Goal: Task Accomplishment & Management: Manage account settings

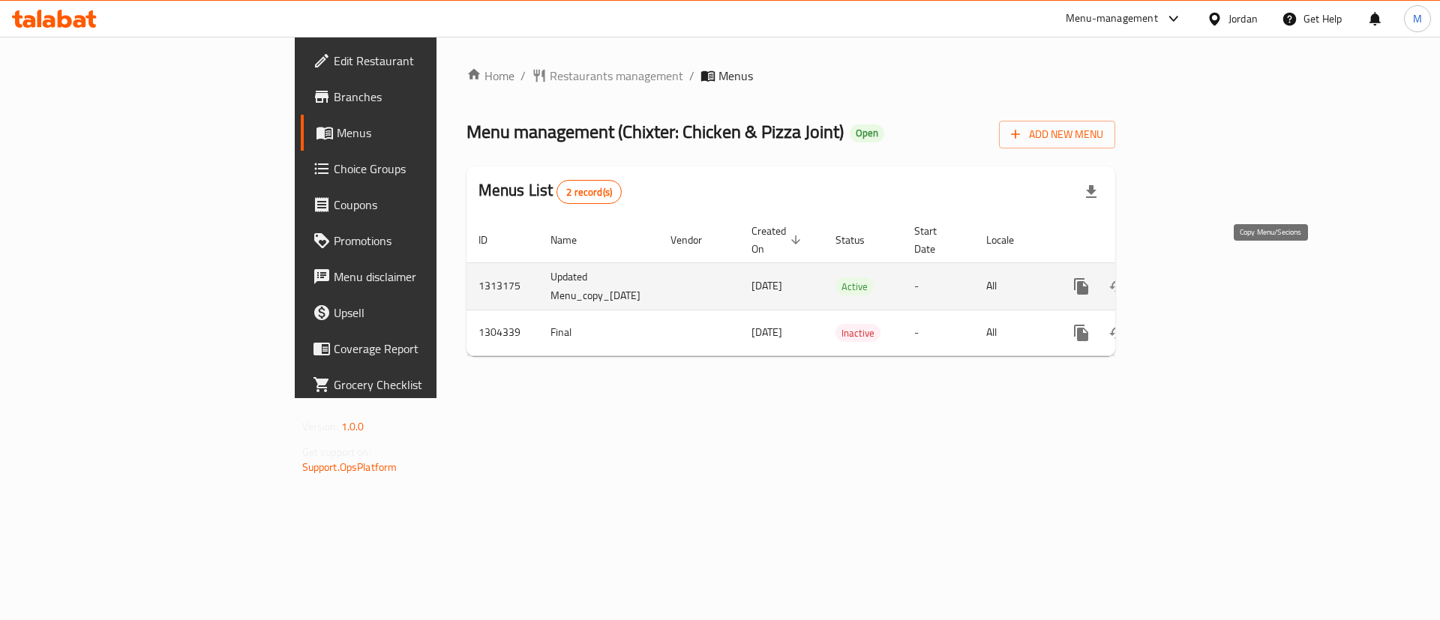
click at [1088, 278] on icon "more" at bounding box center [1081, 286] width 14 height 17
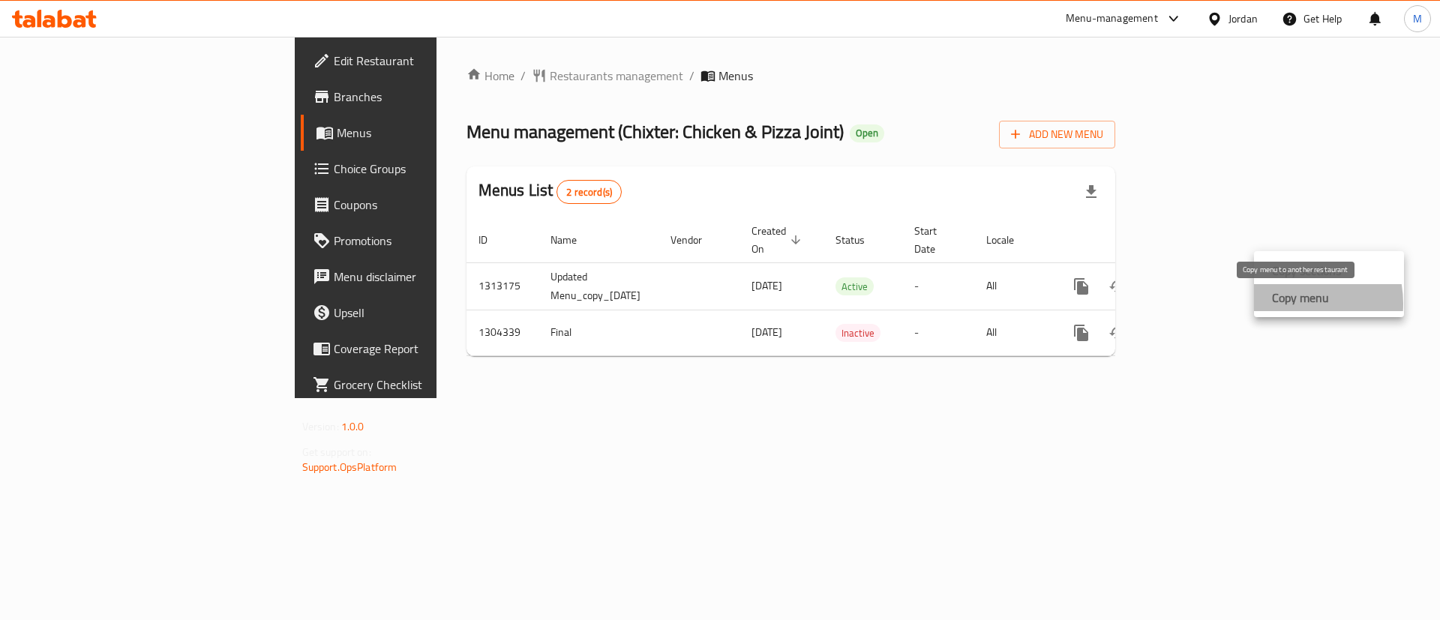
click at [1286, 304] on strong "Copy menu" at bounding box center [1300, 298] width 57 height 18
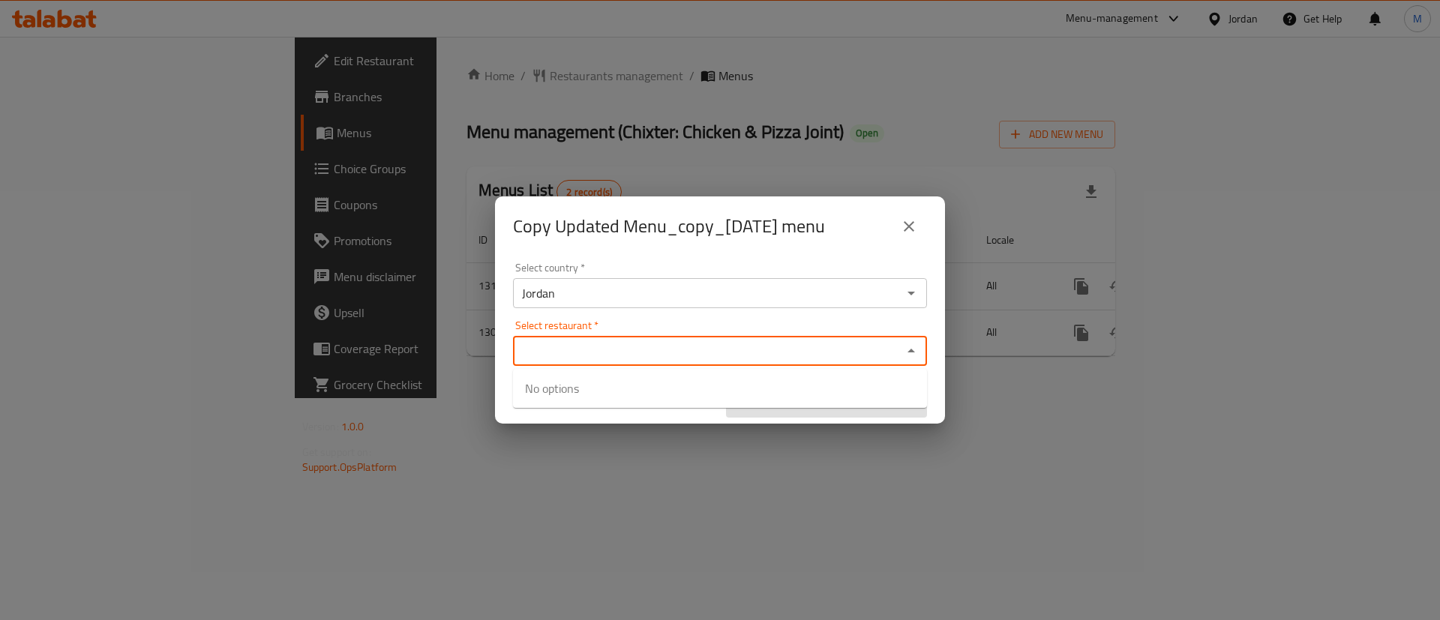
click at [665, 350] on input "Select restaurant   *" at bounding box center [708, 351] width 380 height 21
paste input "Chixter: Chicken & Pizza Joint"
type input "Chixter: Chicken & Pizza Joint"
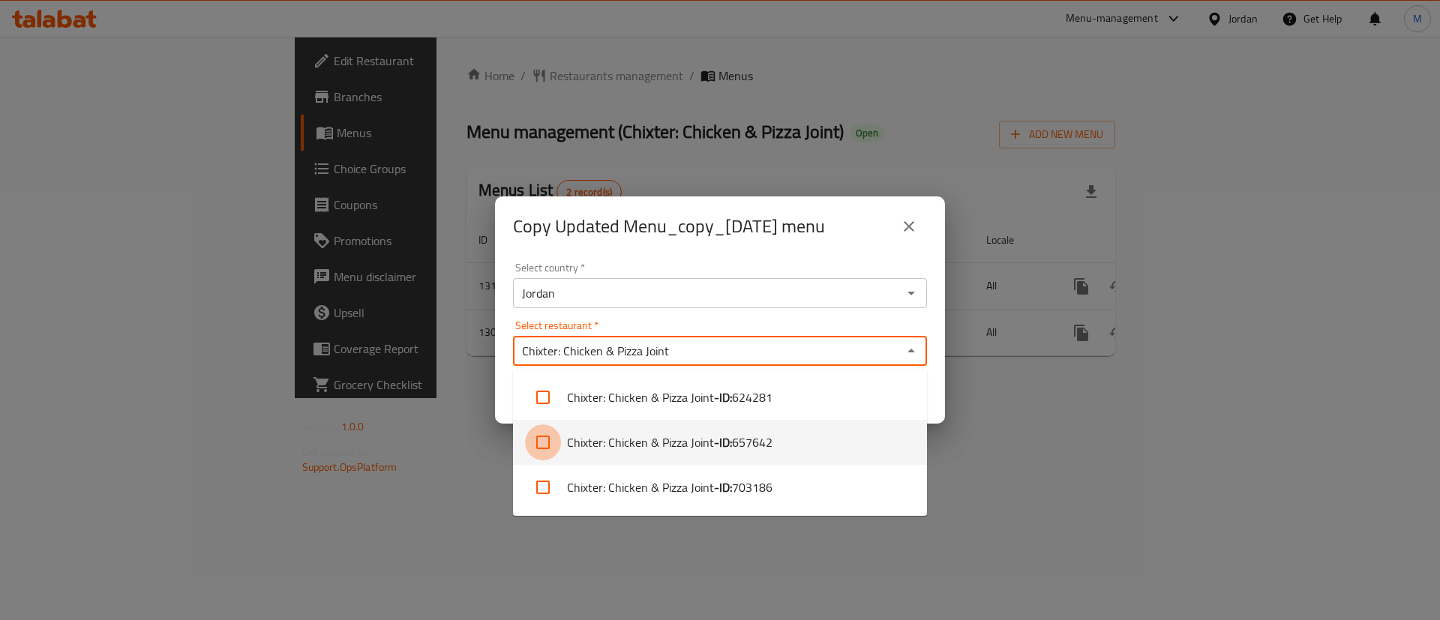
click at [545, 445] on input "checkbox" at bounding box center [543, 443] width 36 height 36
checkbox input "true"
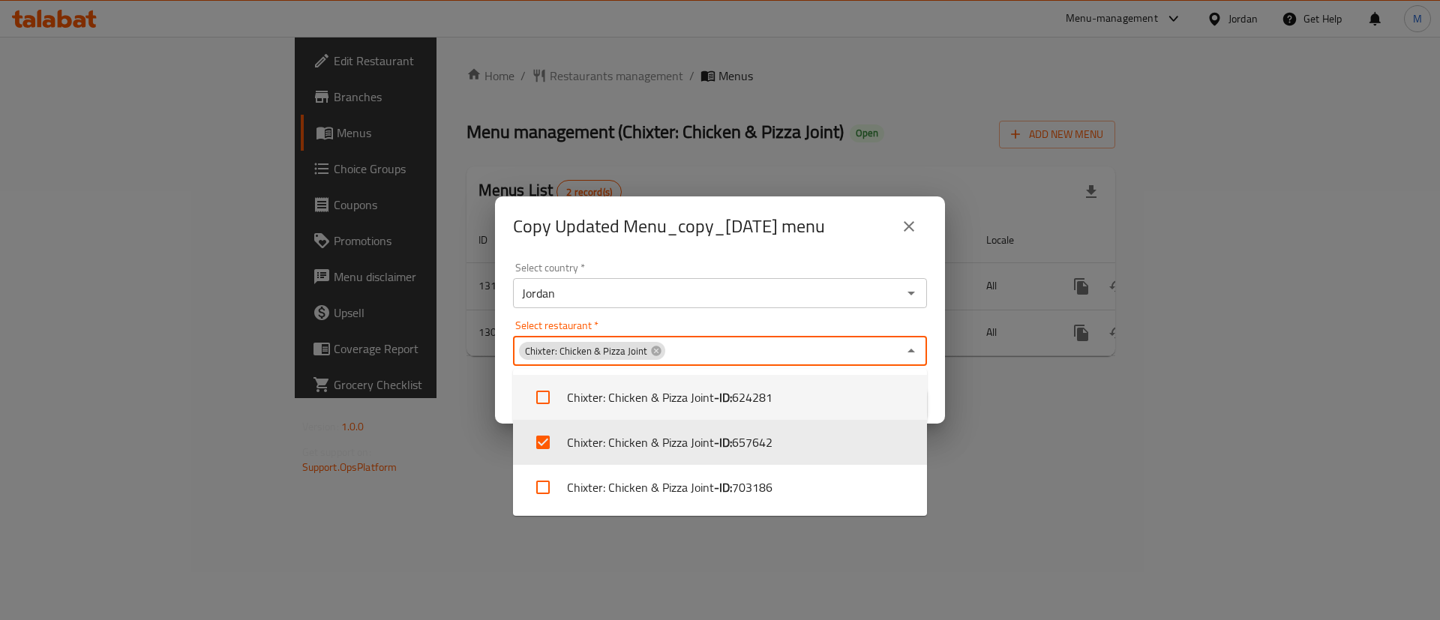
click at [709, 246] on div "Copy Updated Menu_copy_[DATE] menu" at bounding box center [720, 227] width 450 height 60
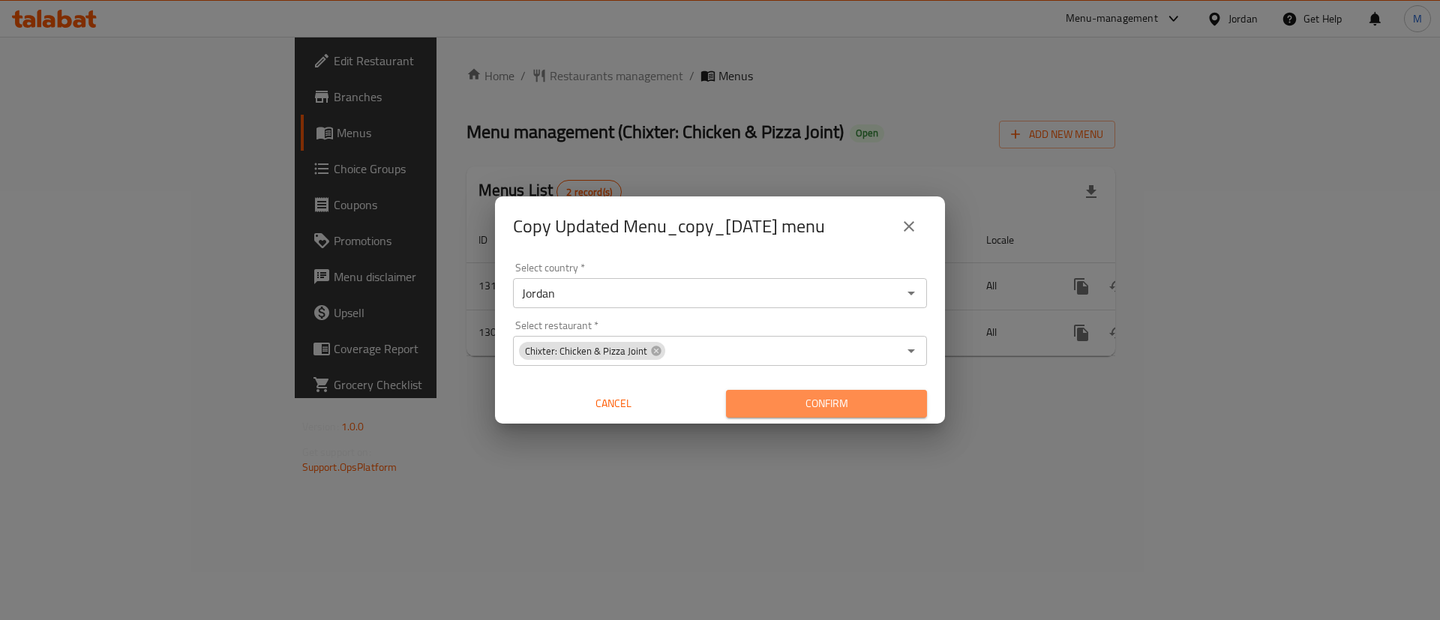
click at [816, 410] on span "Confirm" at bounding box center [826, 404] width 177 height 19
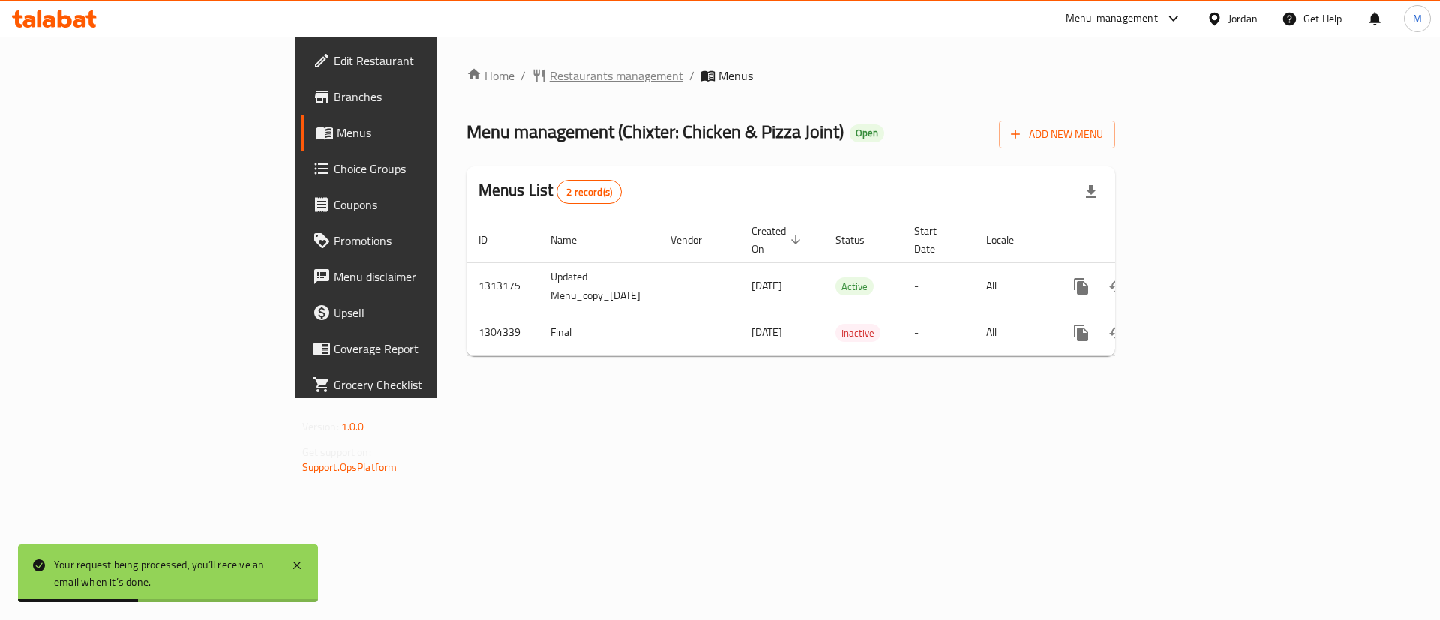
click at [550, 81] on span "Restaurants management" at bounding box center [617, 76] width 134 height 18
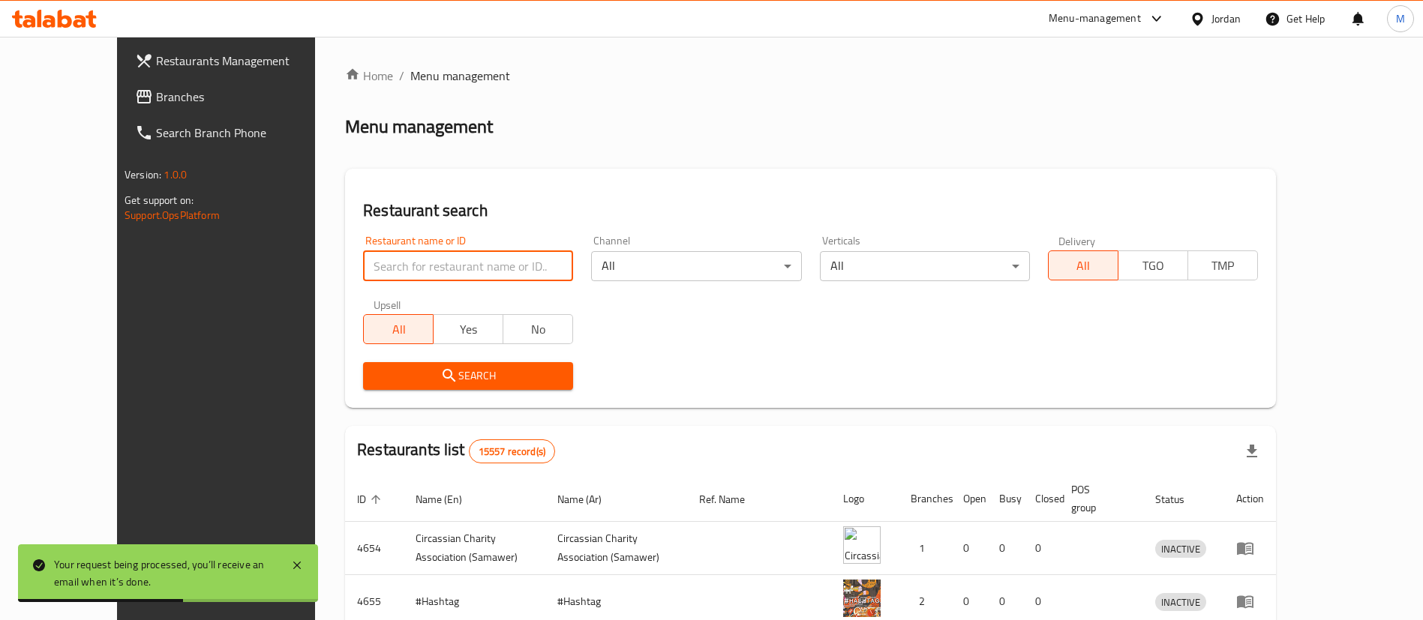
click at [441, 260] on input "search" at bounding box center [468, 266] width 210 height 30
paste input "Chixter: Chicken & Pizza Joint"
type input "Chixter: Chicken & Pizza Joint"
click button "Search" at bounding box center [468, 376] width 210 height 28
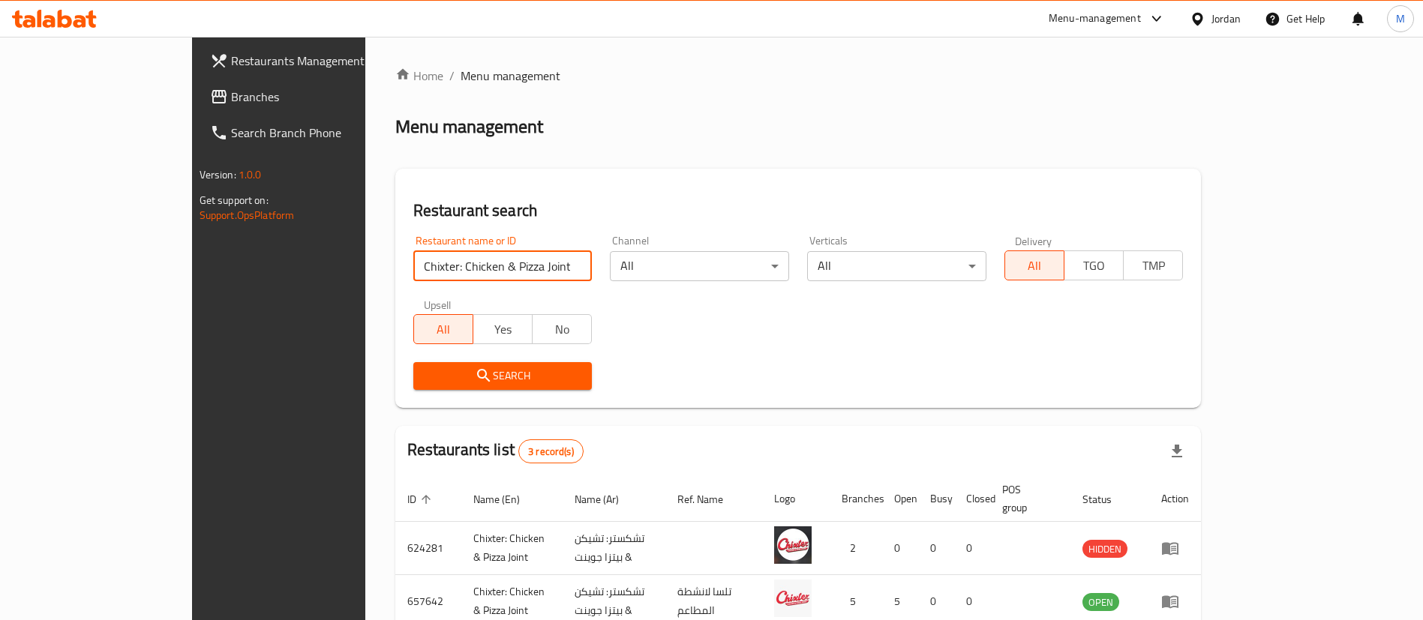
scroll to position [126, 0]
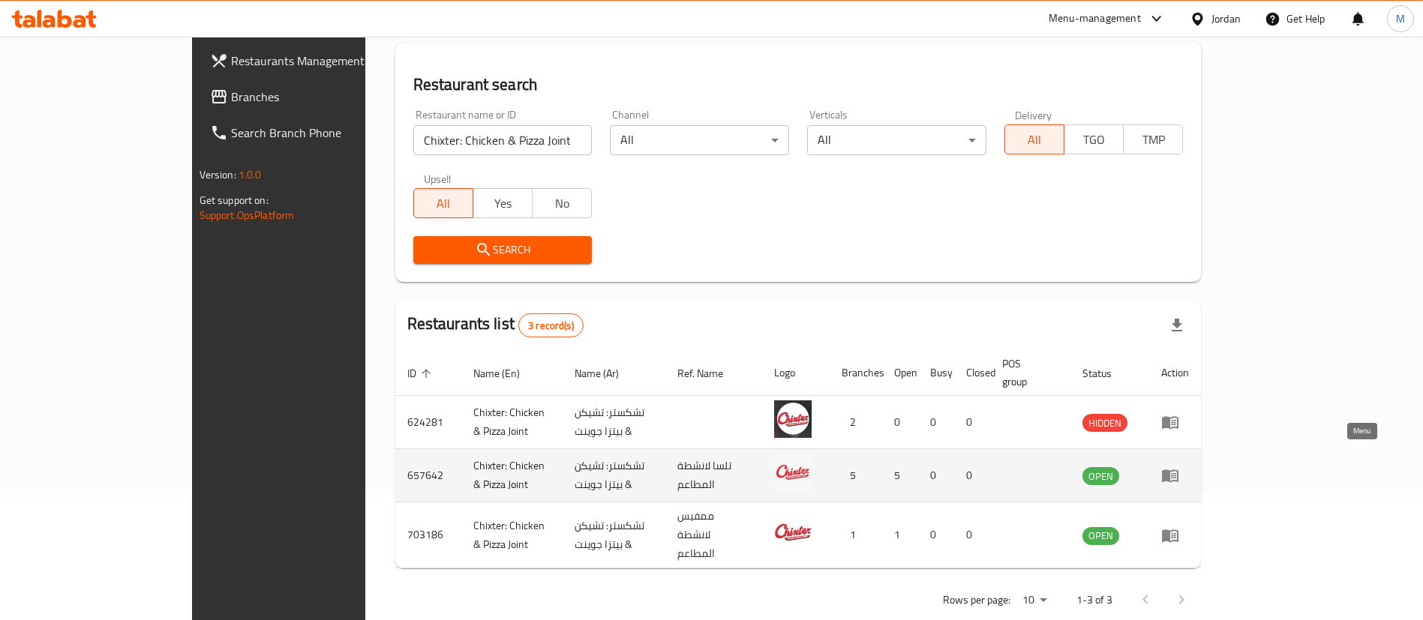
click at [1178, 470] on icon "enhanced table" at bounding box center [1170, 476] width 17 height 13
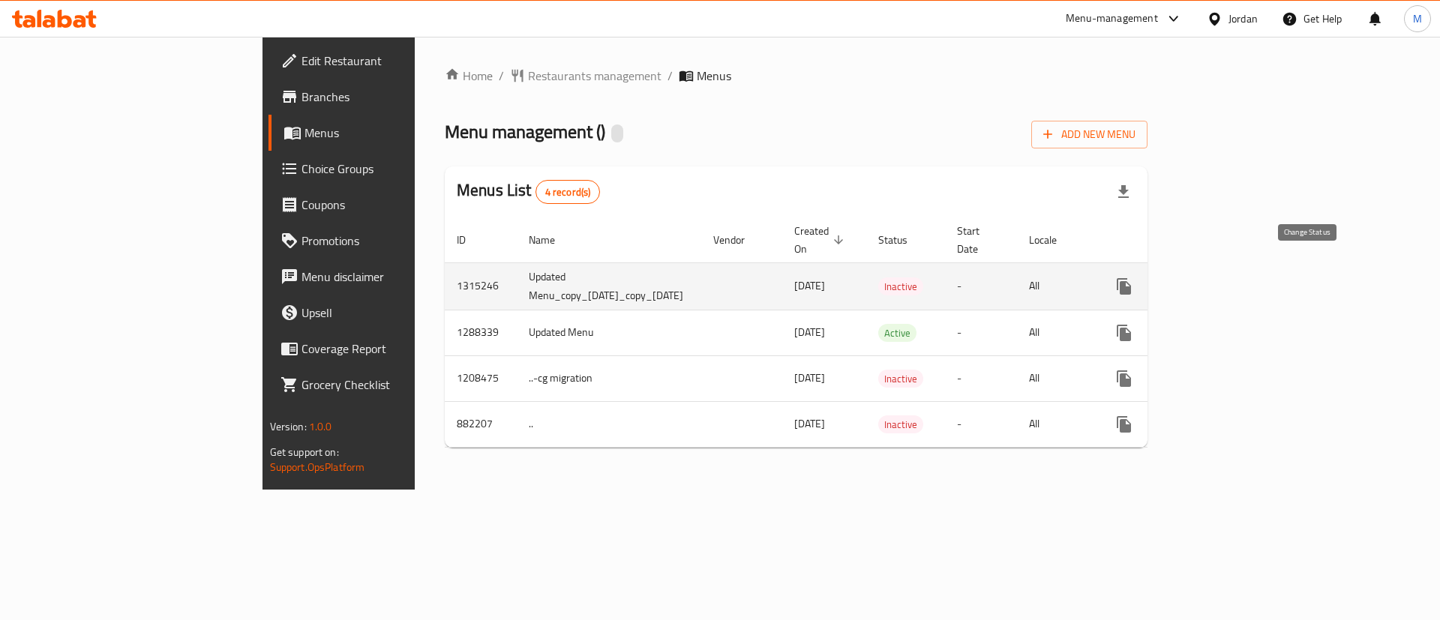
click at [1169, 278] on icon "enhanced table" at bounding box center [1160, 287] width 18 height 18
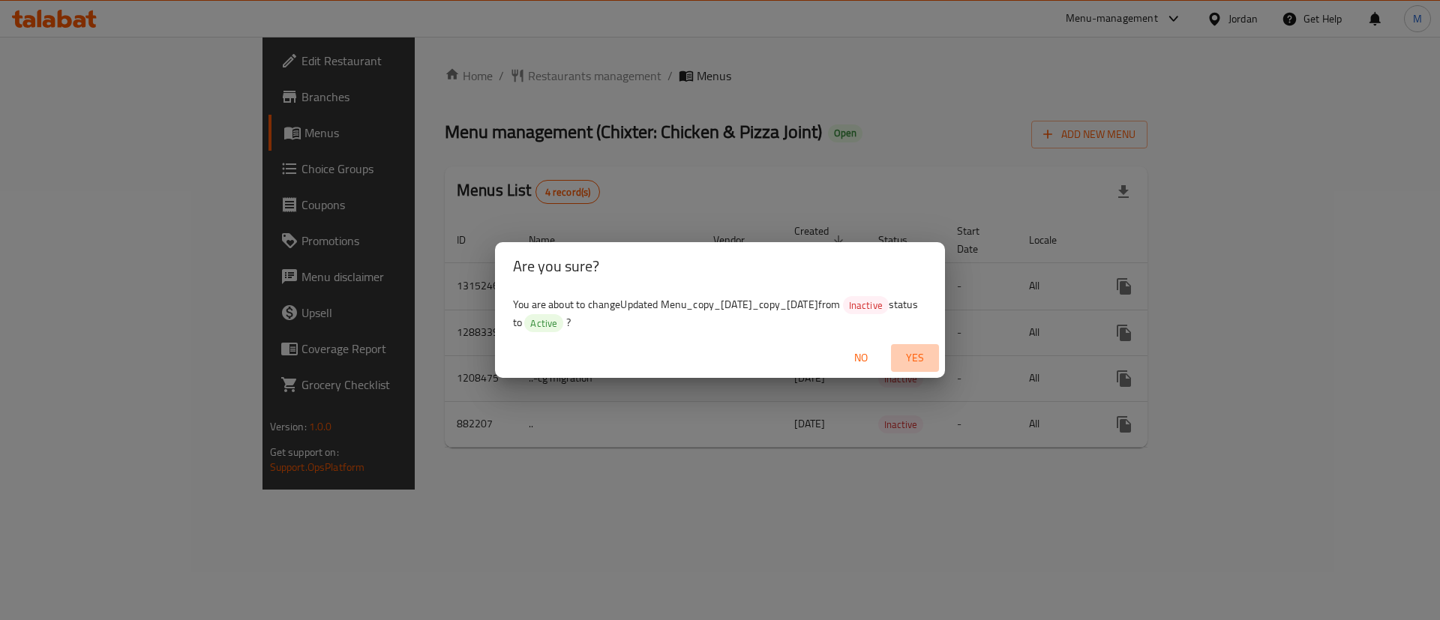
click at [911, 360] on span "Yes" at bounding box center [915, 358] width 36 height 19
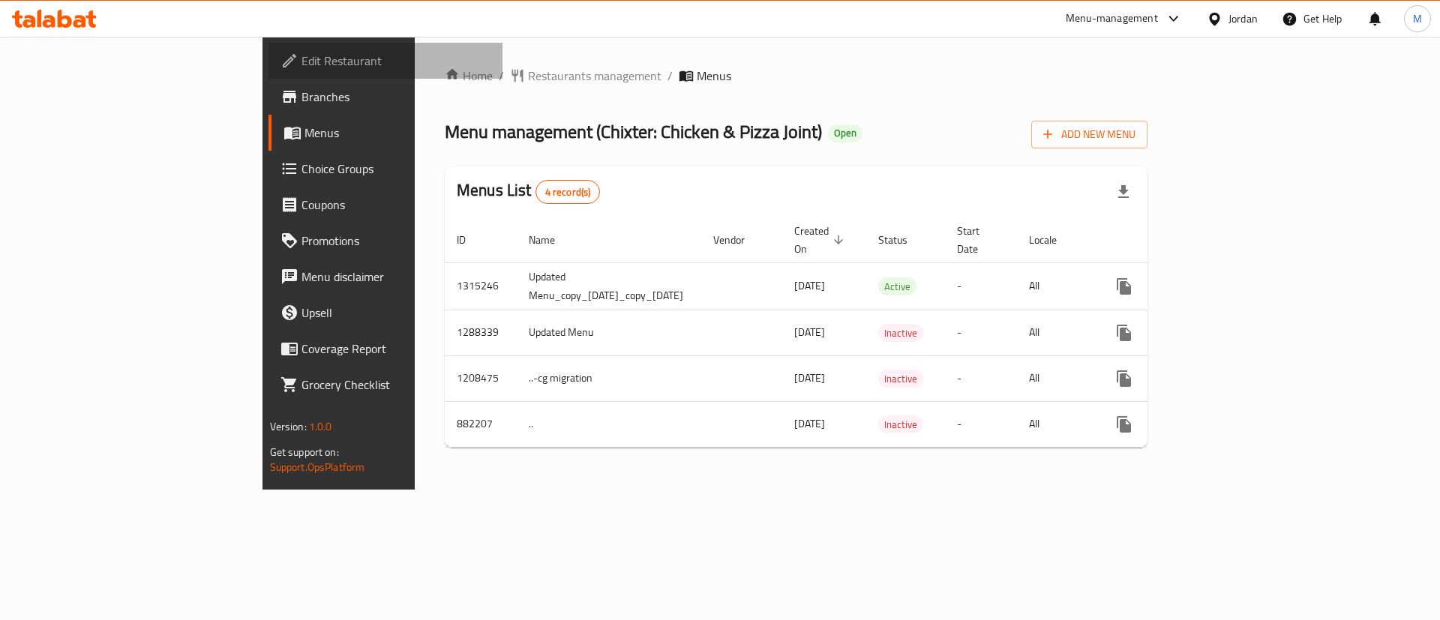
click at [302, 63] on span "Edit Restaurant" at bounding box center [397, 61] width 190 height 18
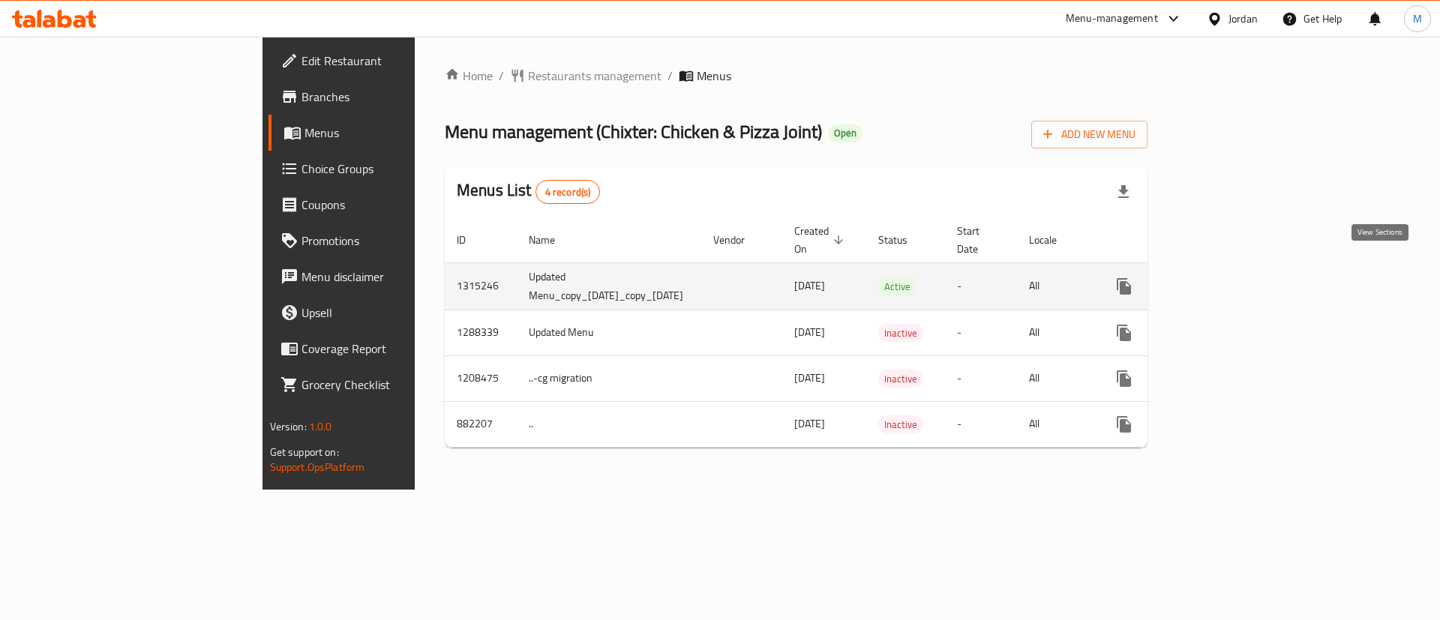
click at [1239, 280] on icon "enhanced table" at bounding box center [1233, 287] width 14 height 14
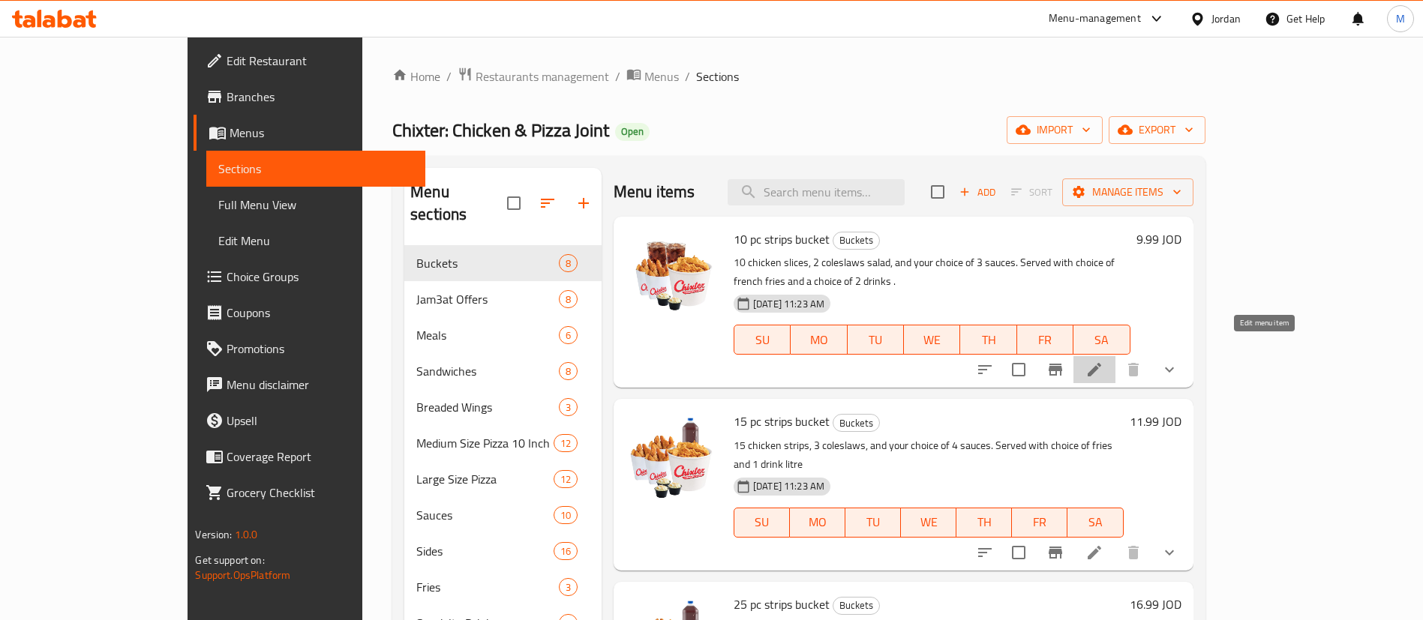
click at [1103, 361] on icon at bounding box center [1094, 370] width 18 height 18
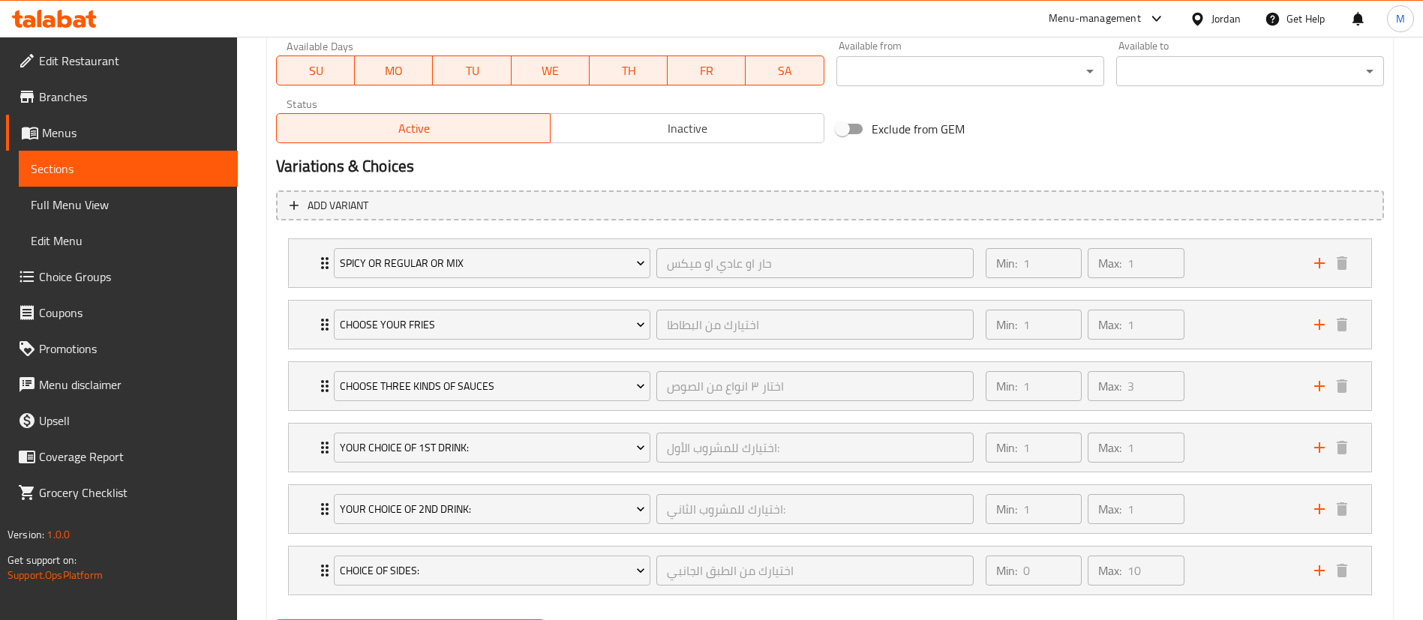
scroll to position [743, 0]
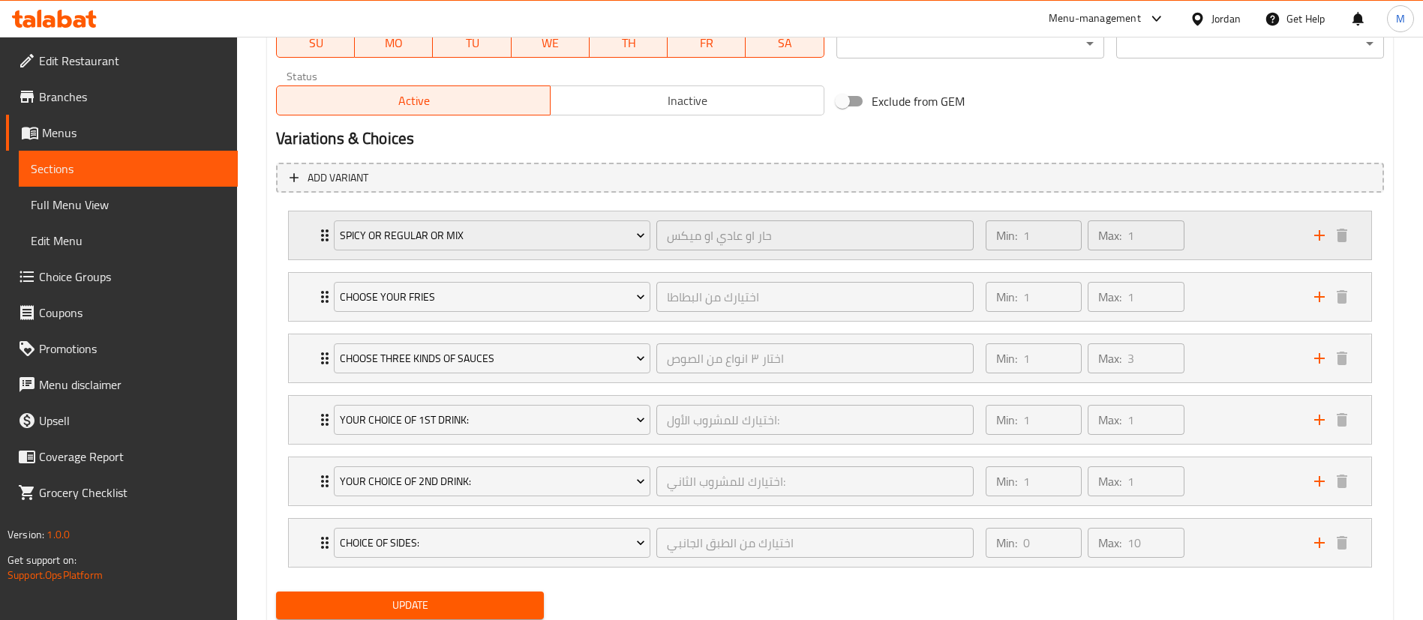
click at [1244, 220] on div "Min: 1 ​ Max: 1 ​" at bounding box center [1141, 236] width 329 height 48
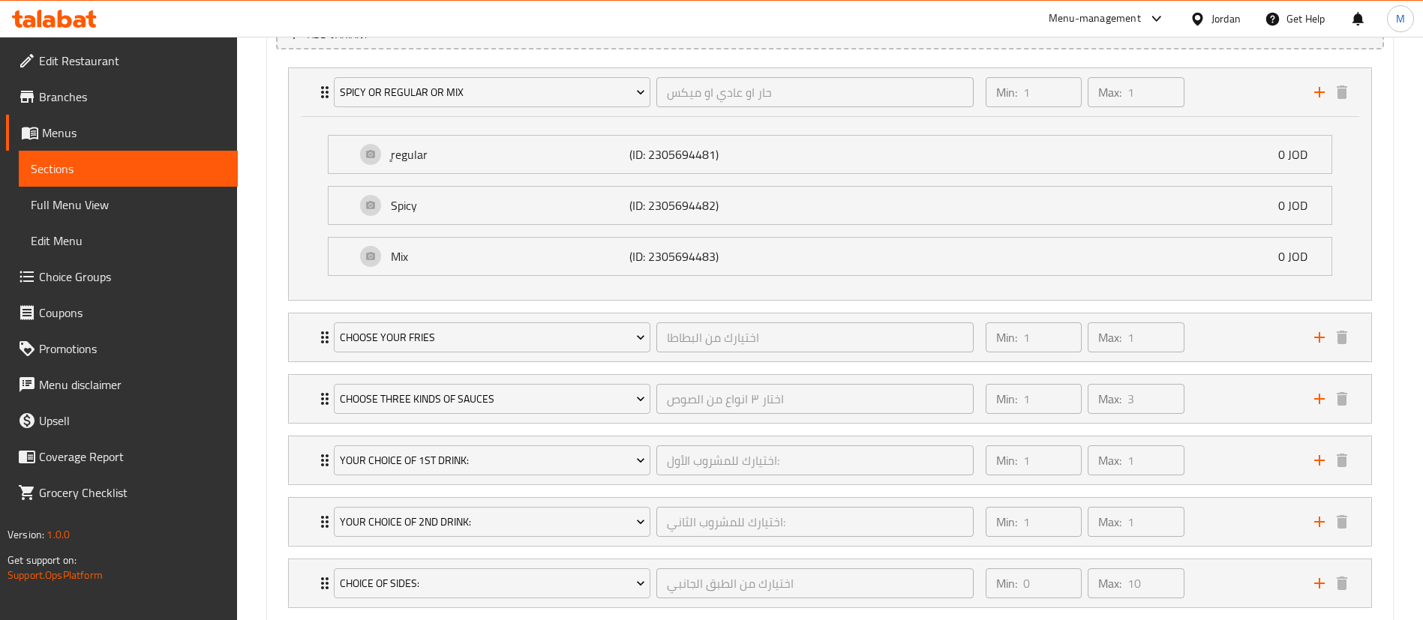
scroll to position [926, 0]
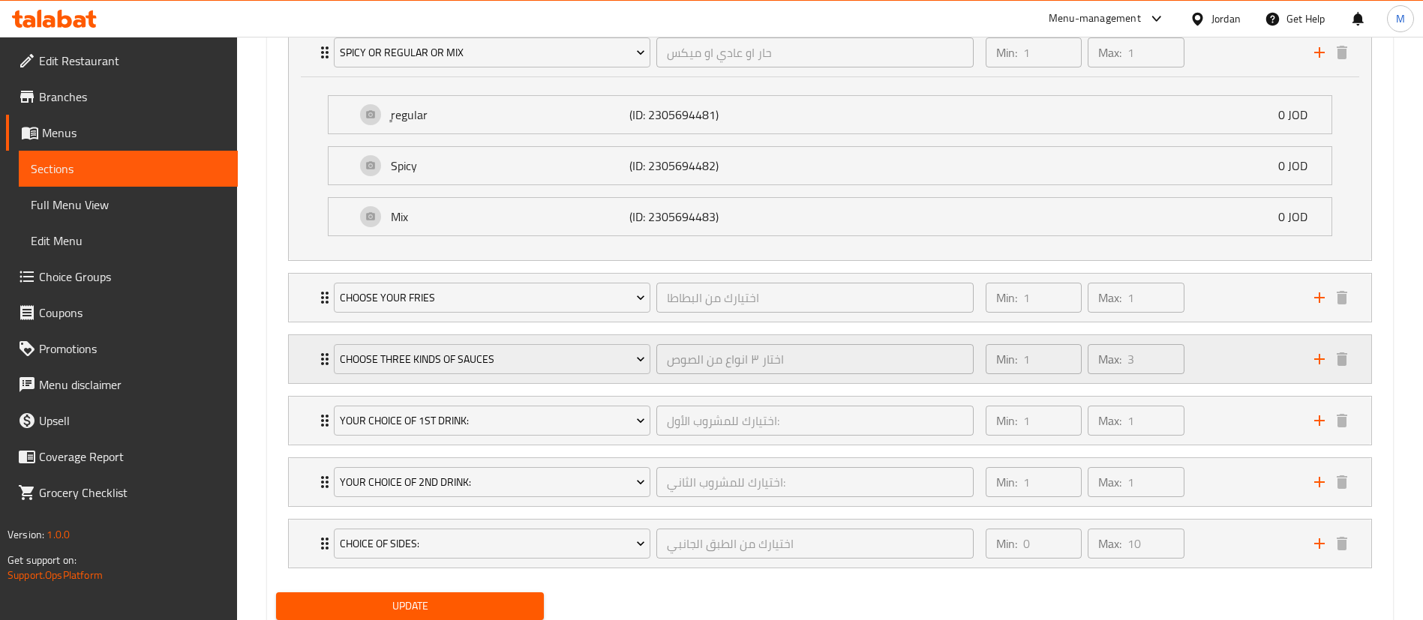
click at [1246, 377] on div "Min: 1 ​ Max: 3 ​" at bounding box center [1141, 359] width 329 height 48
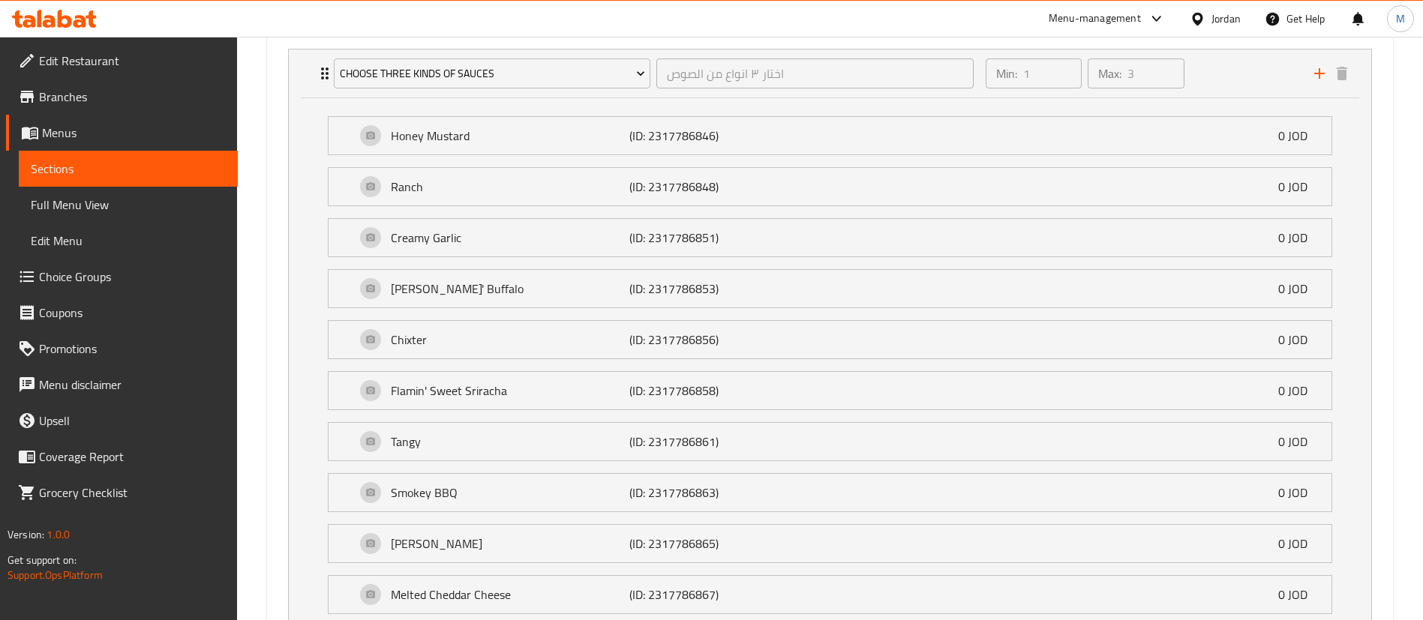
scroll to position [1226, 0]
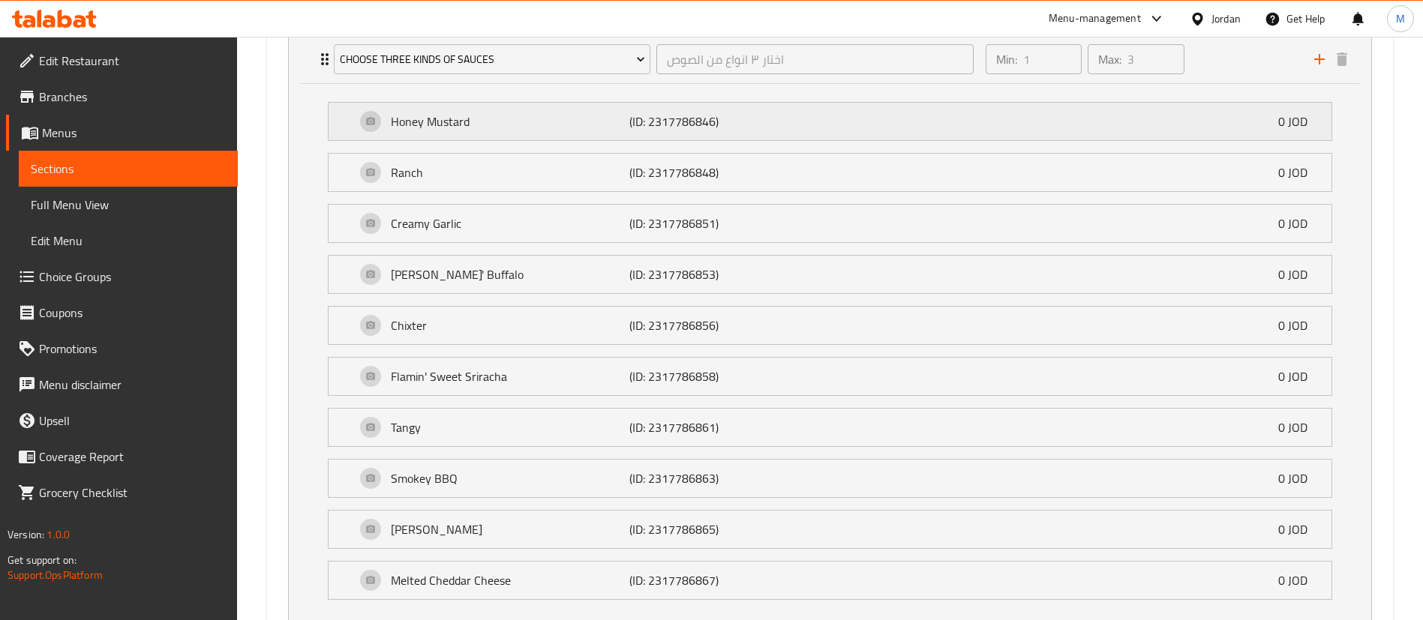
click at [660, 122] on p "(ID: 2317786846)" at bounding box center [708, 122] width 159 height 18
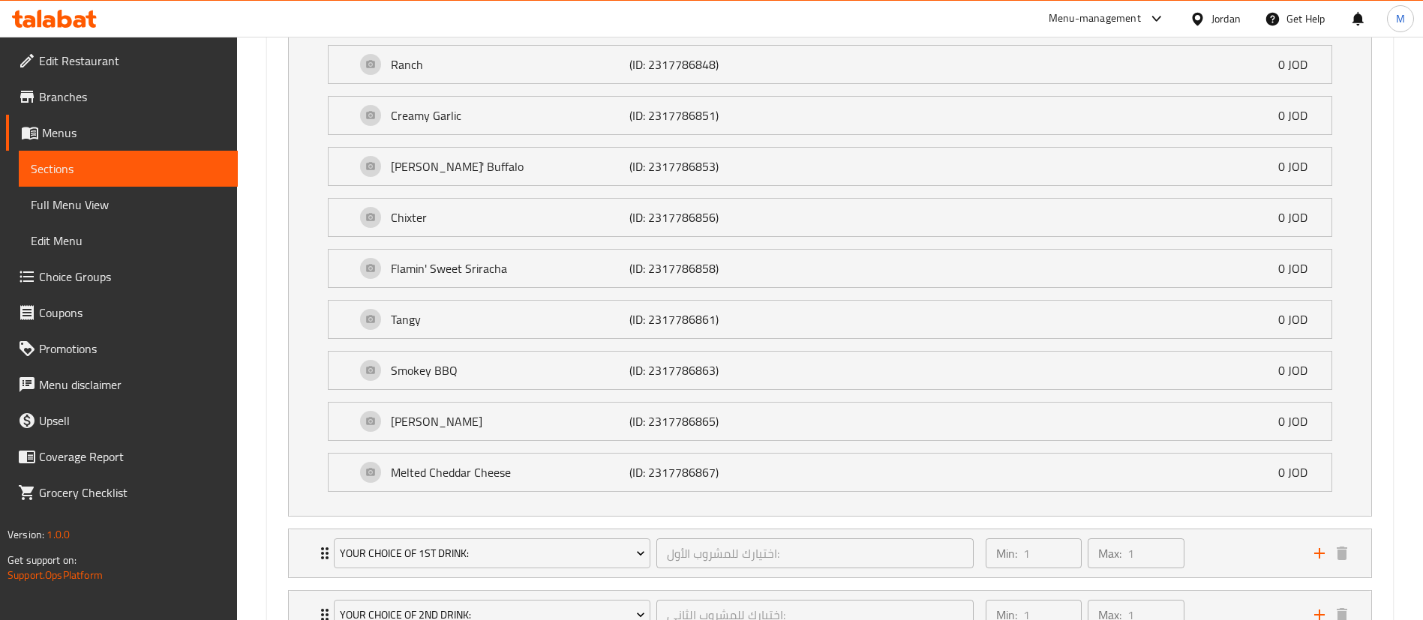
scroll to position [1633, 0]
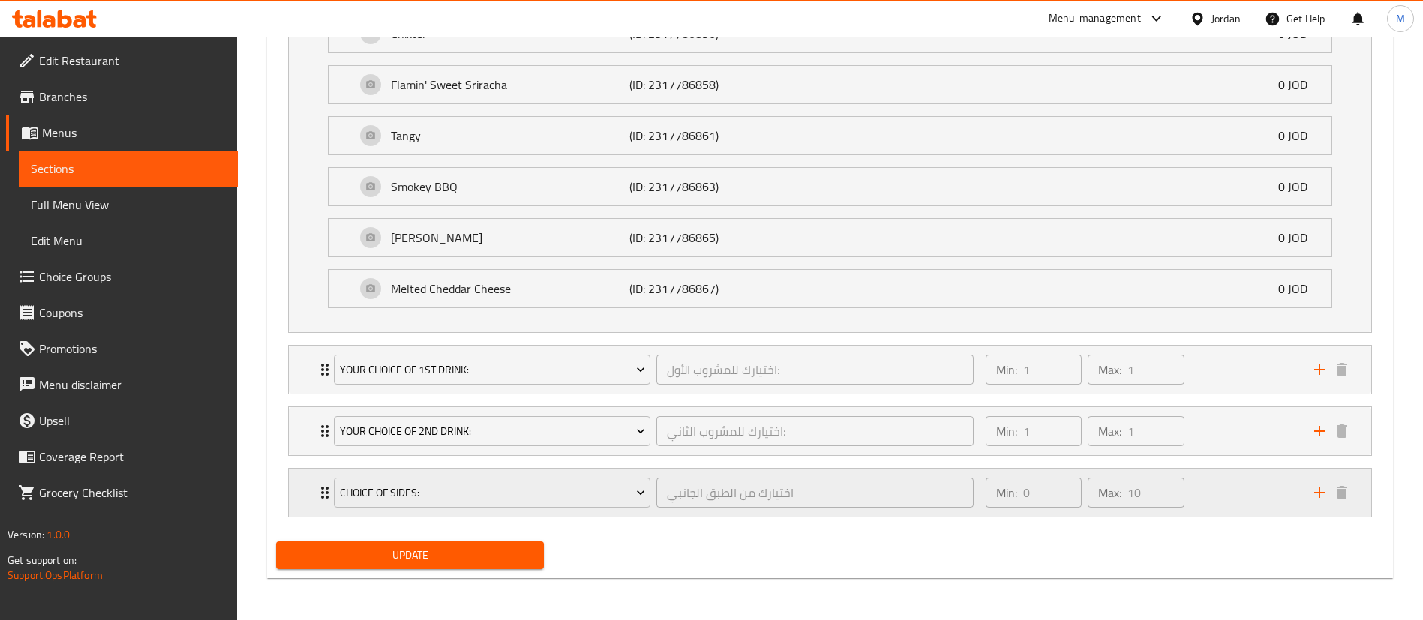
click at [1258, 482] on div "Min: 0 ​ Max: 10 ​" at bounding box center [1141, 493] width 329 height 48
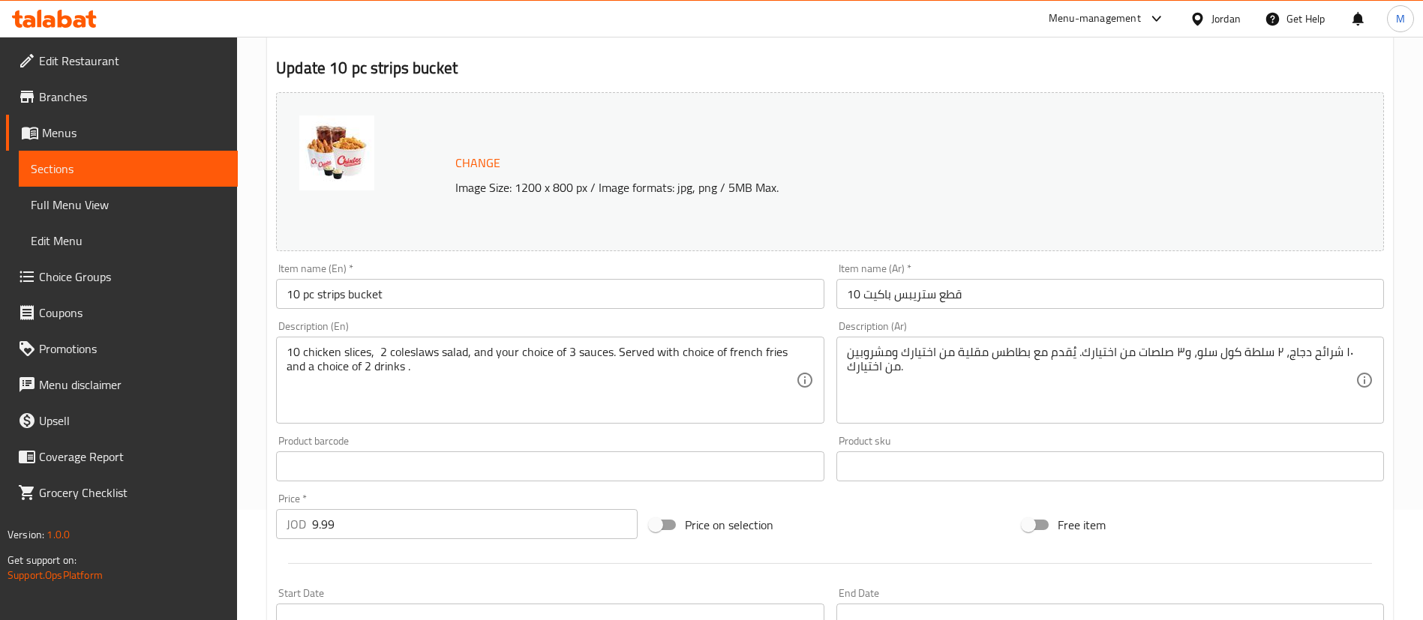
scroll to position [0, 0]
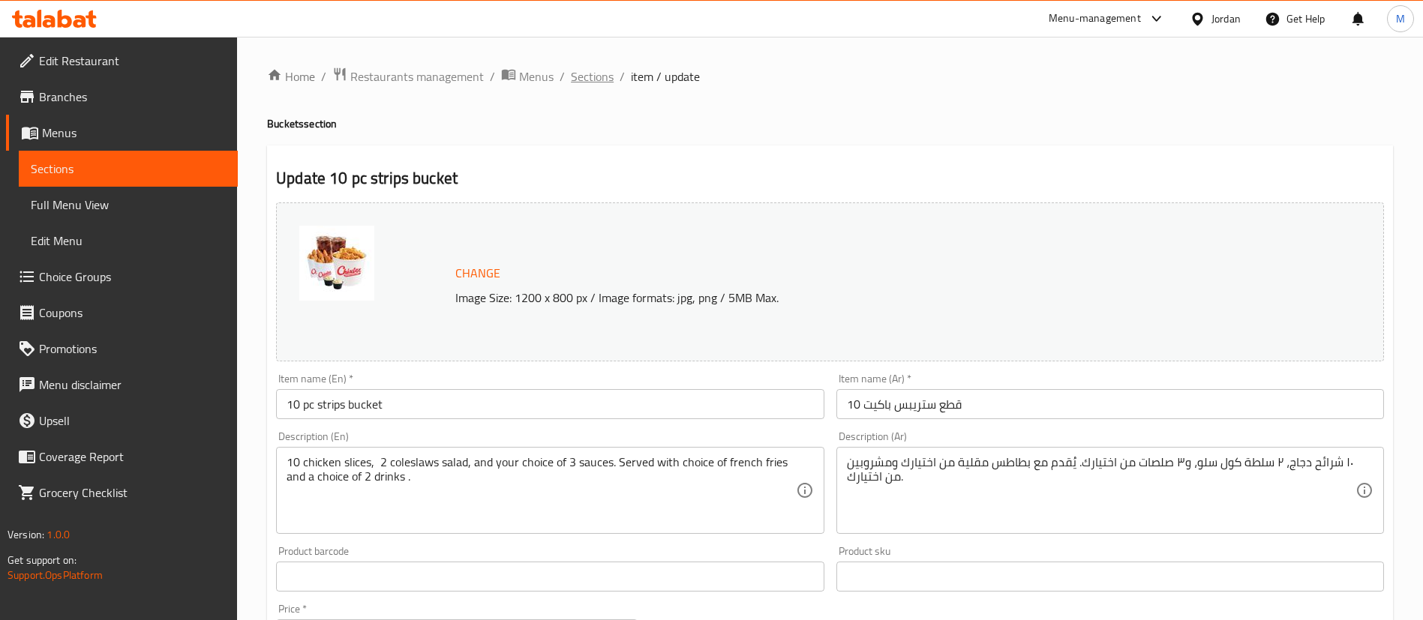
click at [597, 71] on span "Sections" at bounding box center [592, 77] width 43 height 18
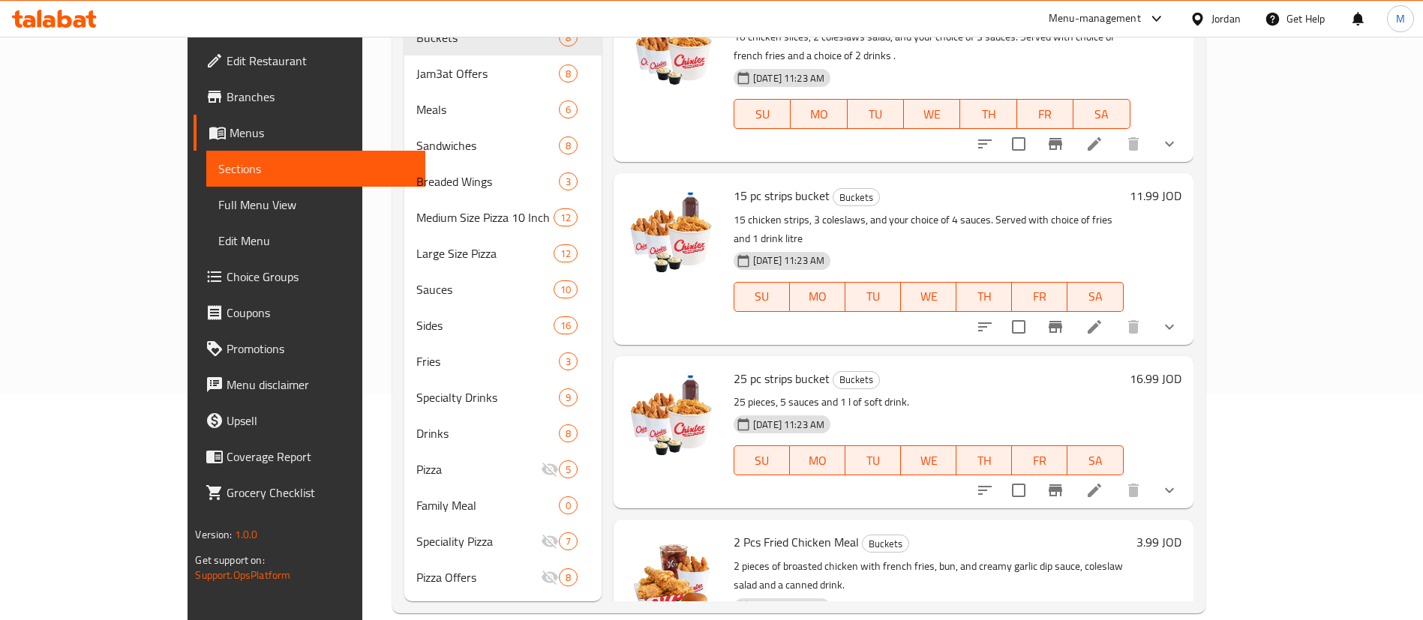
scroll to position [227, 0]
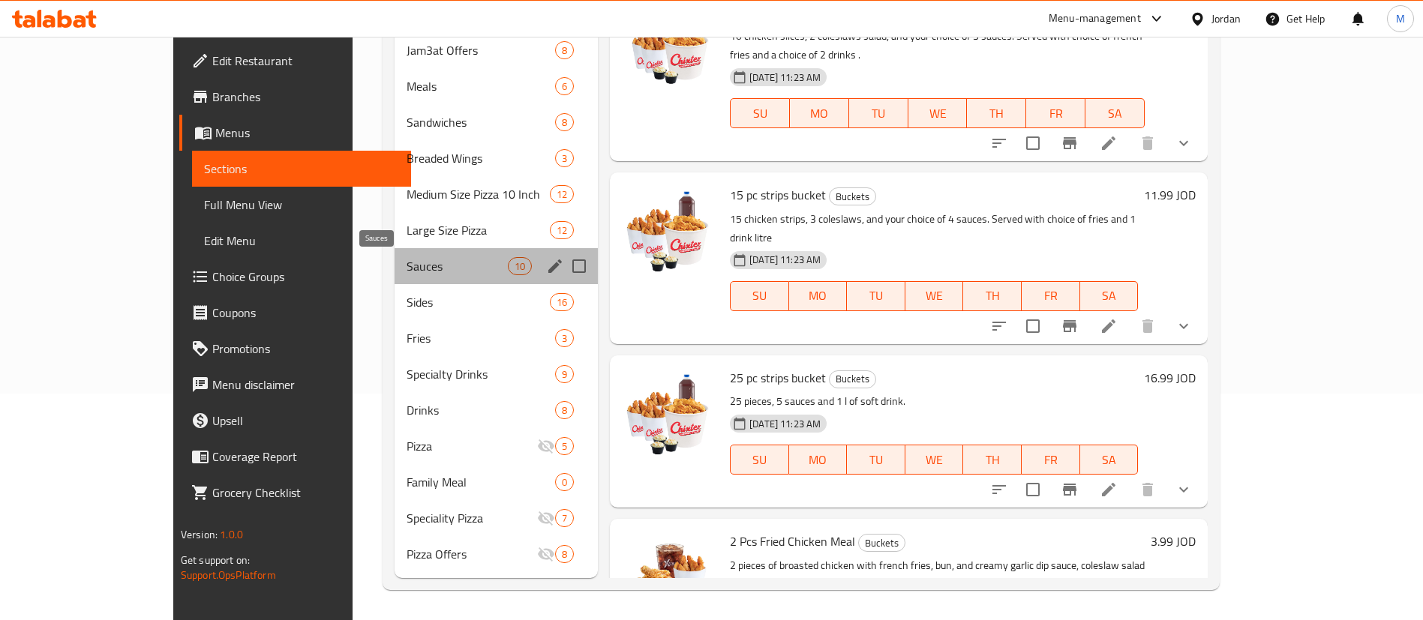
click at [407, 268] on span "Sauces" at bounding box center [457, 266] width 101 height 18
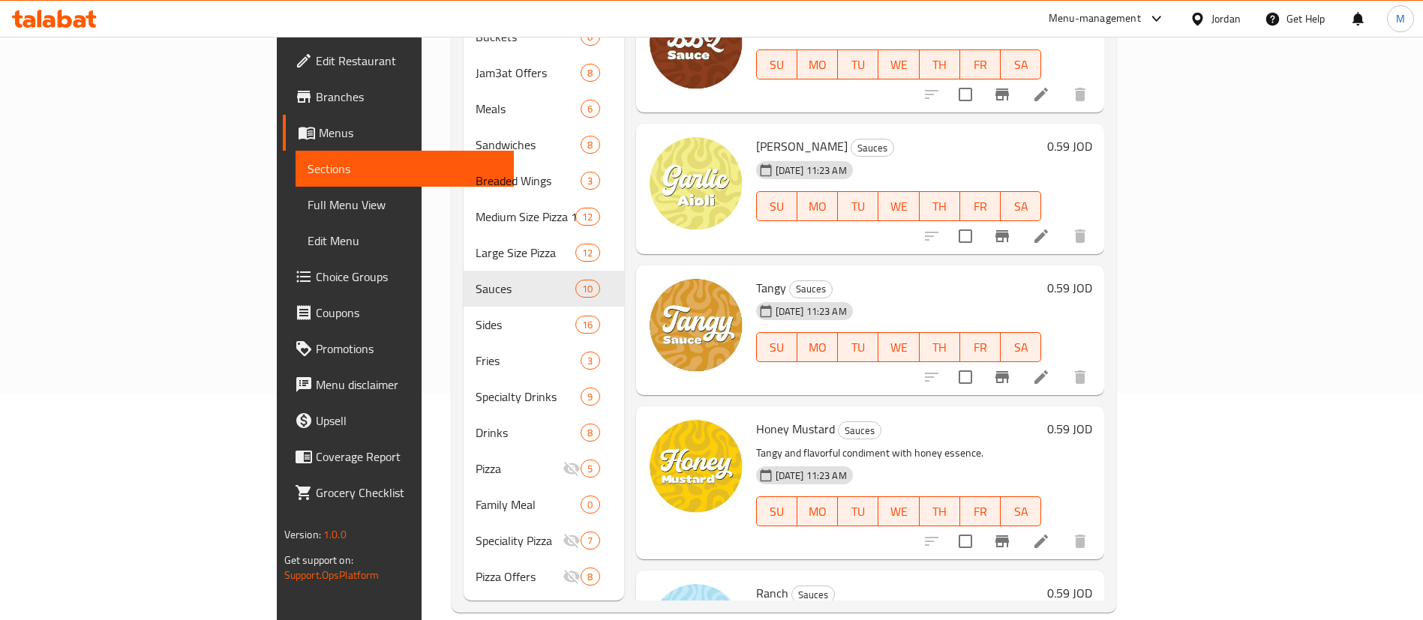
scroll to position [496, 0]
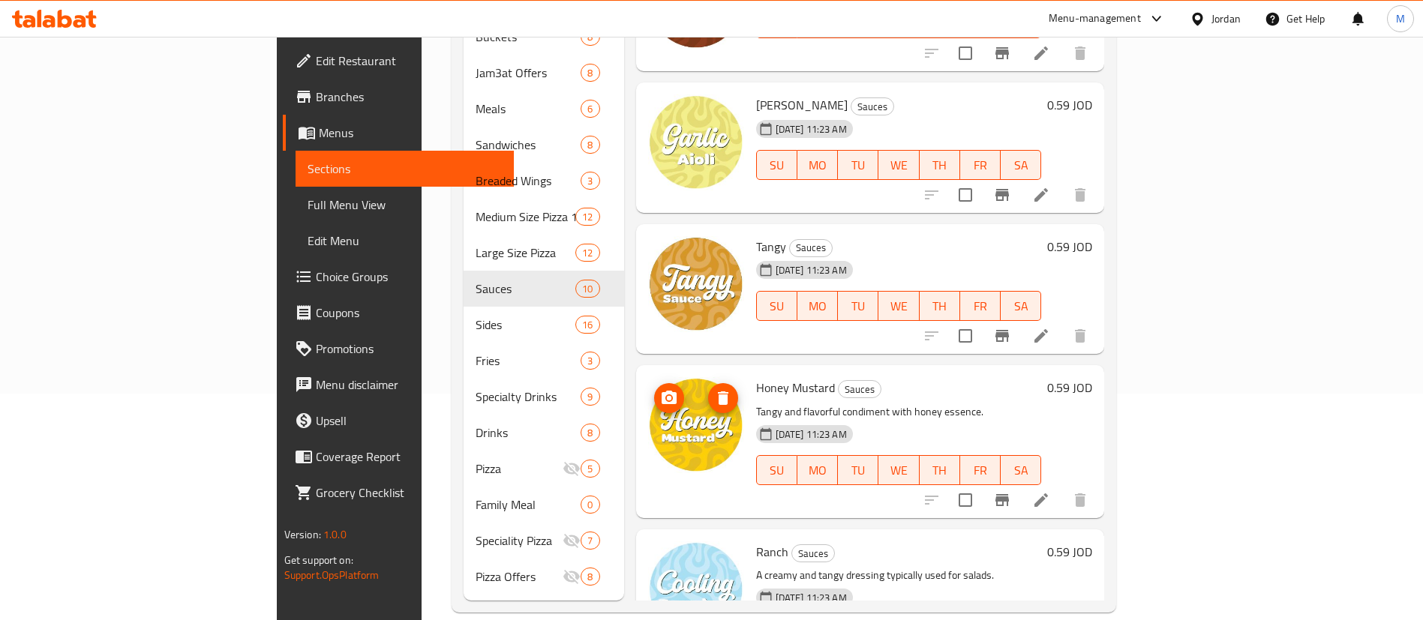
click at [648, 428] on img at bounding box center [696, 425] width 96 height 96
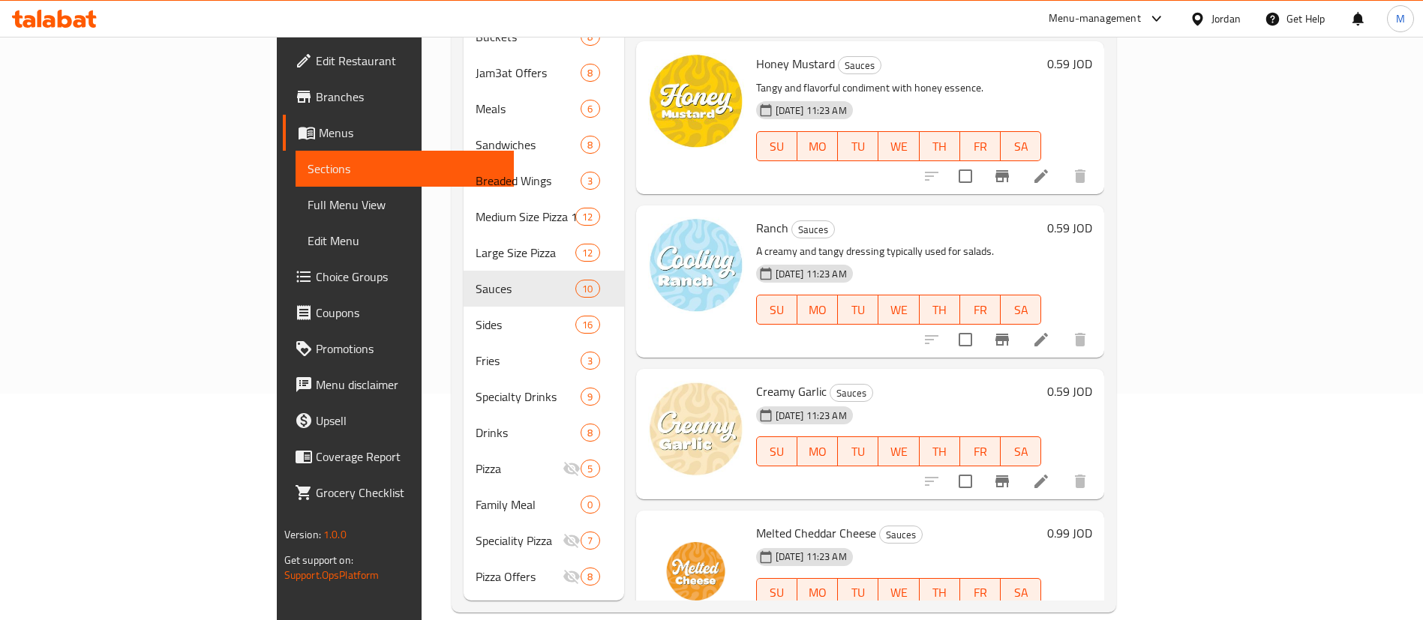
scroll to position [860, 0]
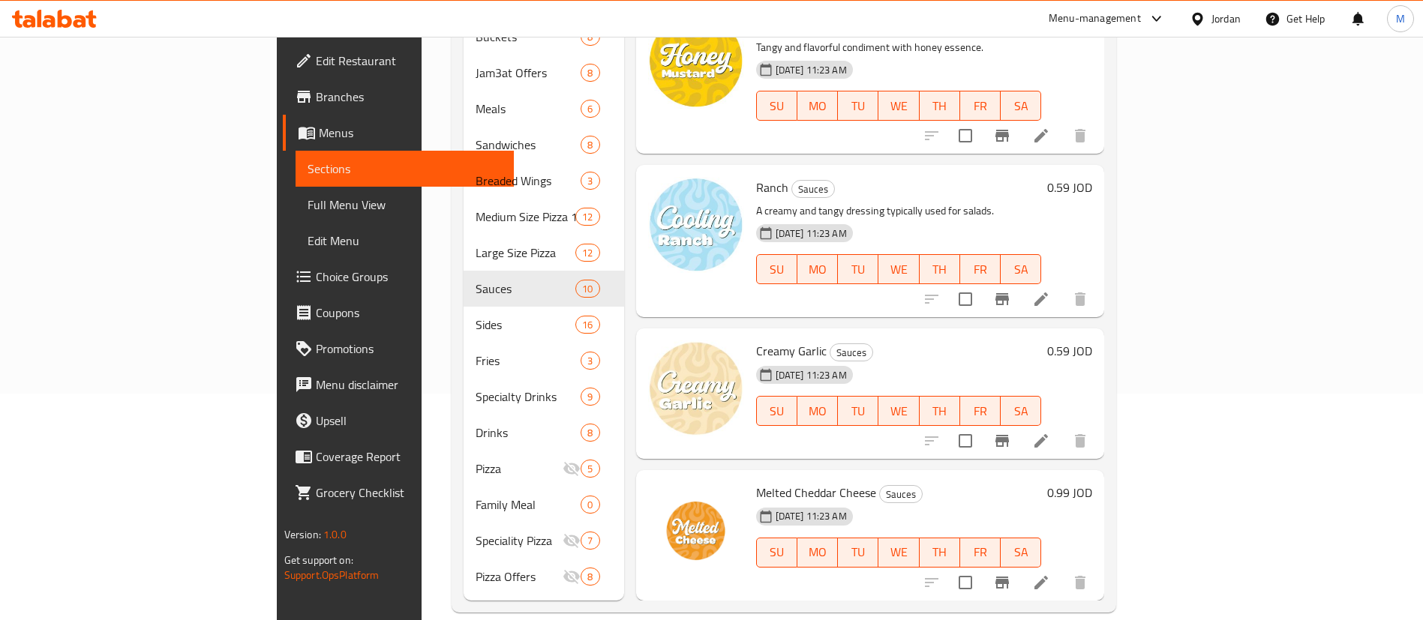
click at [316, 270] on span "Choice Groups" at bounding box center [409, 277] width 187 height 18
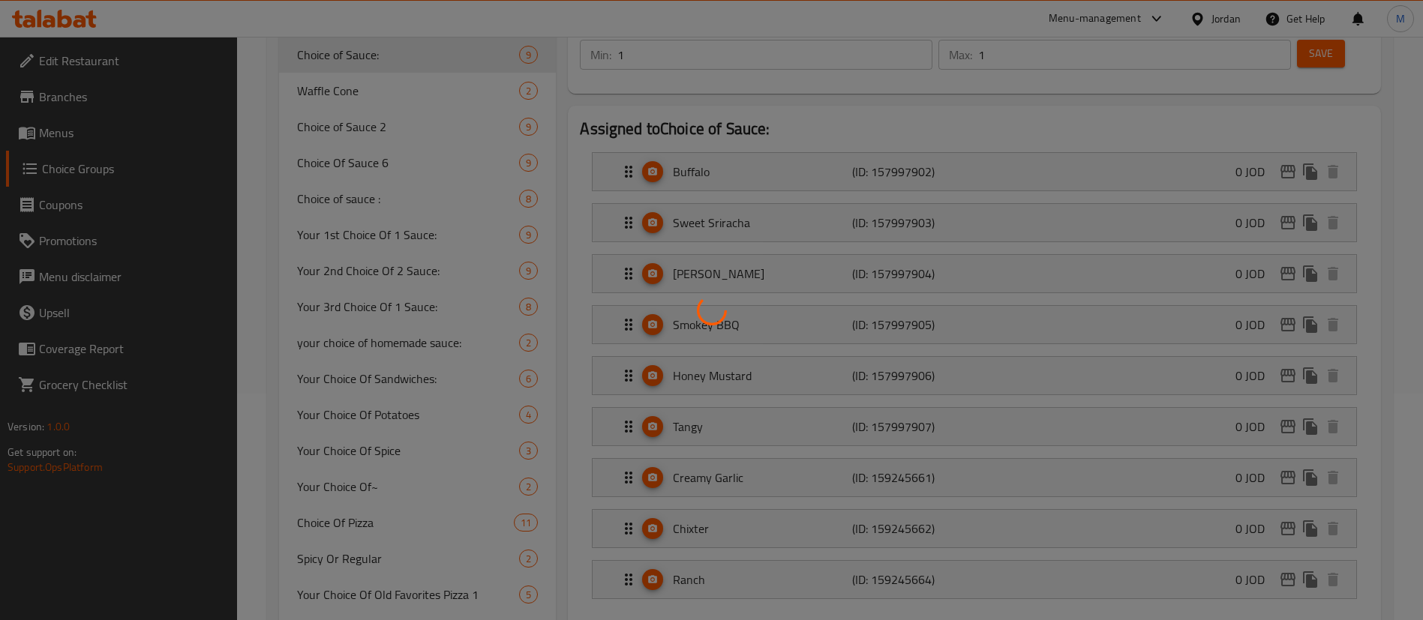
scroll to position [212, 0]
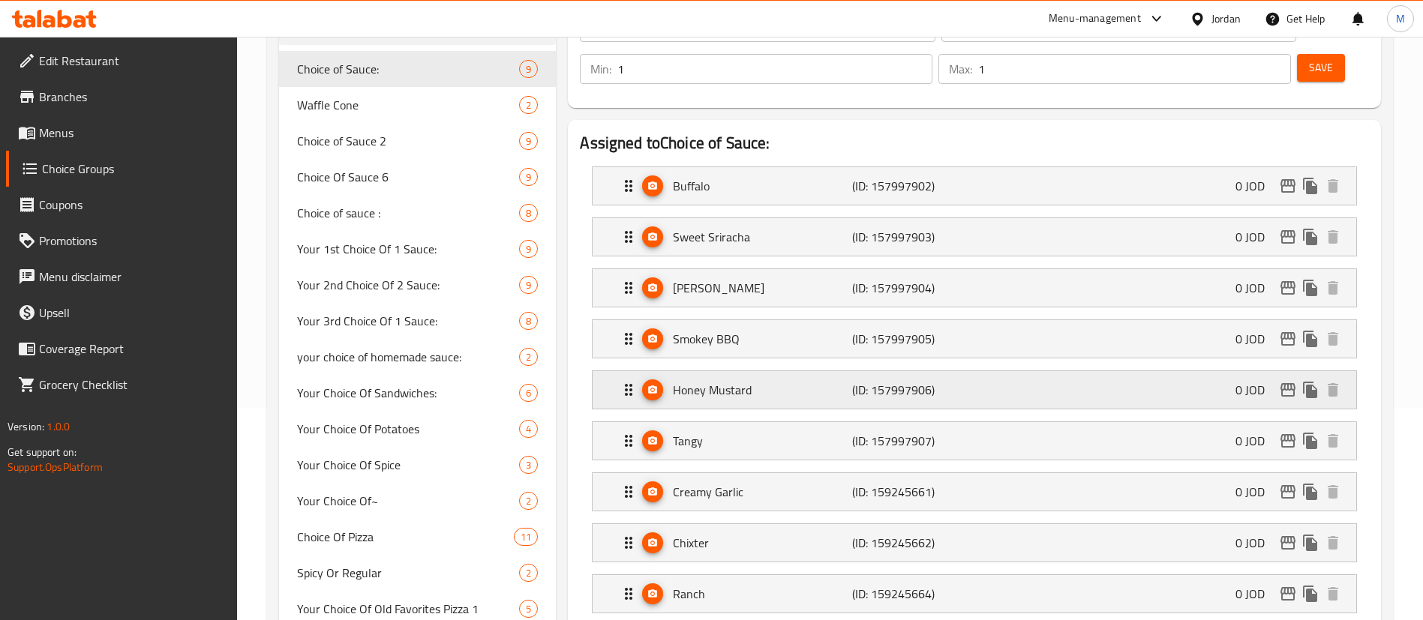
click at [866, 381] on p "(ID: 157997906)" at bounding box center [911, 390] width 119 height 18
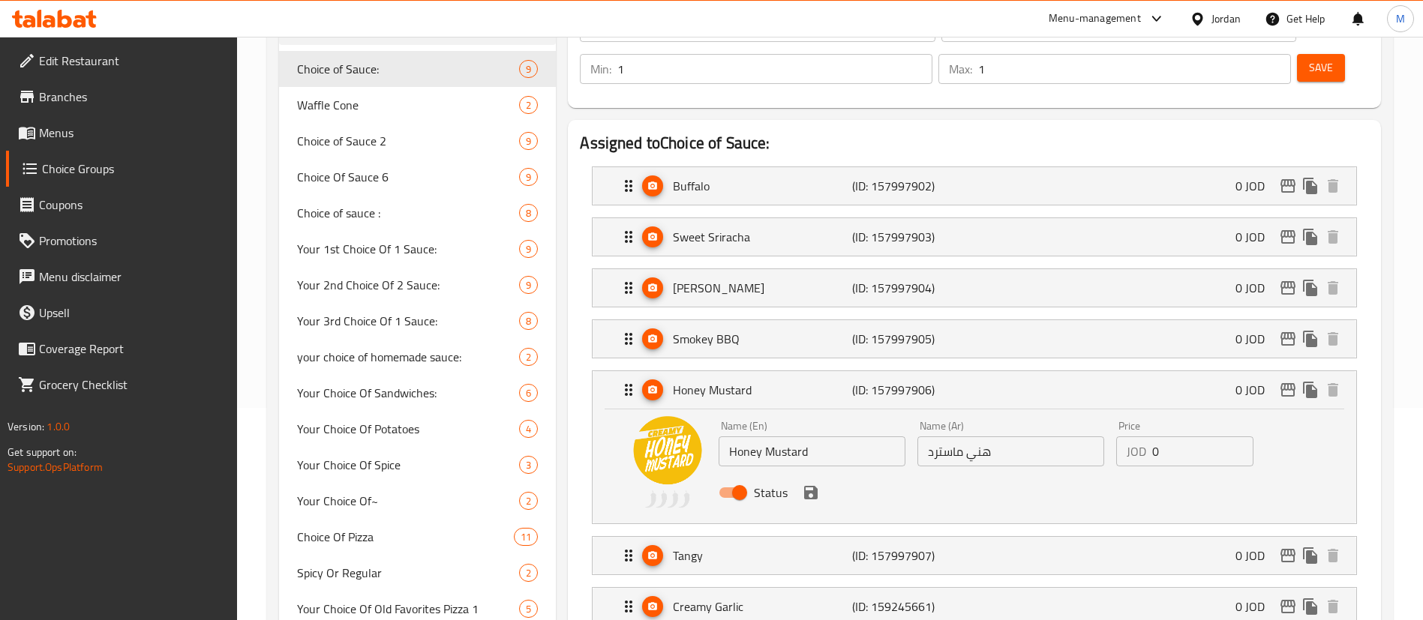
scroll to position [0, 0]
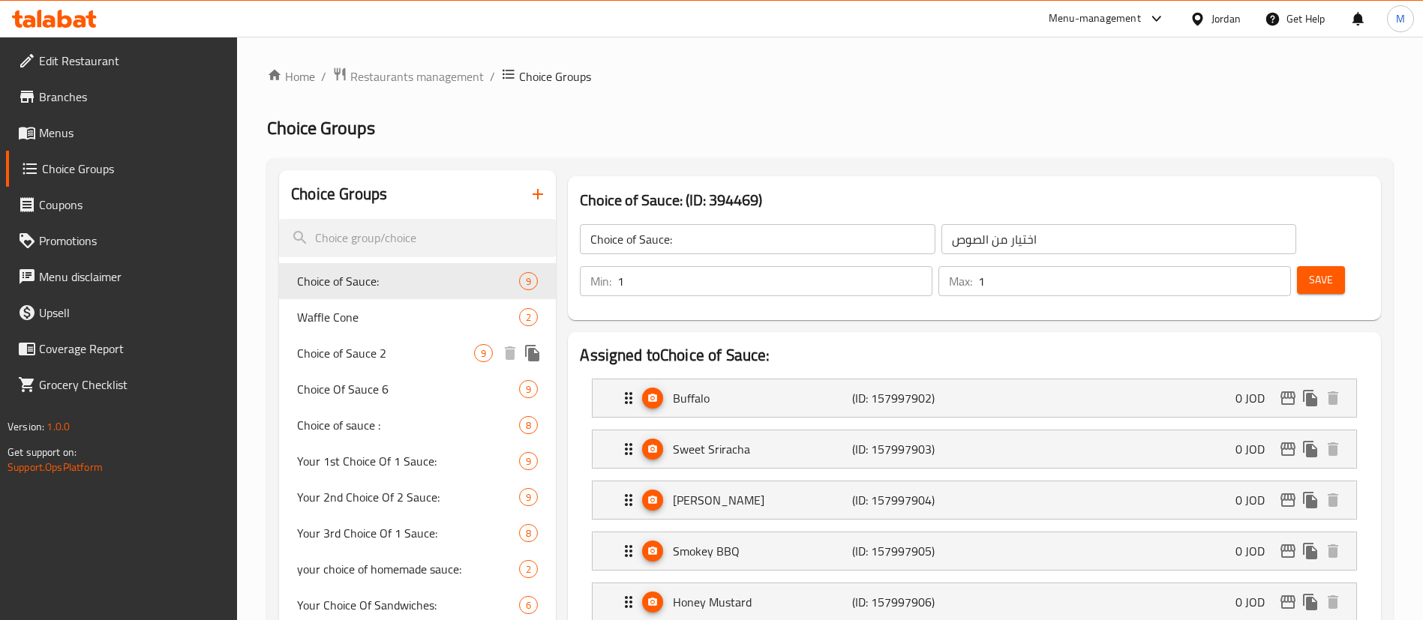
click at [421, 347] on span "Choice of Sauce 2" at bounding box center [385, 353] width 177 height 18
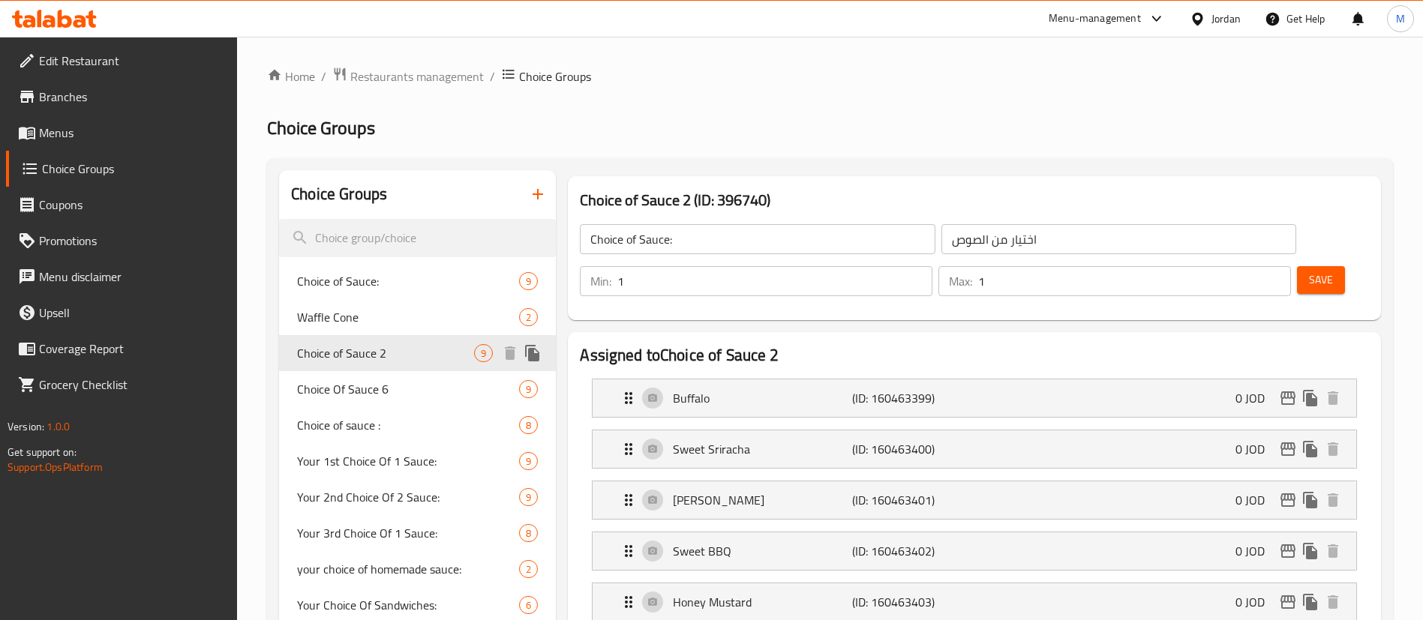
type input "Choice of Sauce 2"
type input "الاختيار من الصوص 2"
type input "2"
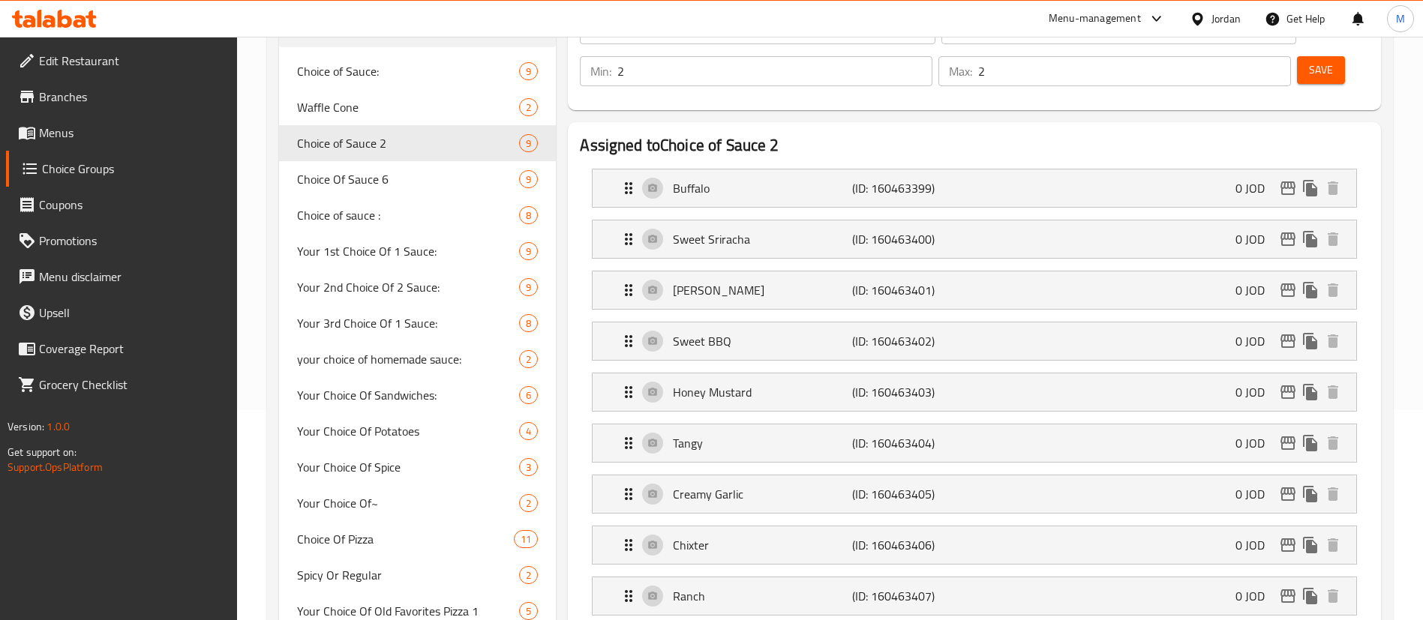
scroll to position [225, 0]
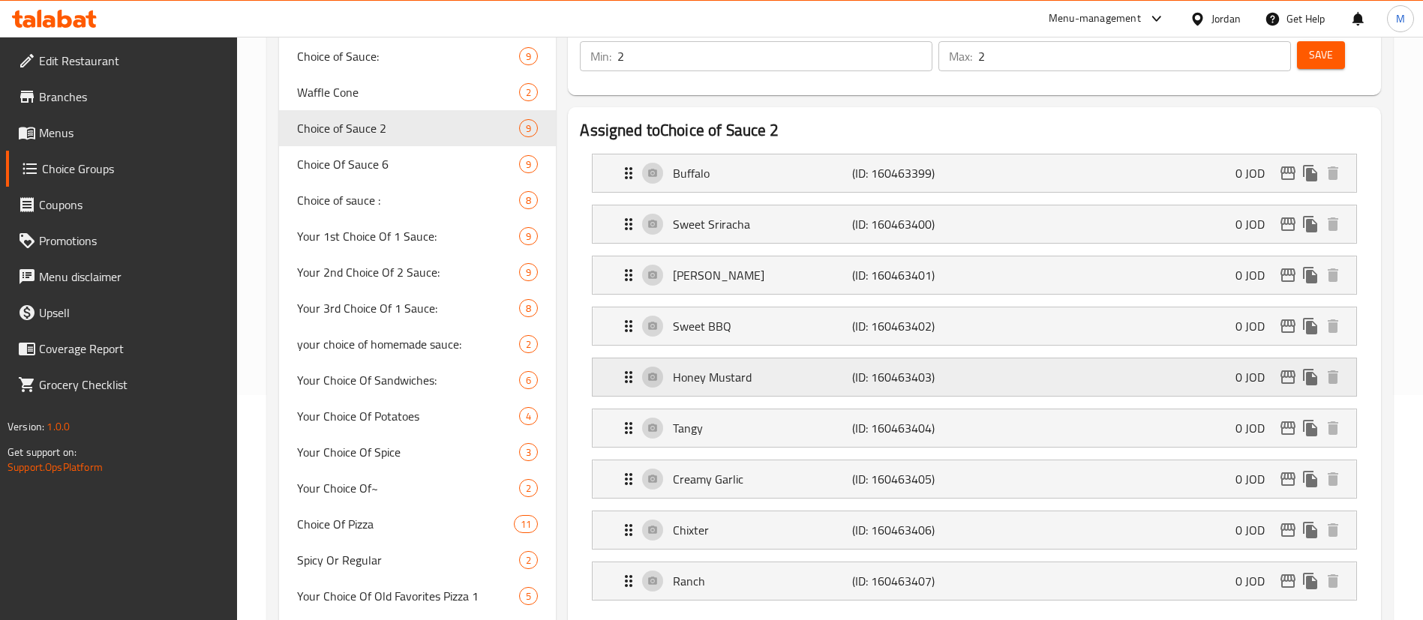
click at [787, 368] on p "Honey Mustard" at bounding box center [762, 377] width 179 height 18
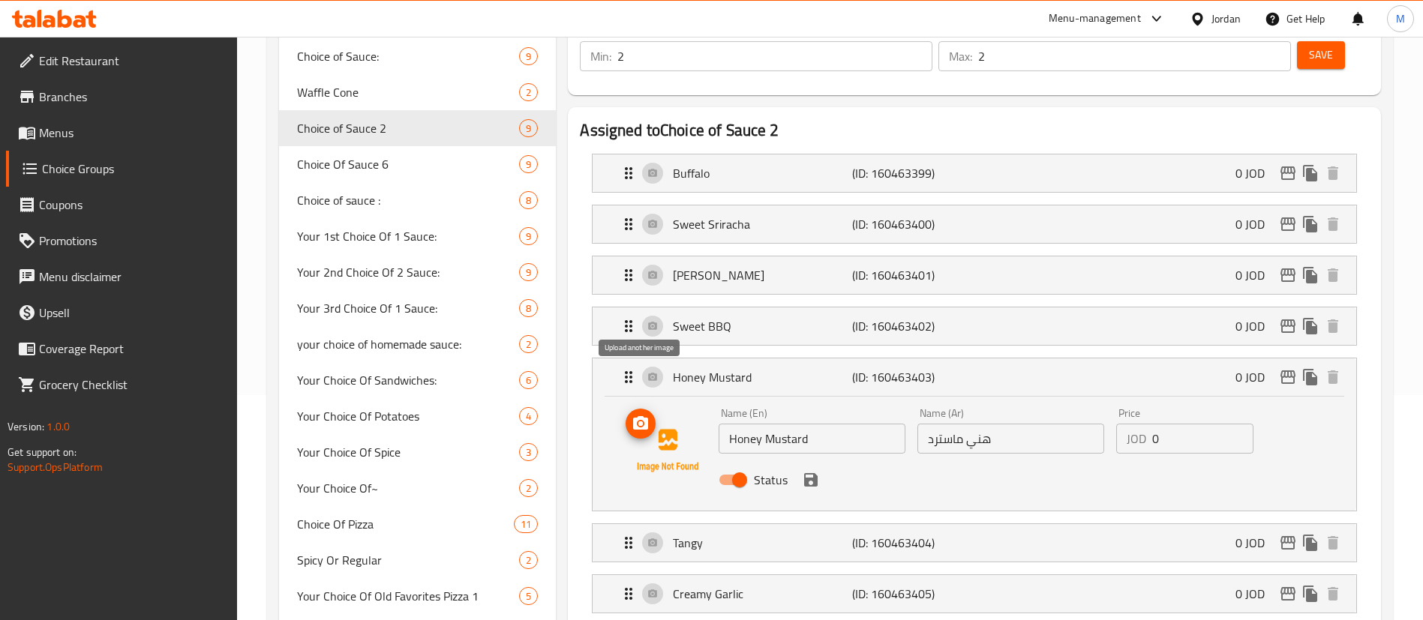
click at [649, 415] on icon "upload picture" at bounding box center [641, 424] width 18 height 18
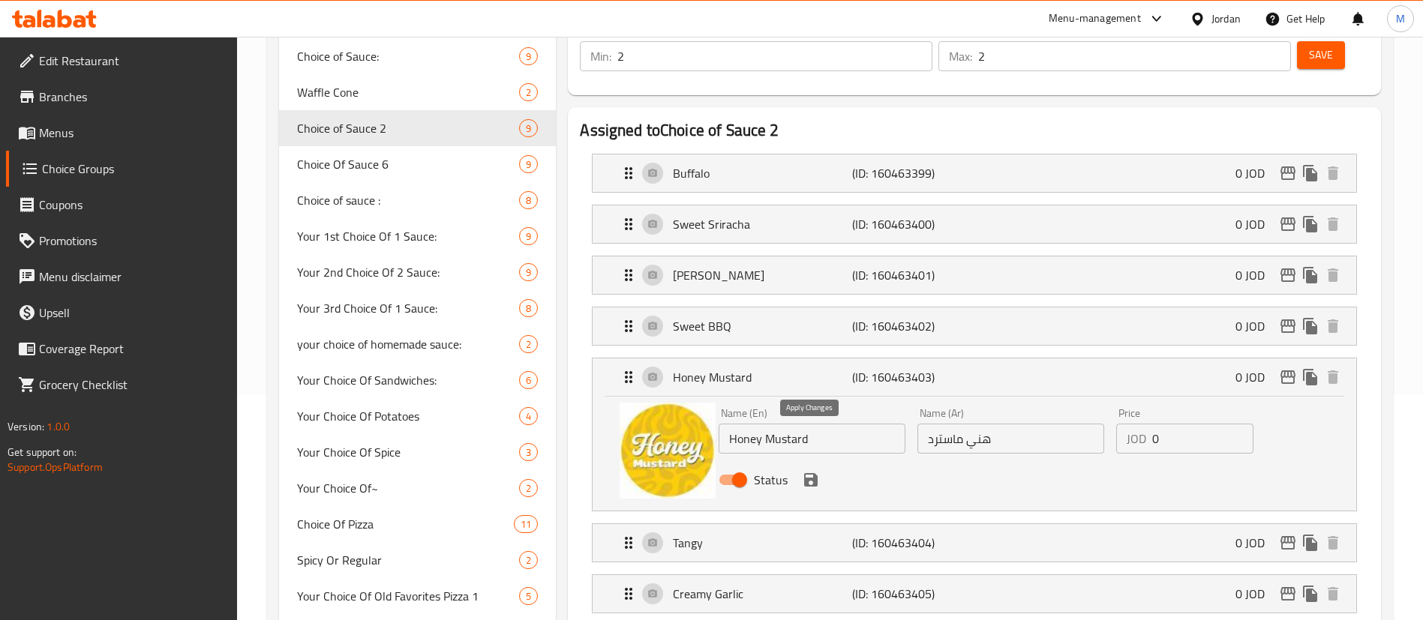
click at [815, 473] on icon "save" at bounding box center [811, 480] width 14 height 14
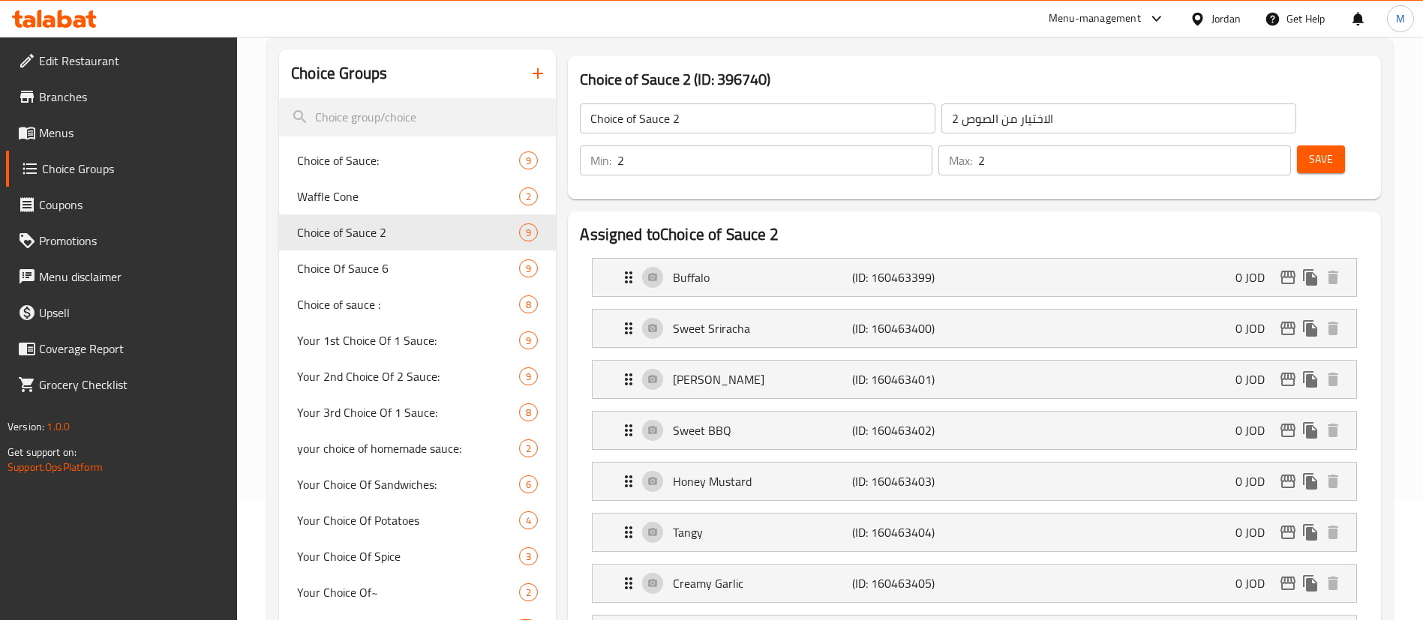
scroll to position [0, 0]
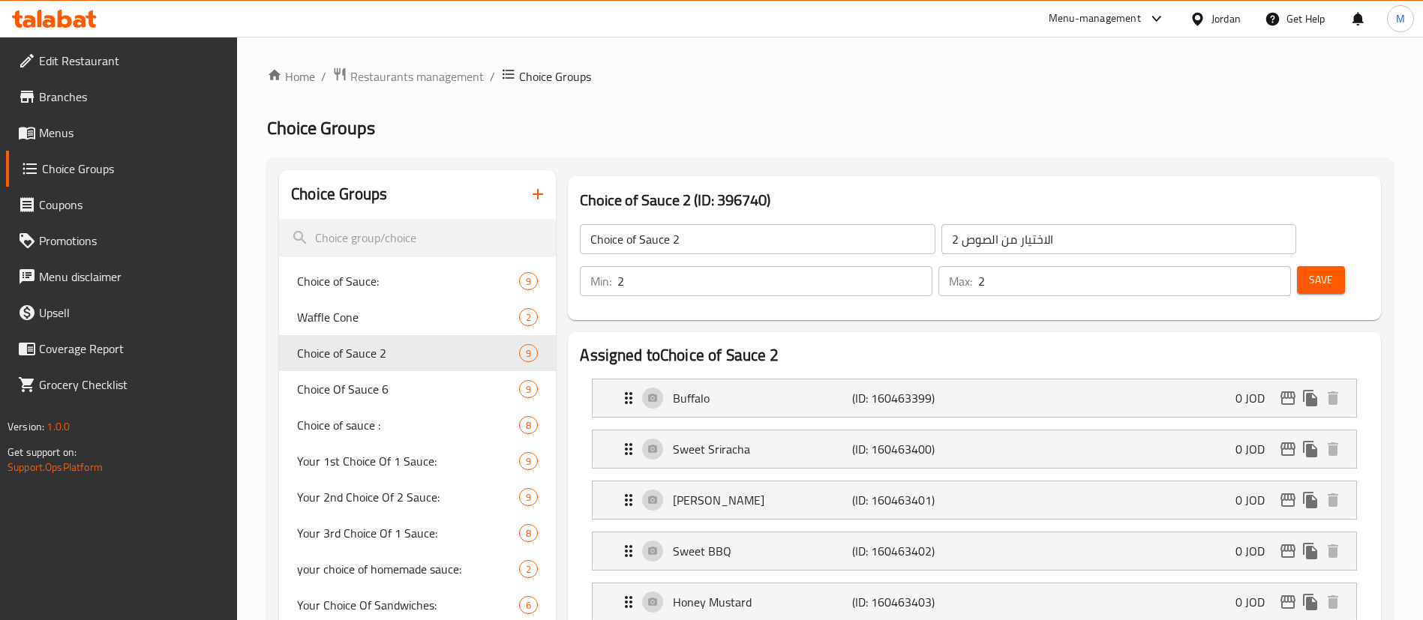
click at [1309, 271] on span "Save" at bounding box center [1321, 280] width 24 height 19
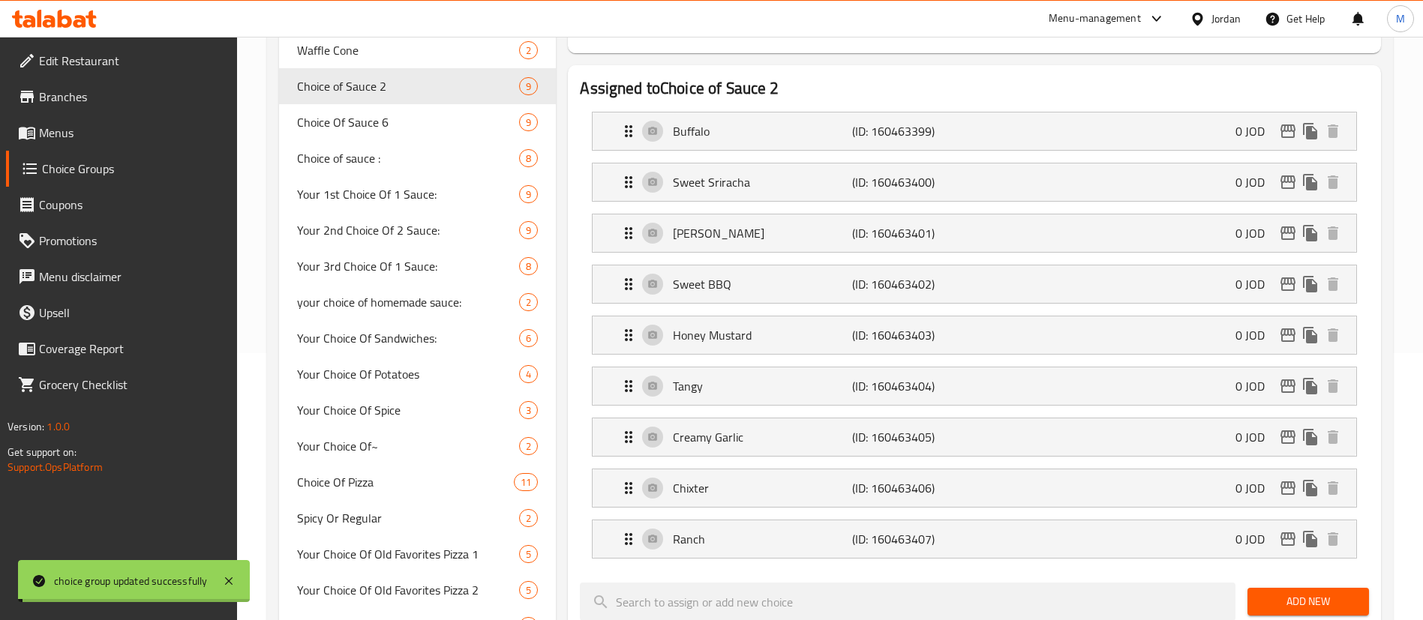
scroll to position [225, 0]
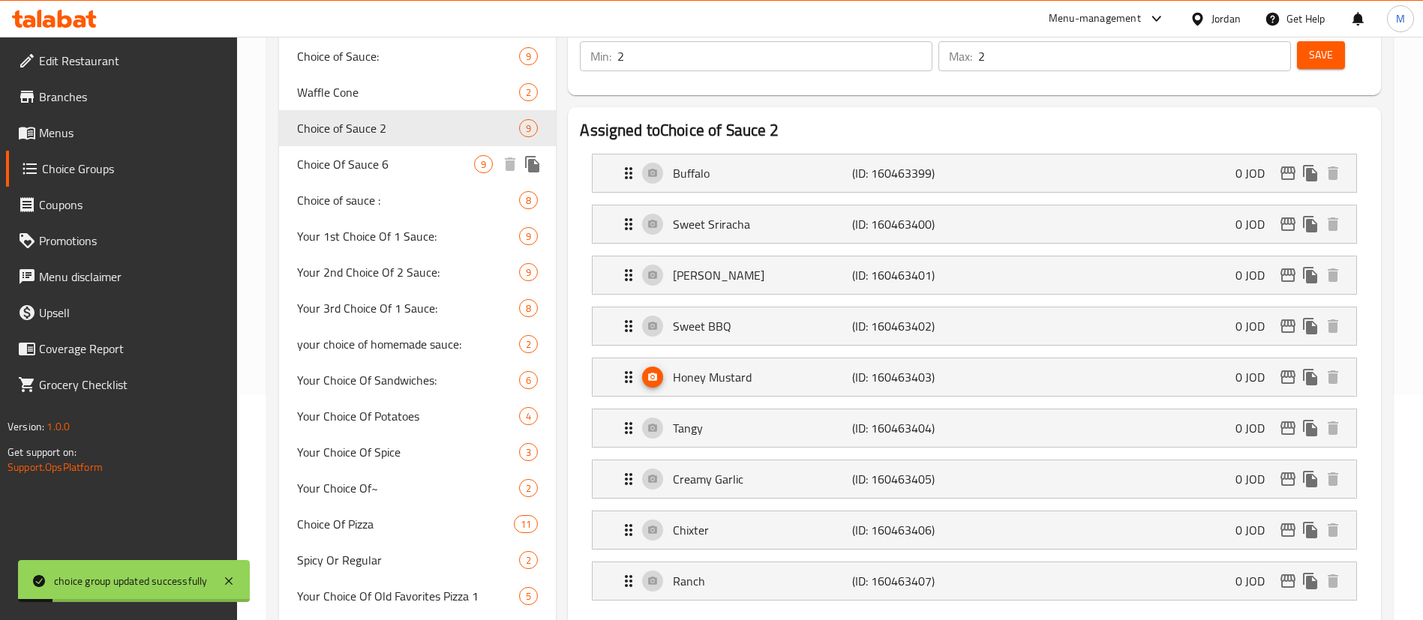
click at [415, 159] on span "Choice Of Sauce 6" at bounding box center [385, 164] width 177 height 18
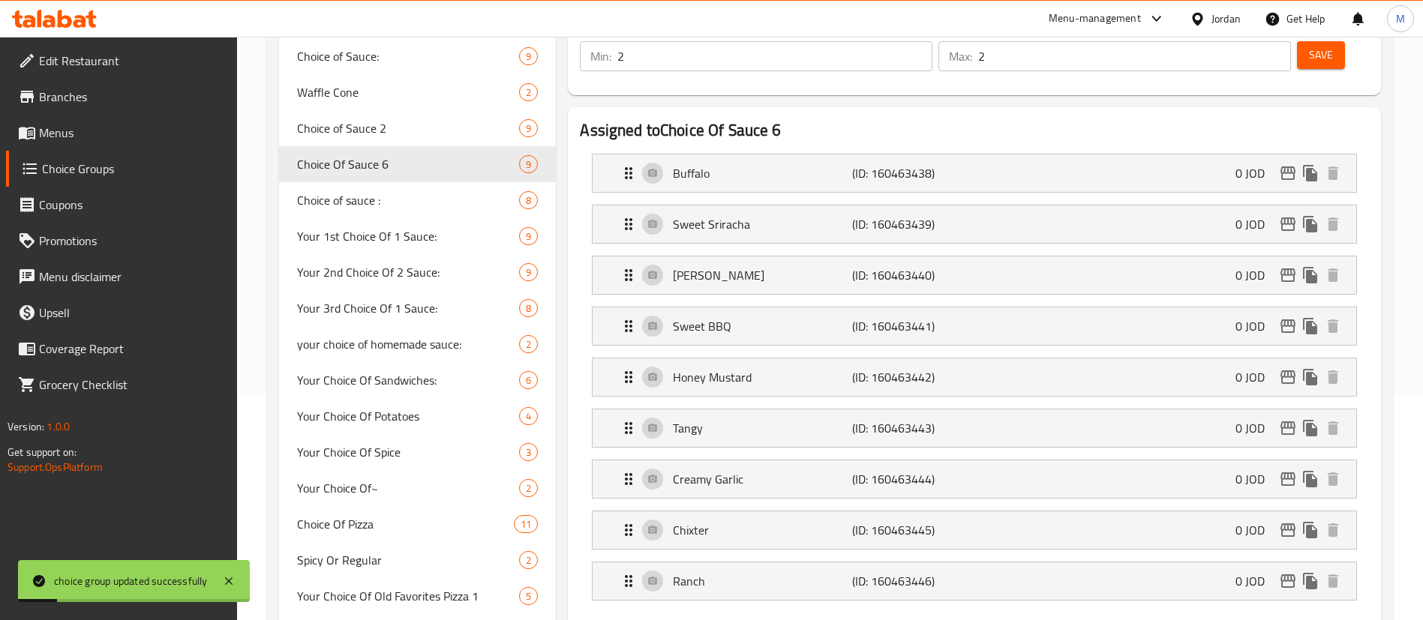
type input "Choice Of Sauce 6"
type input "الاختيار من الصوص 6"
type input "6"
click at [842, 368] on p "Honey Mustard" at bounding box center [762, 377] width 179 height 18
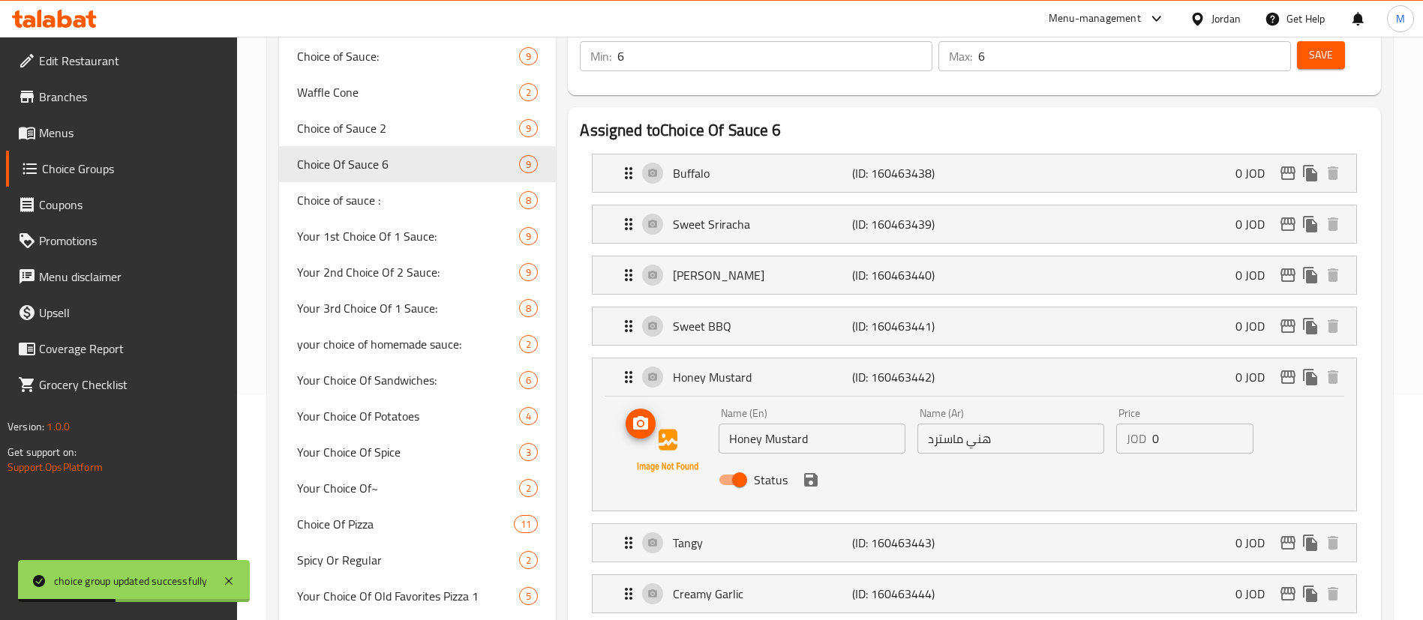
click at [647, 409] on button "upload picture" at bounding box center [641, 424] width 30 height 30
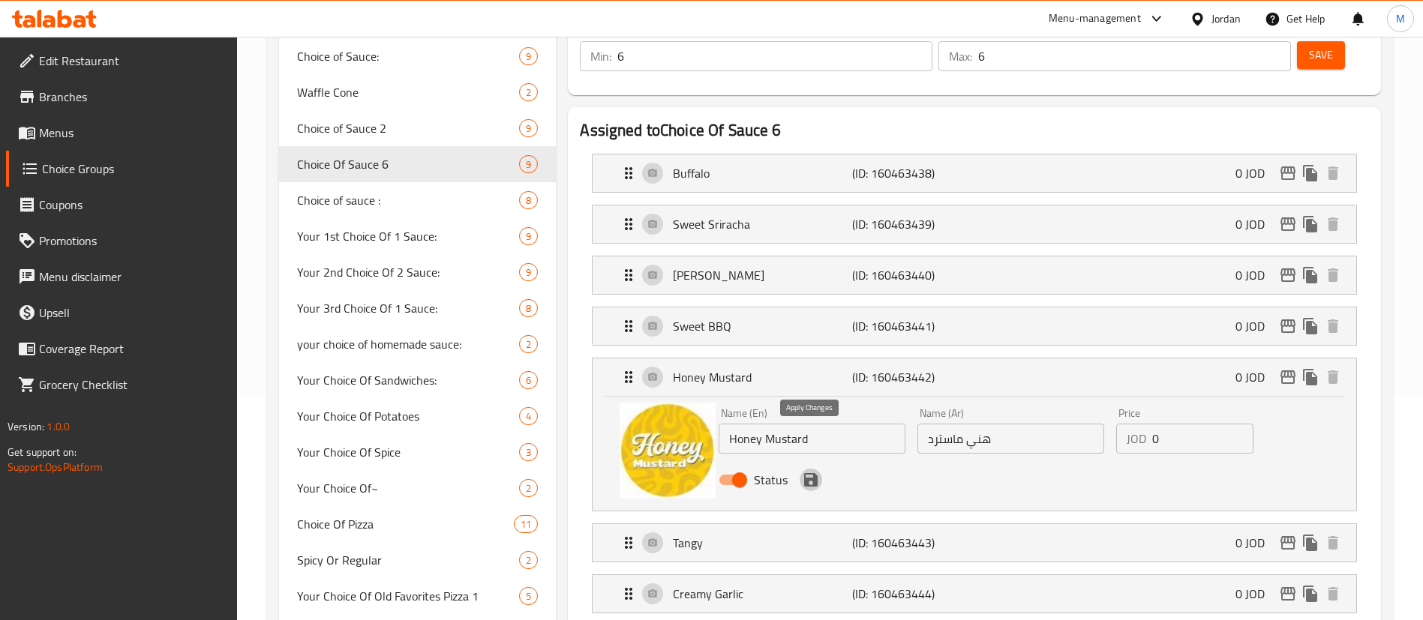
click at [814, 473] on icon "save" at bounding box center [811, 480] width 14 height 14
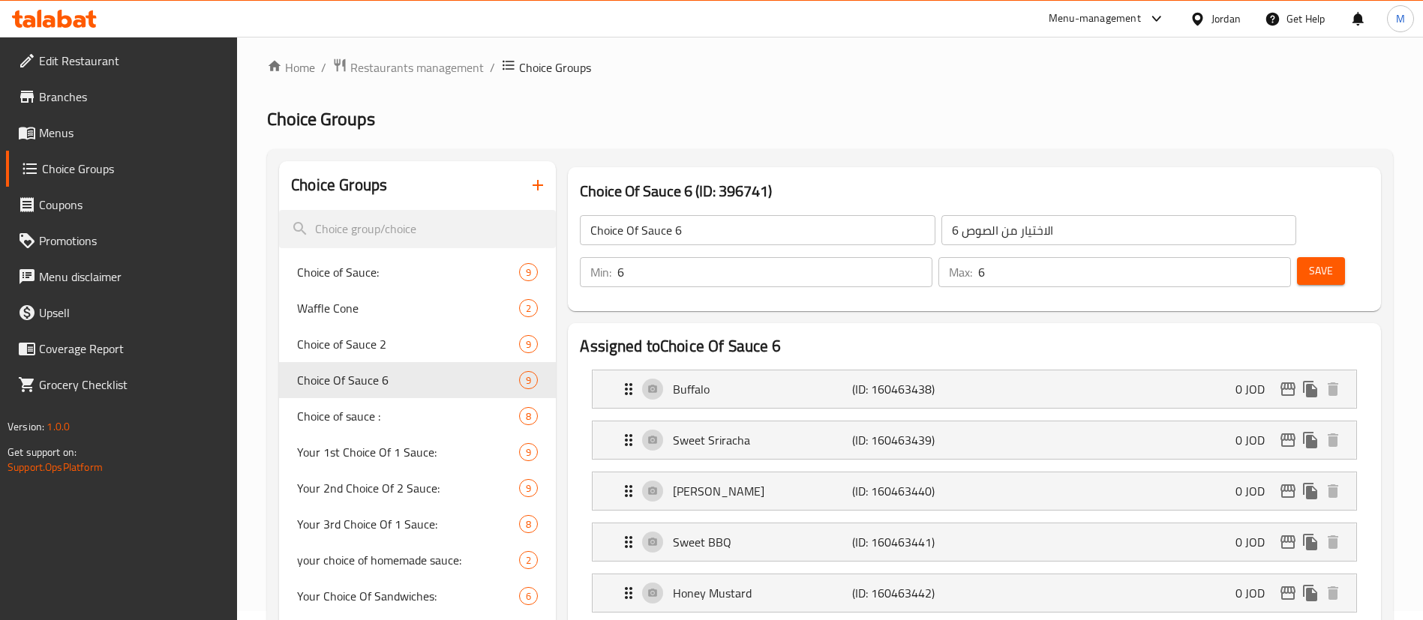
scroll to position [0, 0]
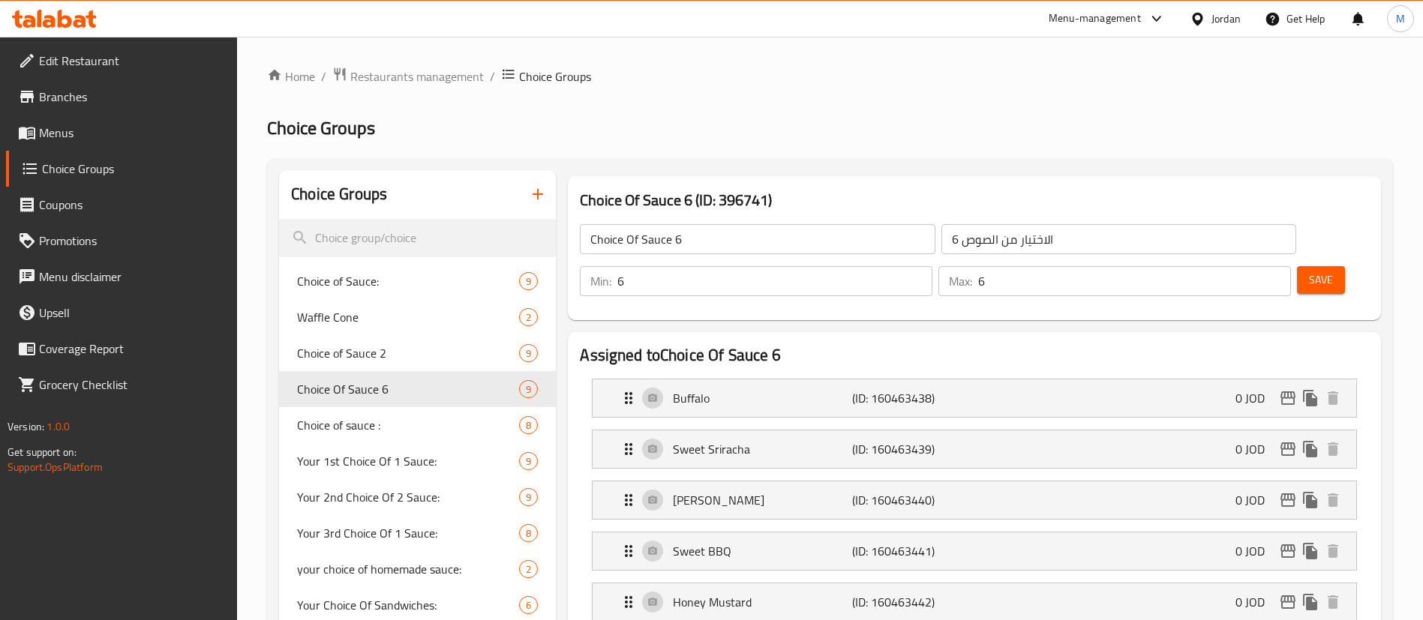
click at [1315, 266] on button "Save" at bounding box center [1321, 280] width 48 height 28
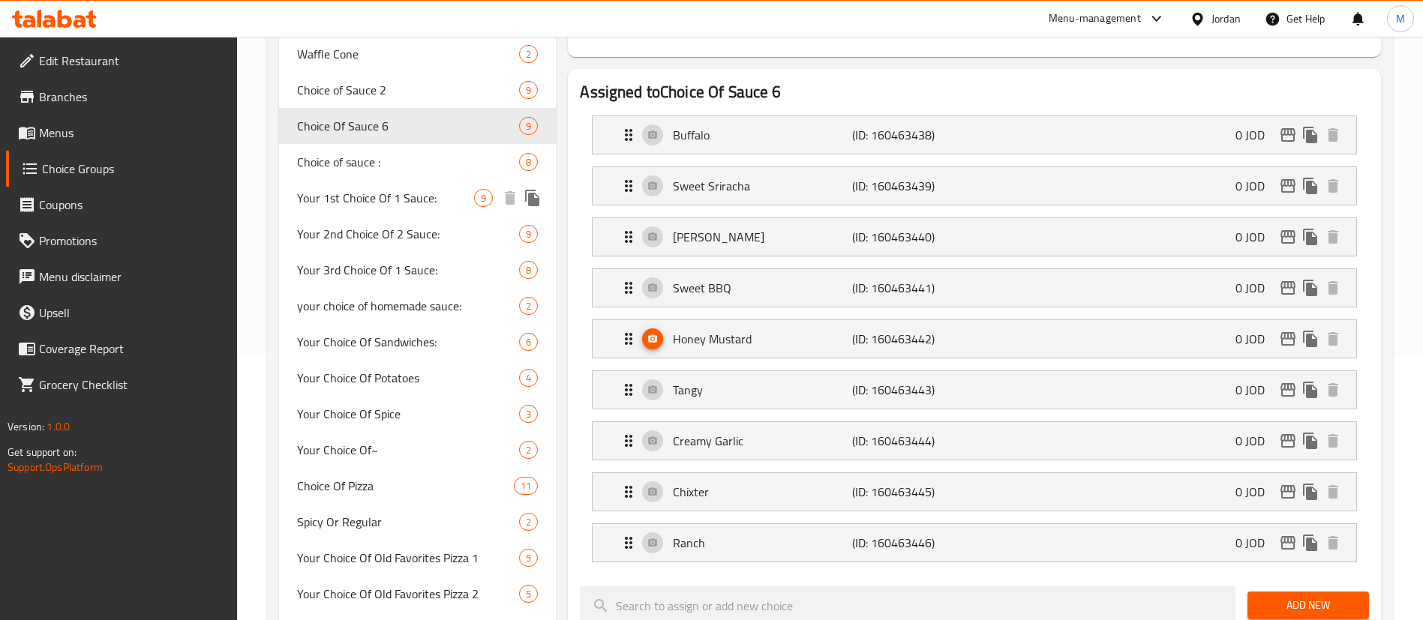
scroll to position [113, 0]
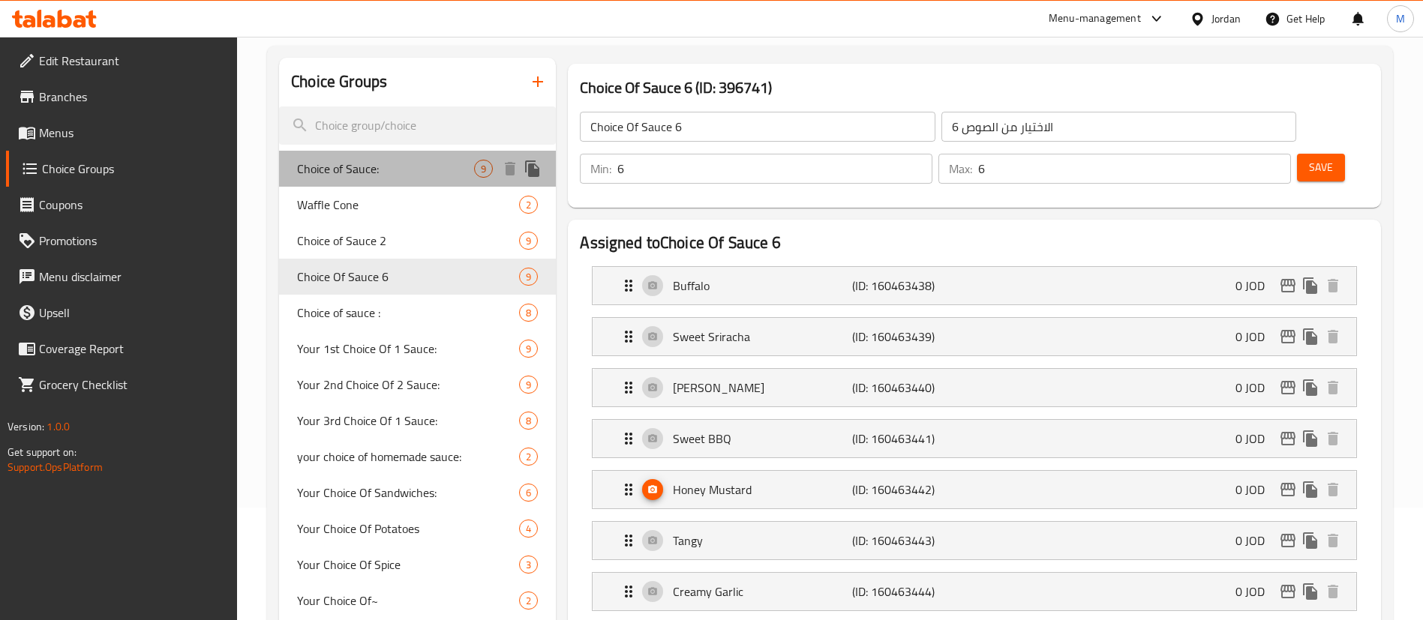
click at [411, 182] on div "Choice of Sauce: 9" at bounding box center [417, 169] width 277 height 36
type input "Choice of Sauce:"
type input "اختيار من الصوص"
type input "1"
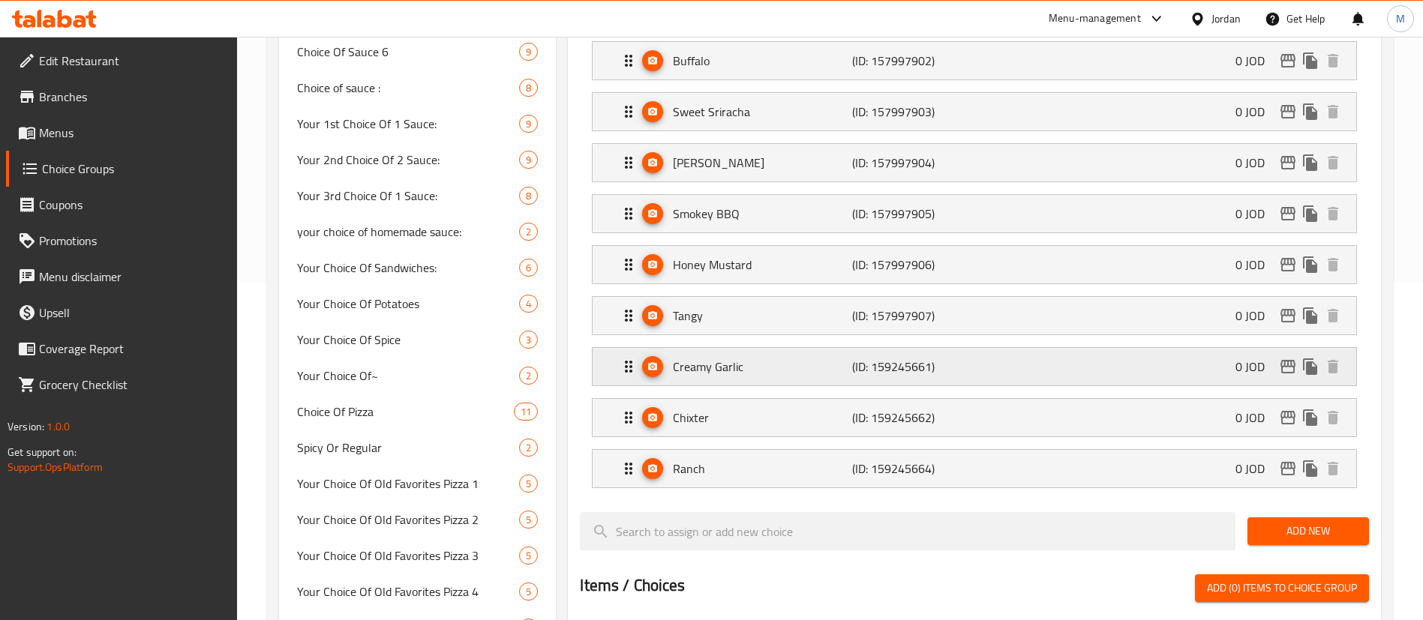
scroll to position [225, 0]
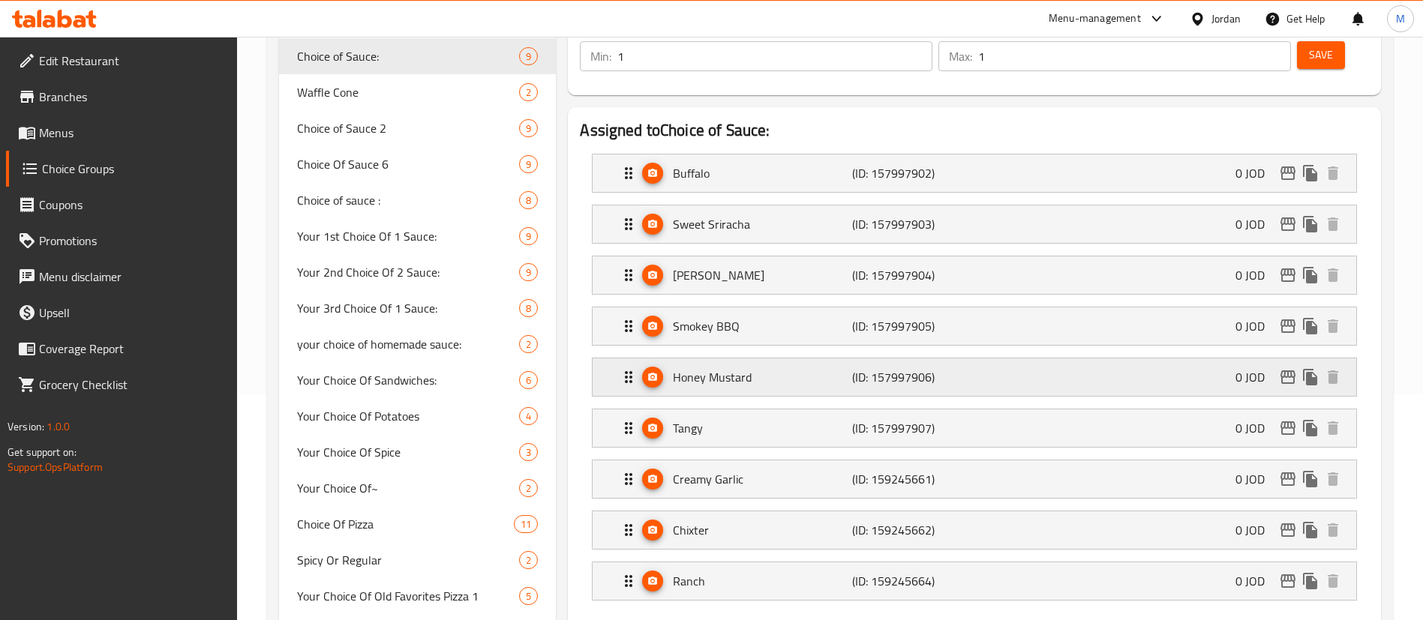
click at [745, 368] on p "Honey Mustard" at bounding box center [762, 377] width 179 height 18
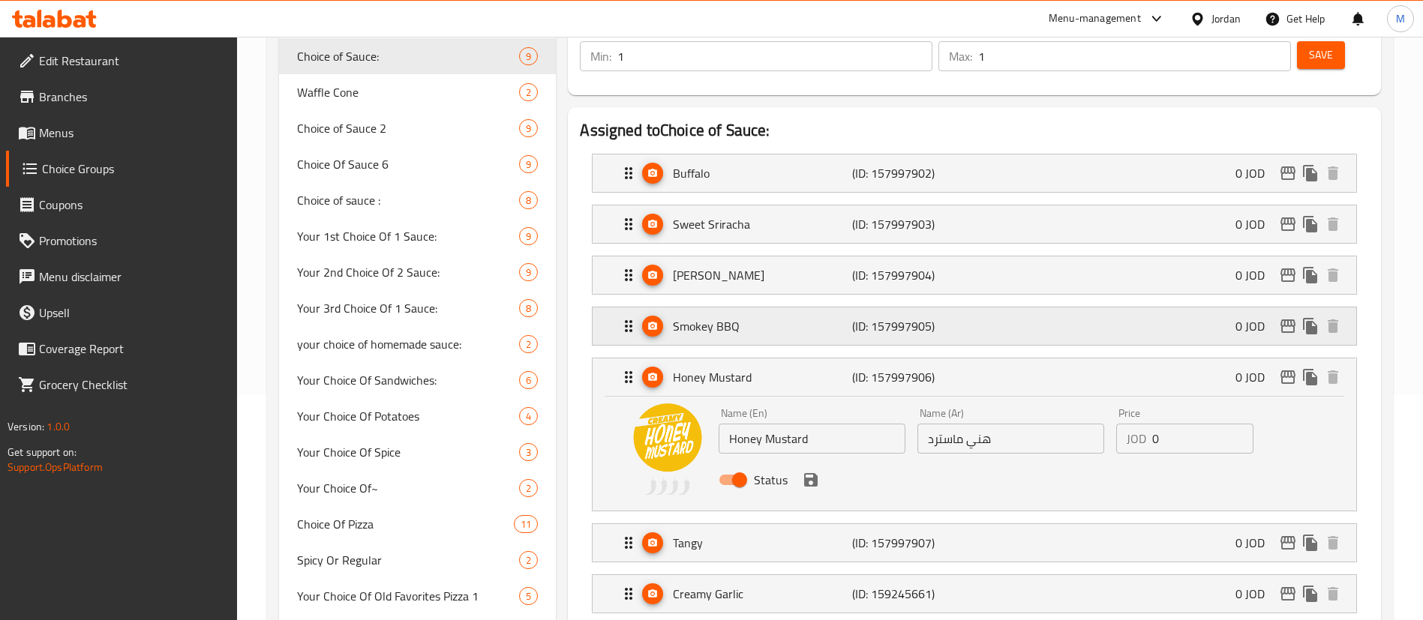
click at [688, 317] on p "Smokey BBQ" at bounding box center [762, 326] width 179 height 18
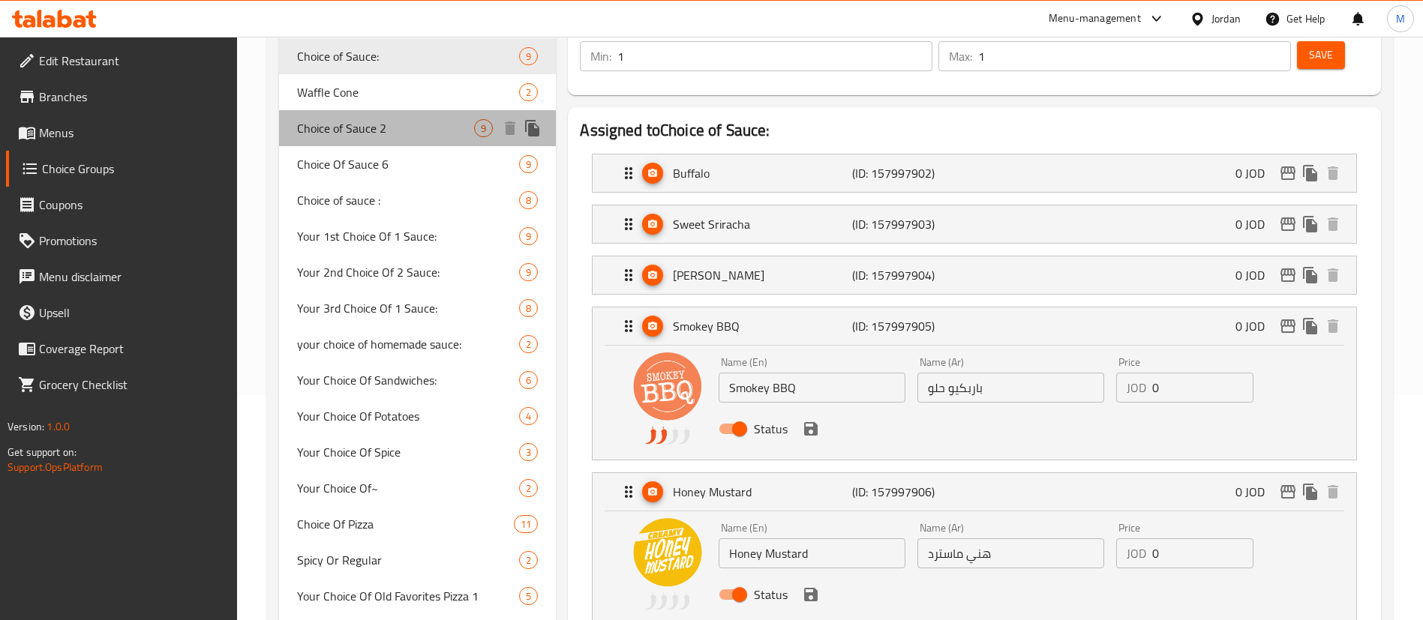
click at [400, 128] on span "Choice of Sauce 2" at bounding box center [385, 128] width 177 height 18
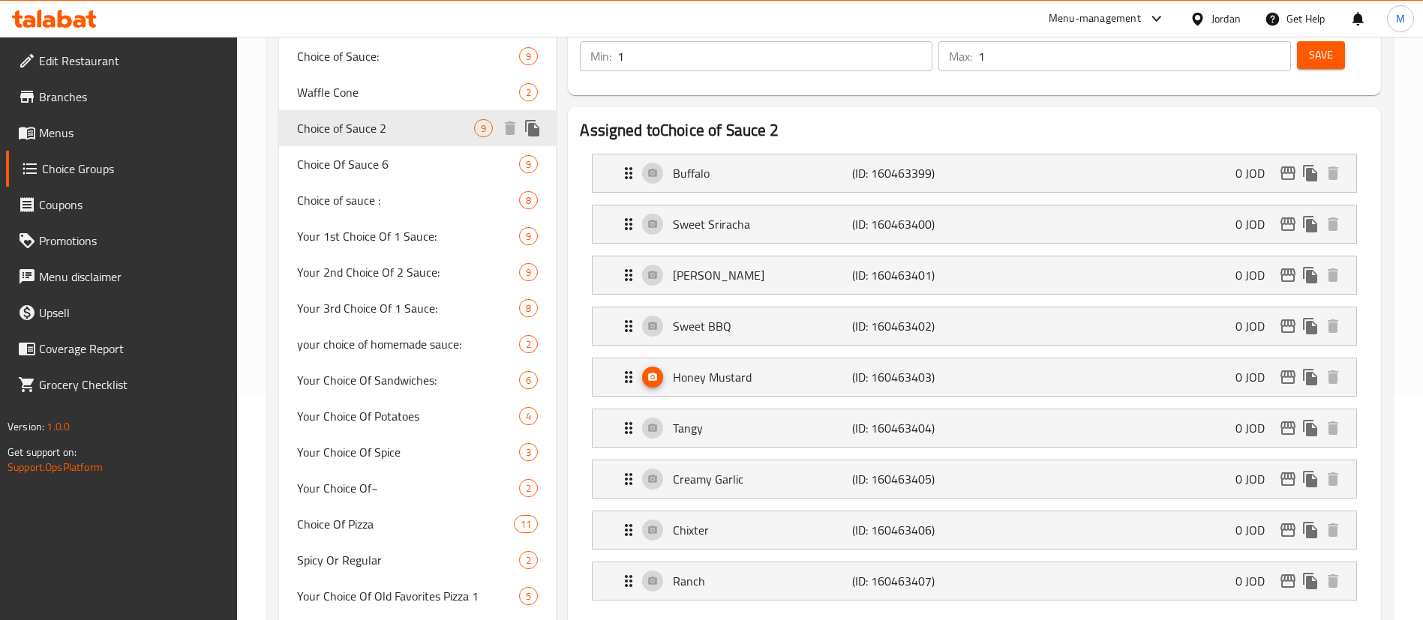
type input "Choice of Sauce 2"
type input "الاختيار من الصوص 2"
type input "2"
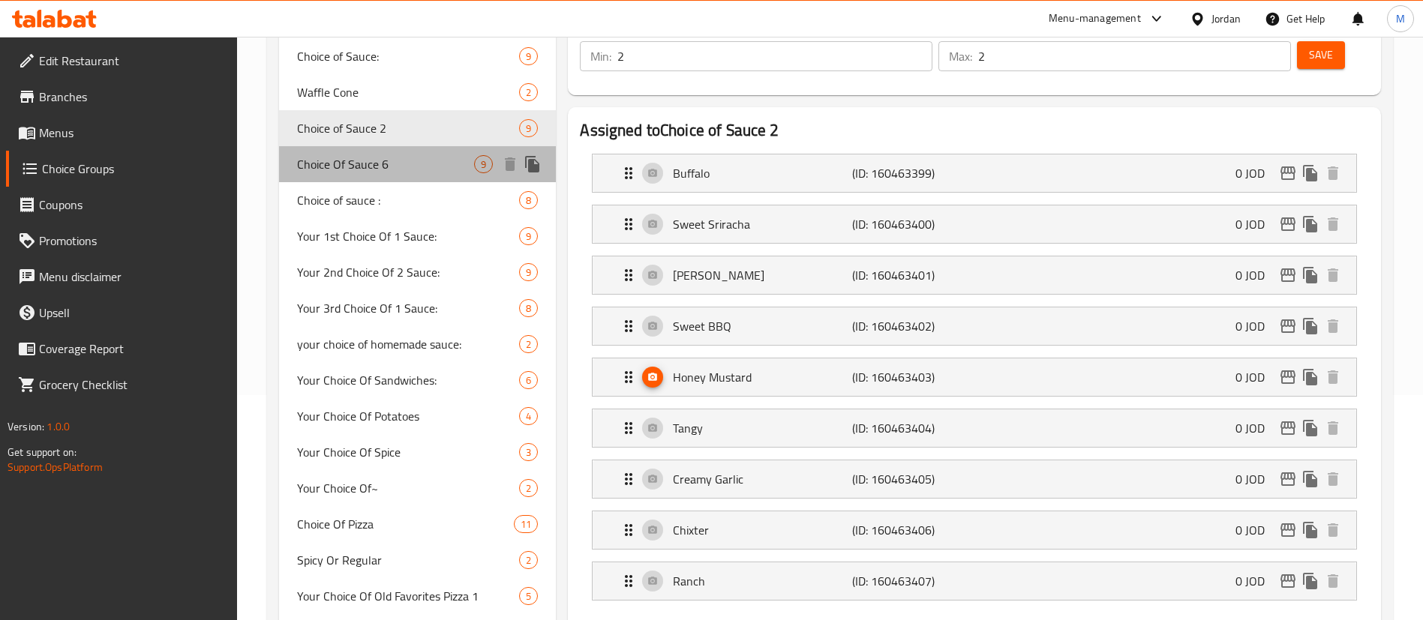
click at [380, 170] on span "Choice Of Sauce 6" at bounding box center [385, 164] width 177 height 18
type input "Choice Of Sauce 6"
type input "الاختيار من الصوص 6"
type input "6"
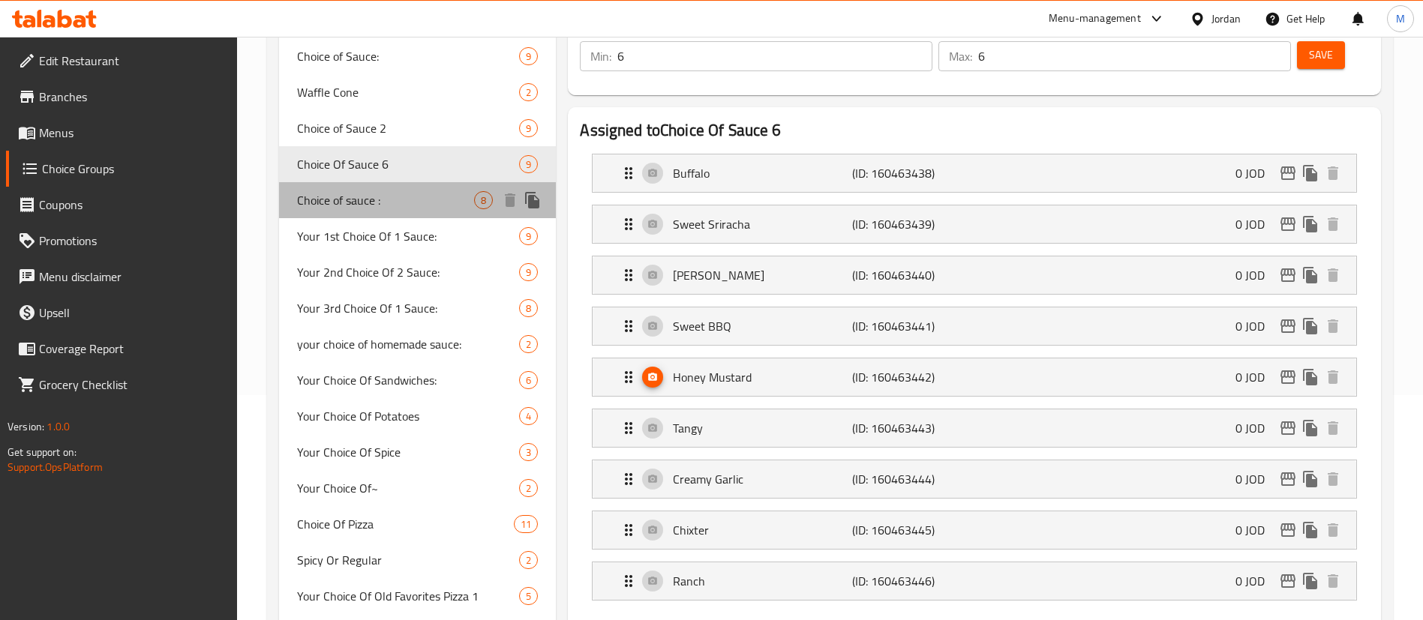
click at [399, 208] on span "Choice of sauce :" at bounding box center [385, 200] width 177 height 18
type input "Choice of sauce :"
type input "الاختيار من الصوص"
type input "1"
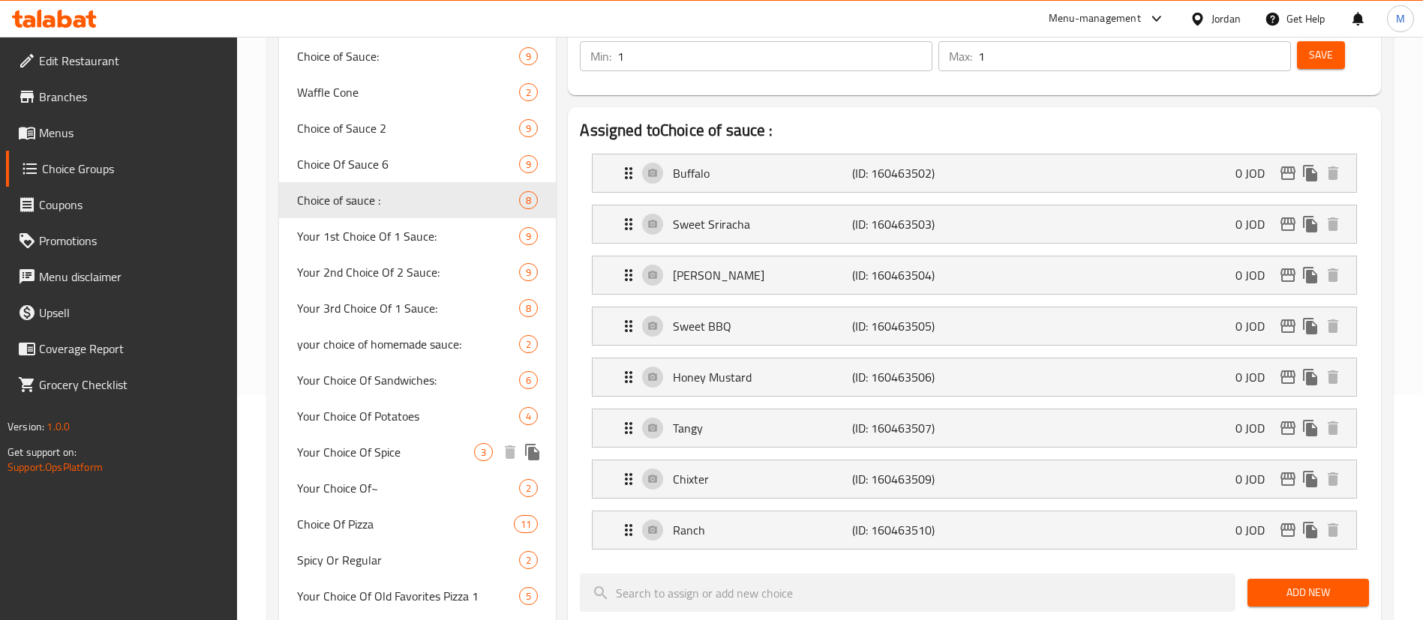
scroll to position [338, 0]
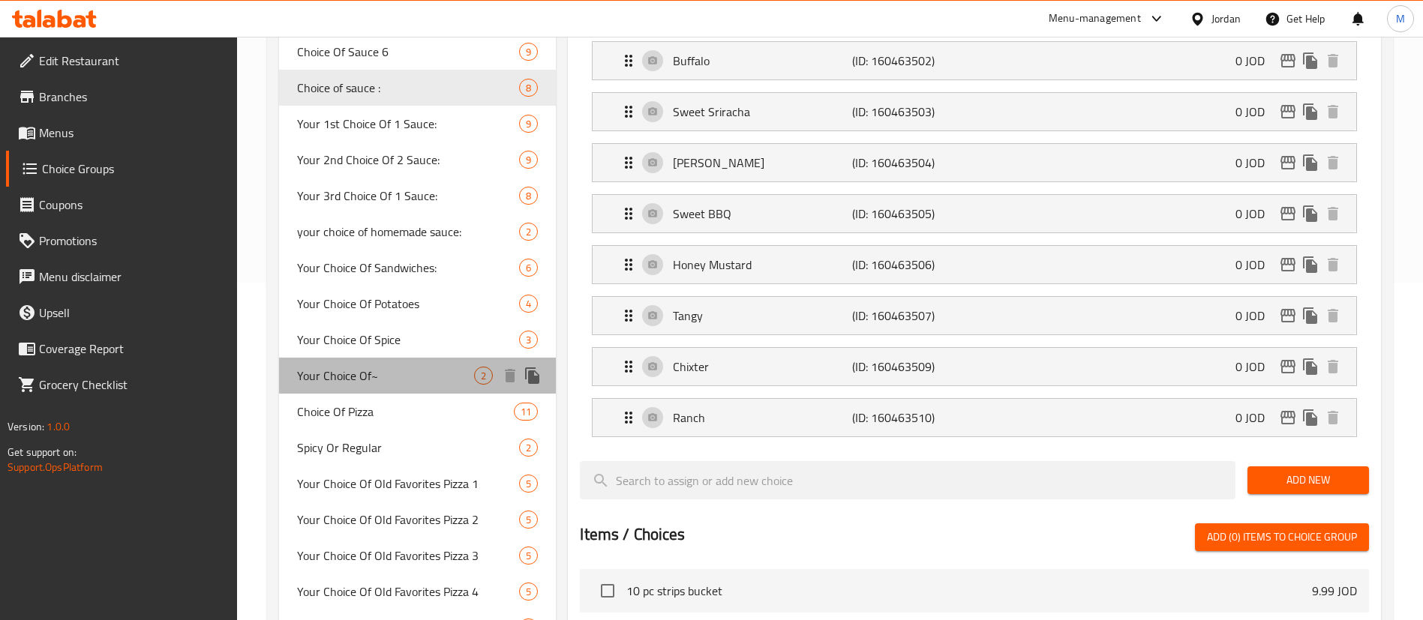
click at [410, 385] on div "Your Choice Of~ 2" at bounding box center [417, 376] width 277 height 36
type input "Your Choice Of~"
type input "اختيارك من :"
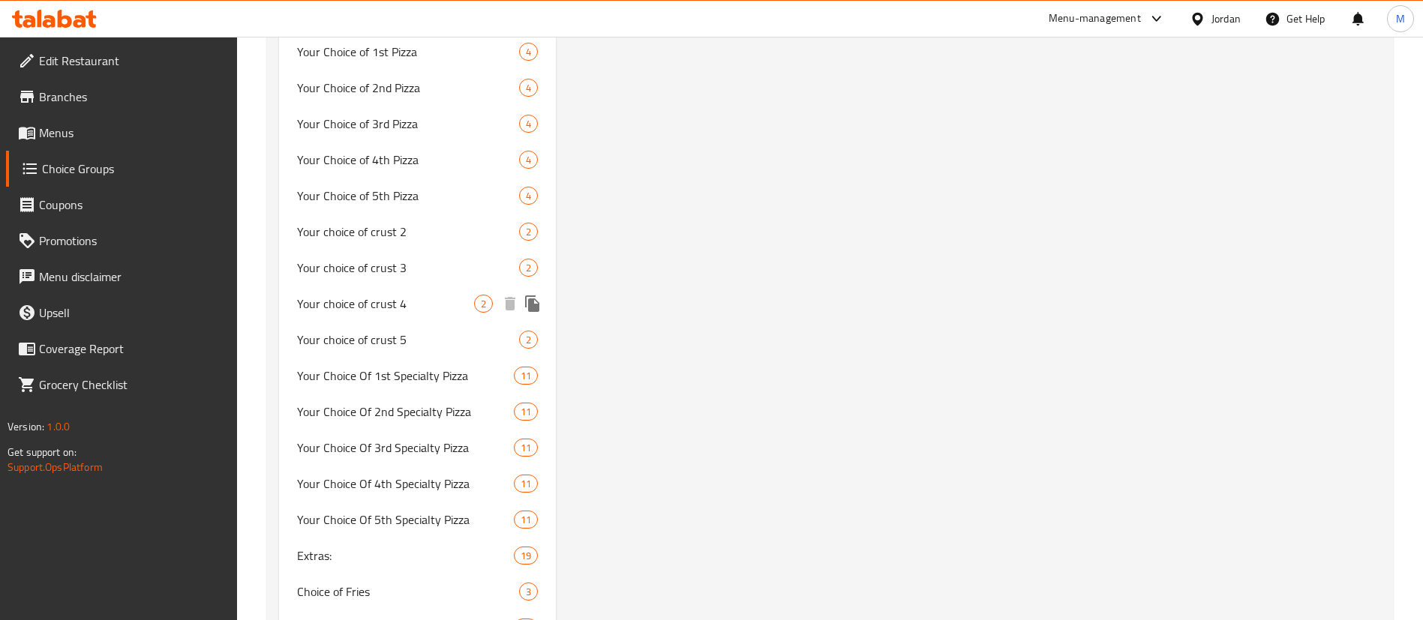
scroll to position [1350, 0]
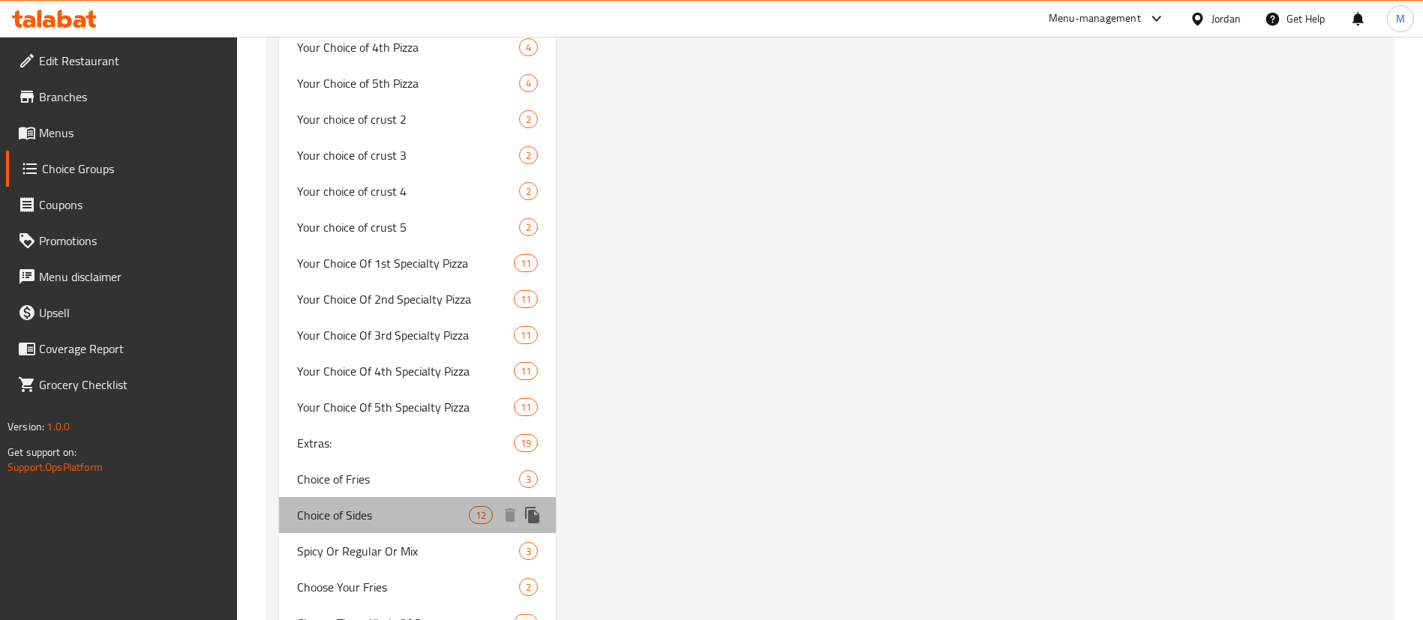
click at [424, 506] on span "Choice of Sides" at bounding box center [383, 515] width 172 height 18
type input "Choice of Sides"
type input "اختيارك من الطبق الجانبي"
type input "0"
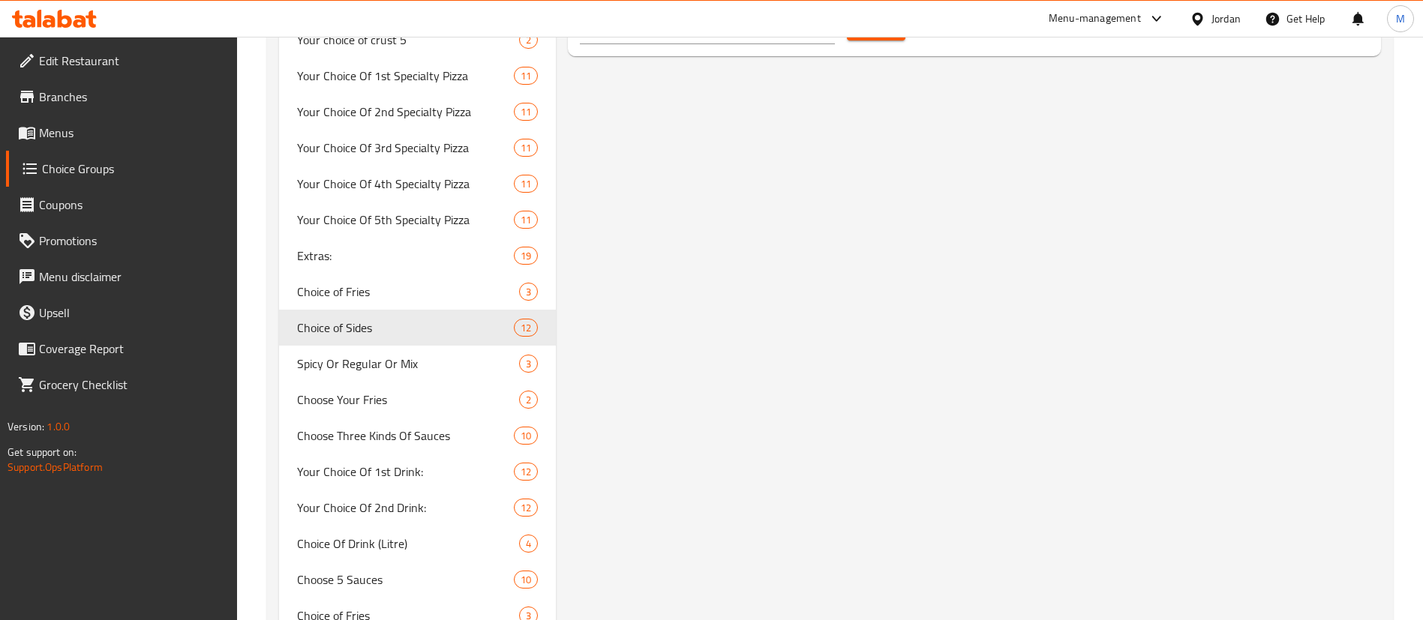
scroll to position [1575, 0]
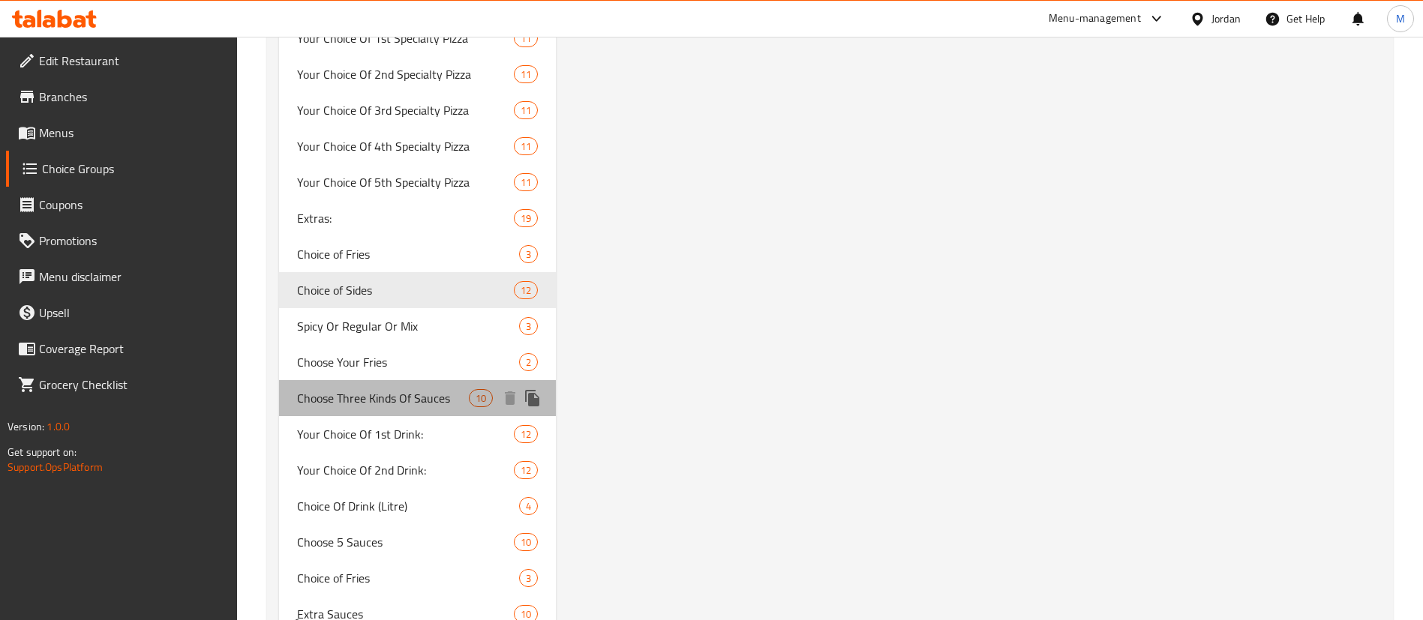
click at [437, 393] on span "Choose Three Kinds Of Sauces" at bounding box center [383, 398] width 172 height 18
type input "Choose Three Kinds Of Sauces"
type input "اختار ٣ انواع من الصوص"
type input "1"
type input "3"
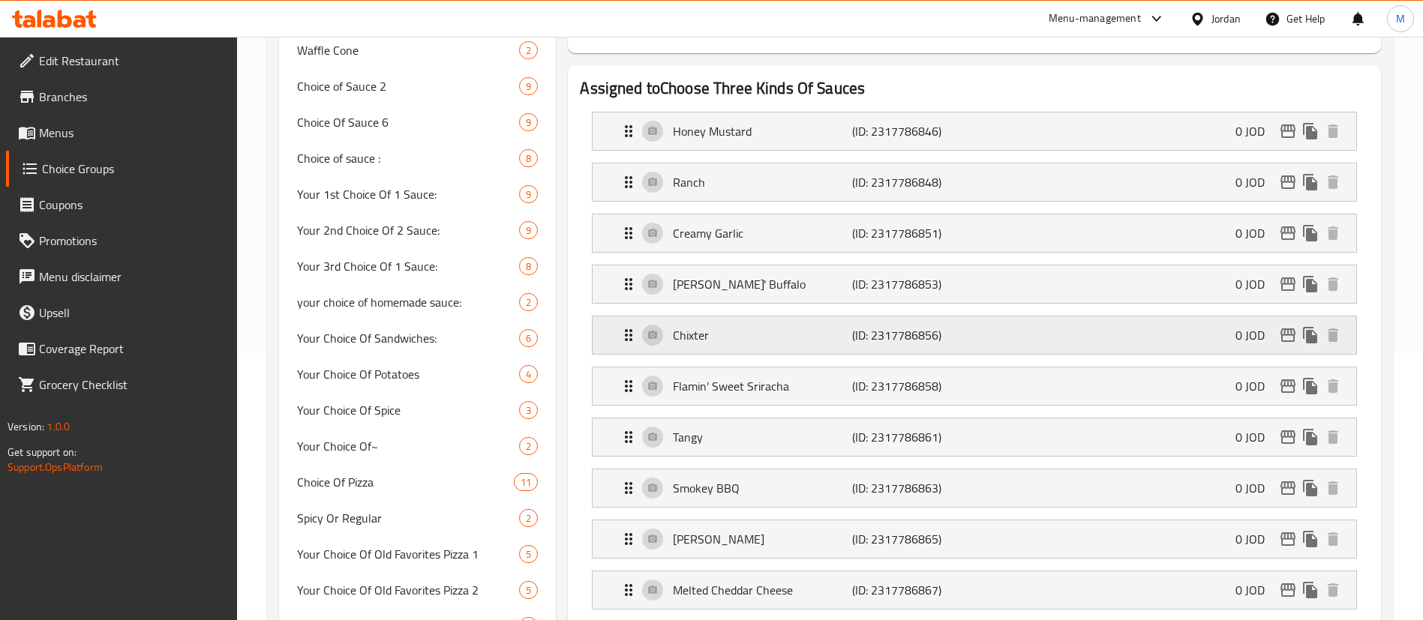
scroll to position [225, 0]
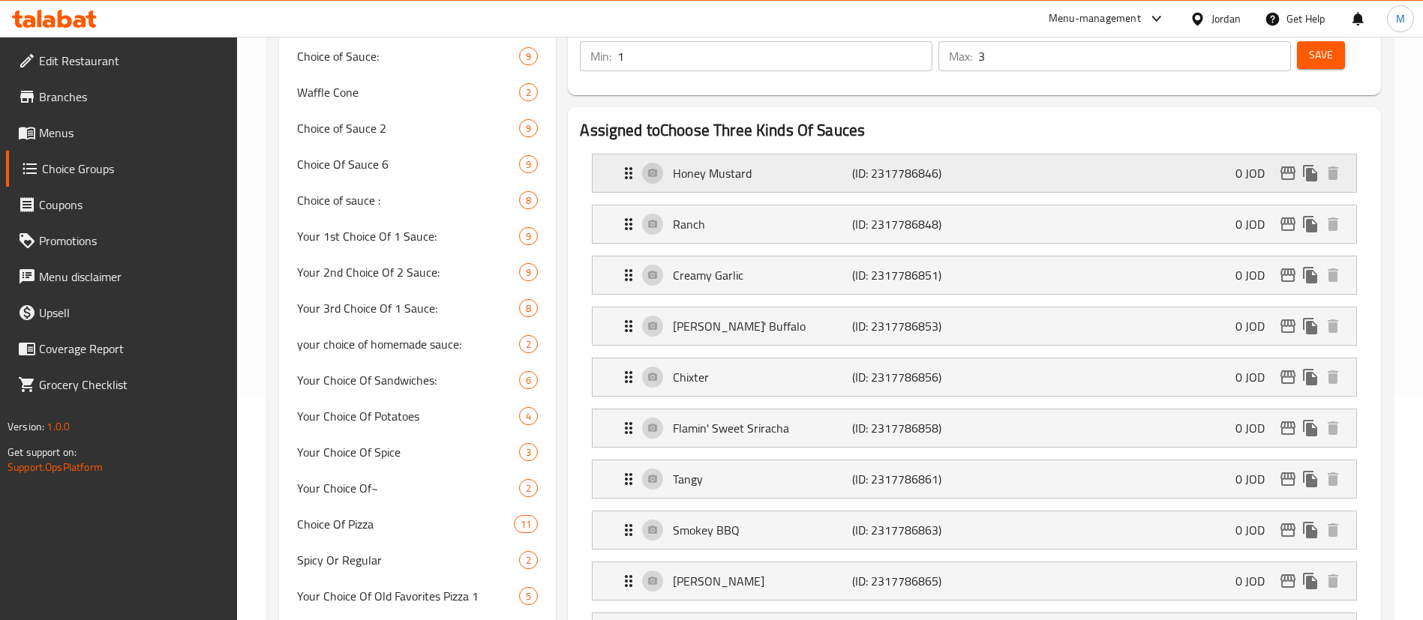
click at [771, 155] on div "Honey Mustard (ID: 2317786846) 0 JOD" at bounding box center [979, 174] width 719 height 38
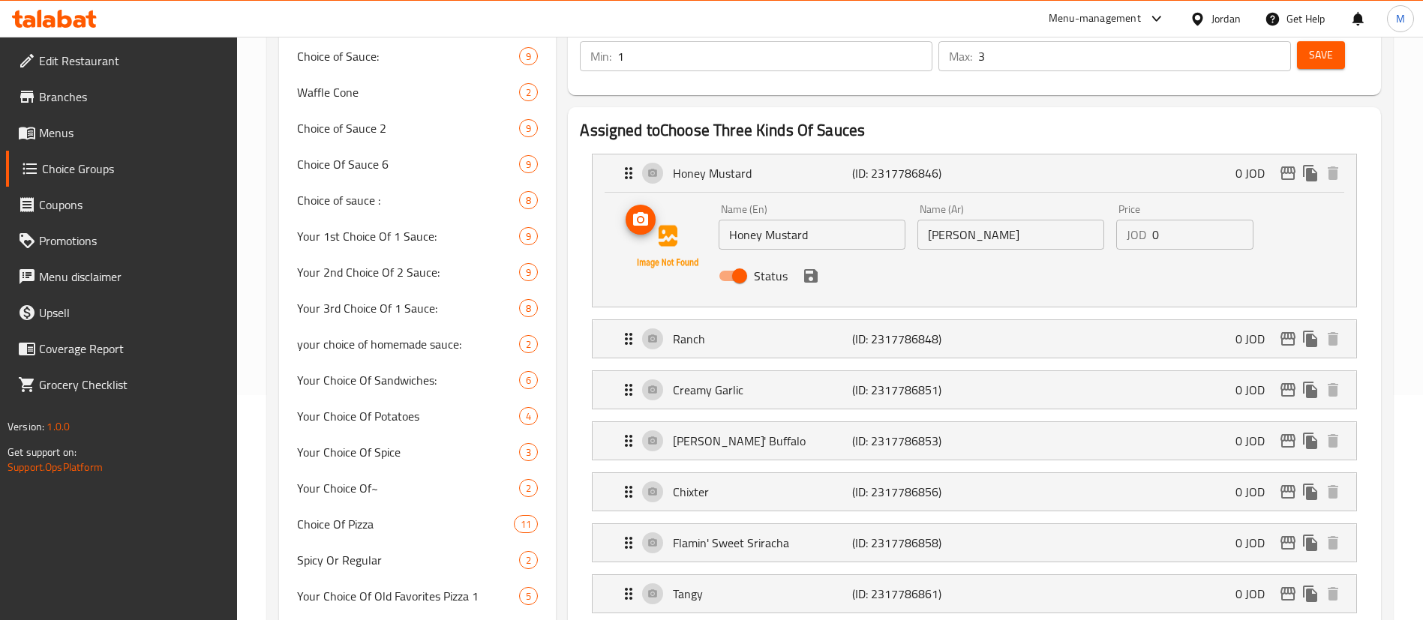
click at [659, 199] on img at bounding box center [668, 247] width 96 height 96
click at [656, 211] on span "upload picture" at bounding box center [641, 220] width 30 height 18
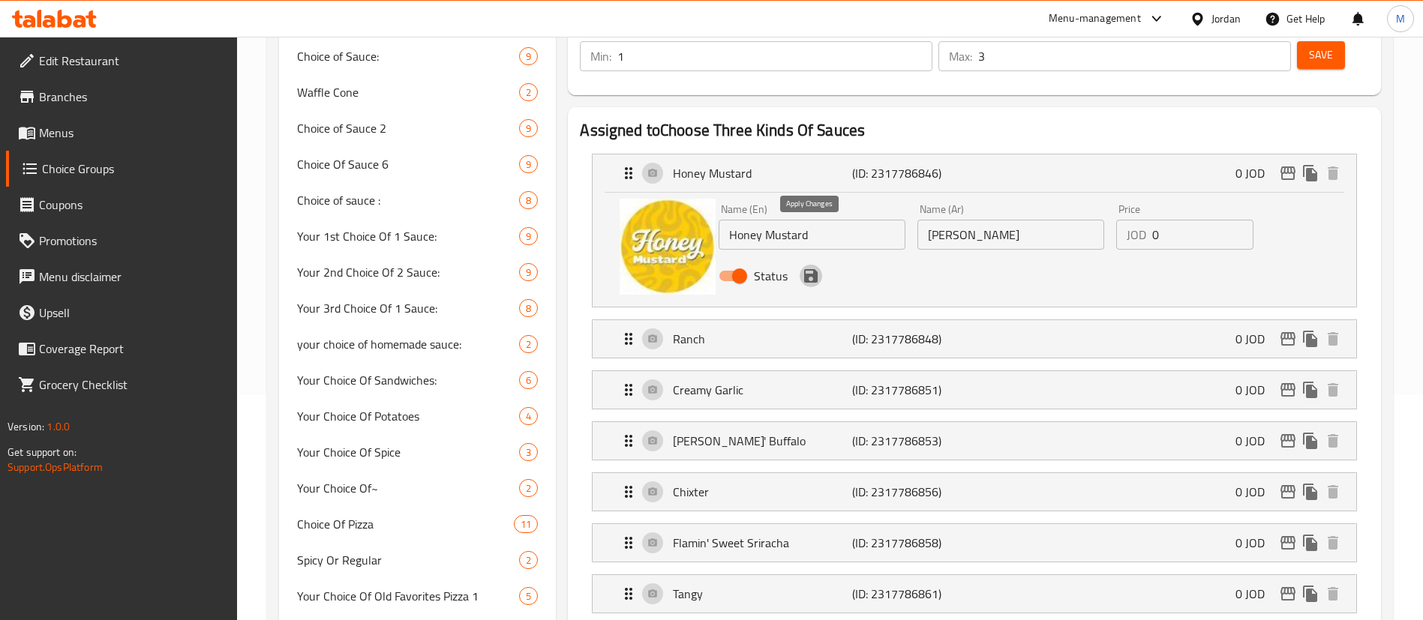
click at [812, 269] on icon "save" at bounding box center [811, 276] width 14 height 14
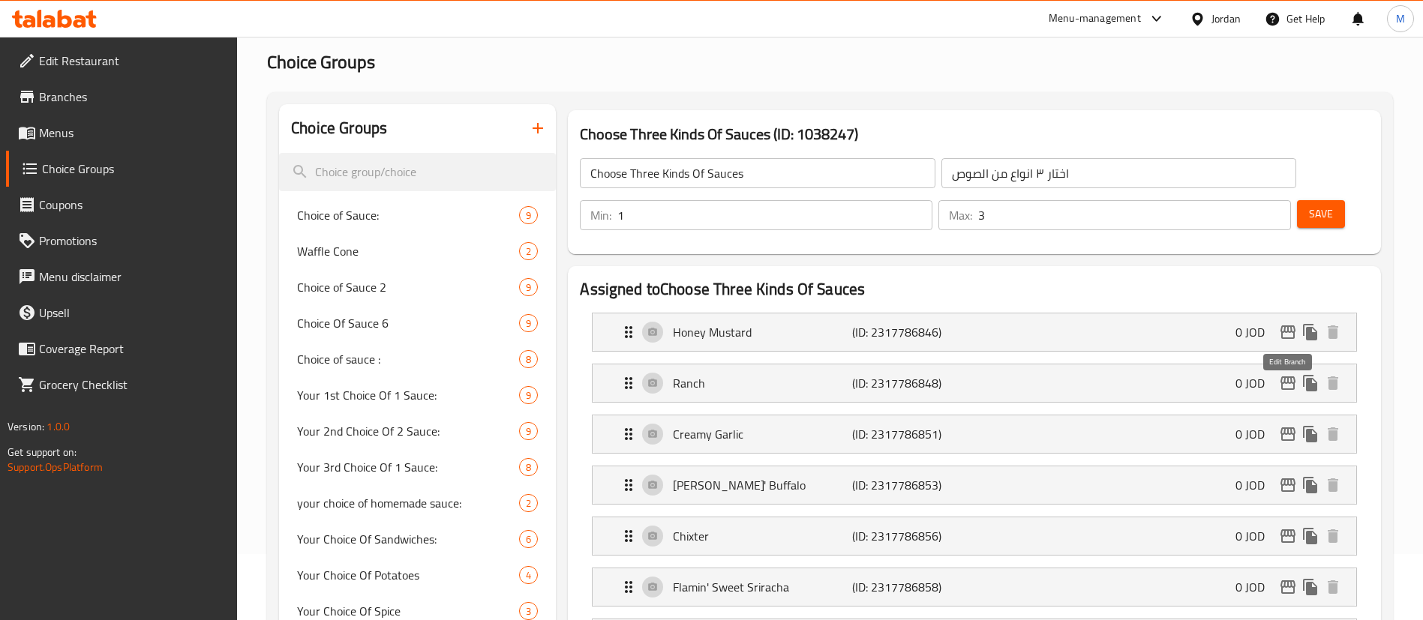
scroll to position [0, 0]
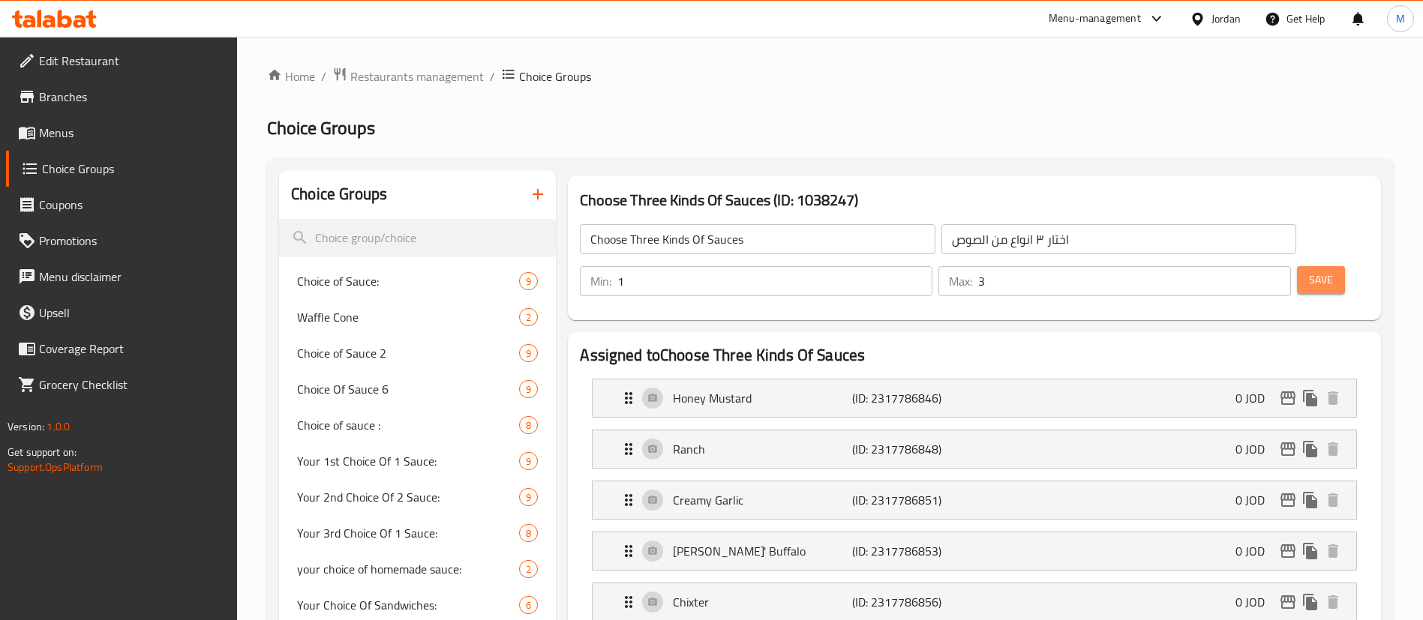
click at [1314, 266] on button "Save" at bounding box center [1321, 280] width 48 height 28
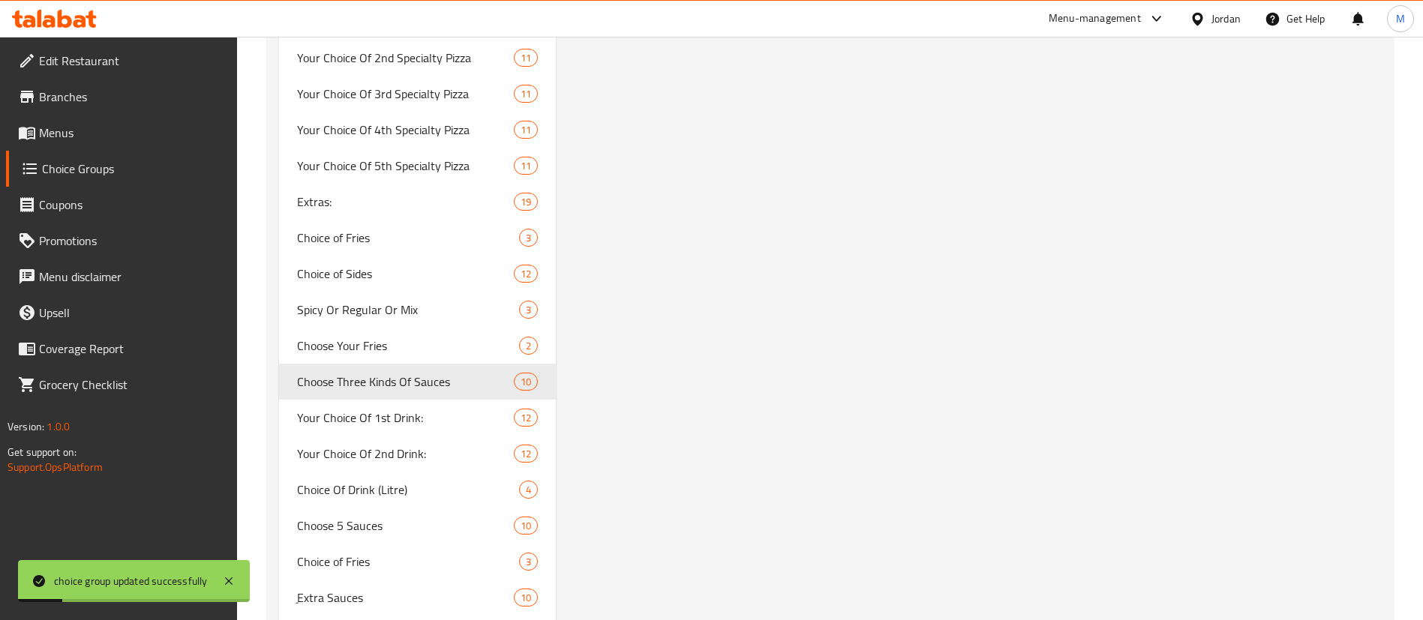
scroll to position [1688, 0]
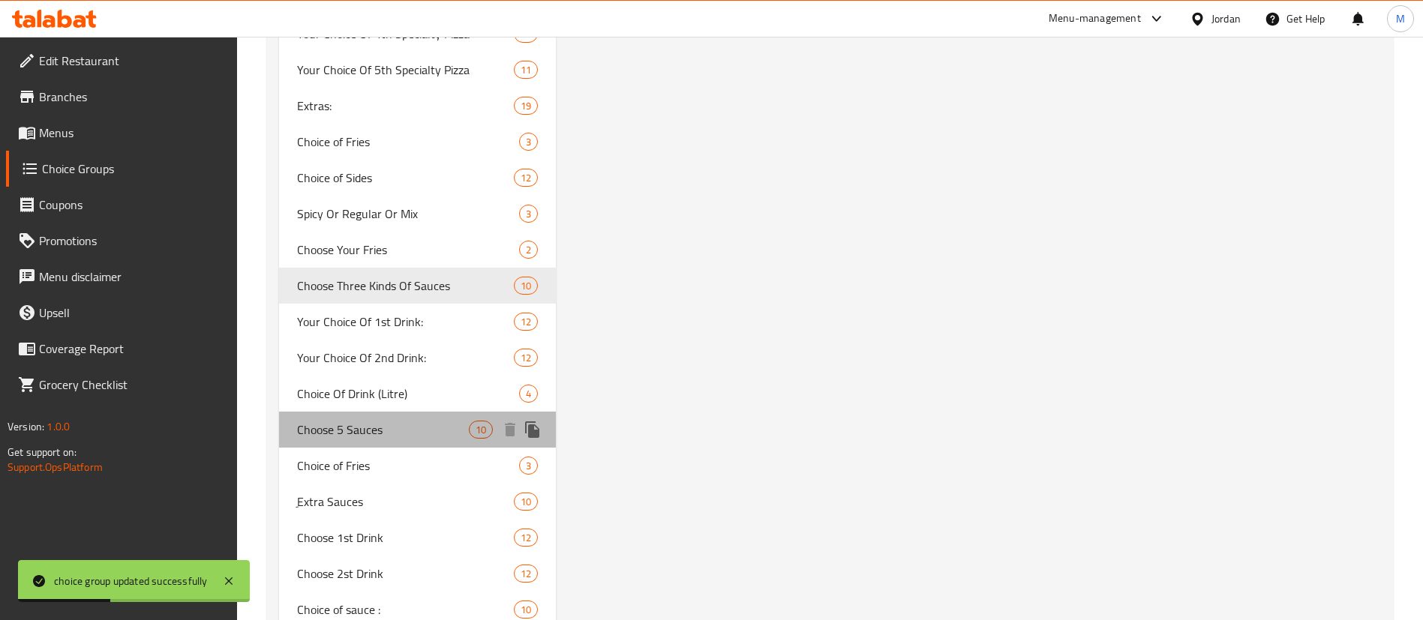
click at [431, 422] on span "Choose 5 Sauces" at bounding box center [383, 430] width 172 height 18
type input "Choose 5 Sauces"
type input "اختار ٥ صوصات"
type input "5"
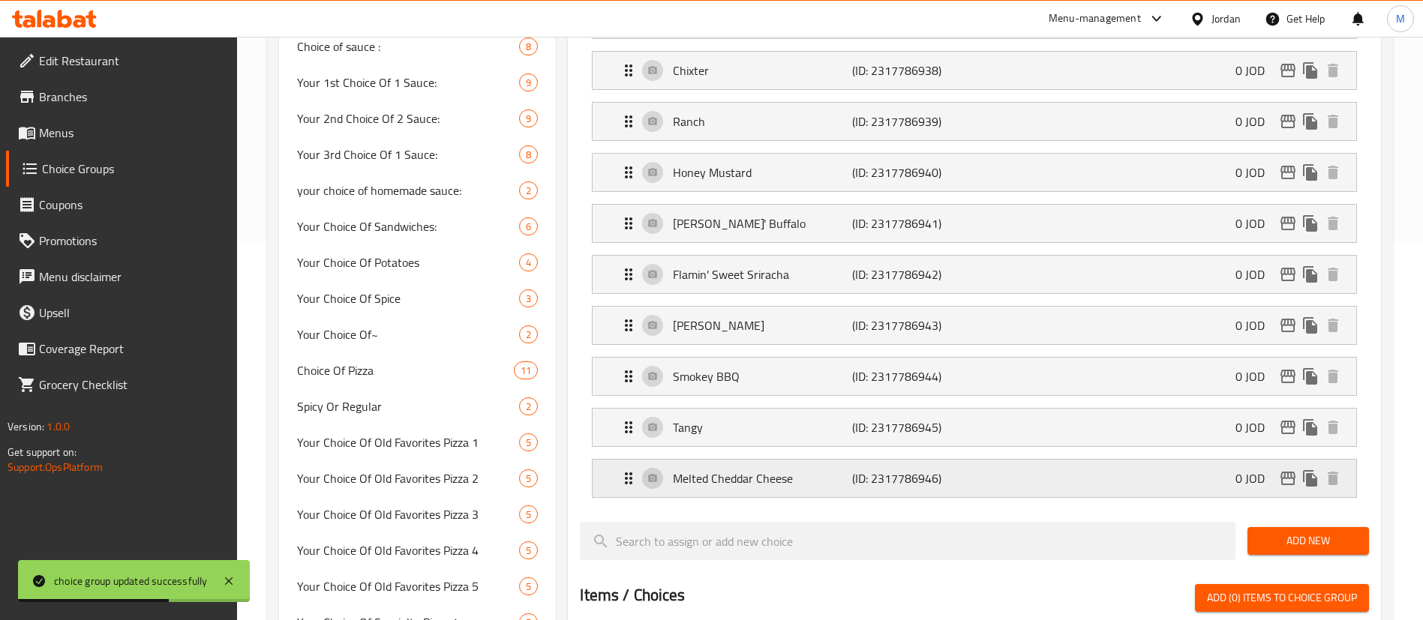
scroll to position [338, 0]
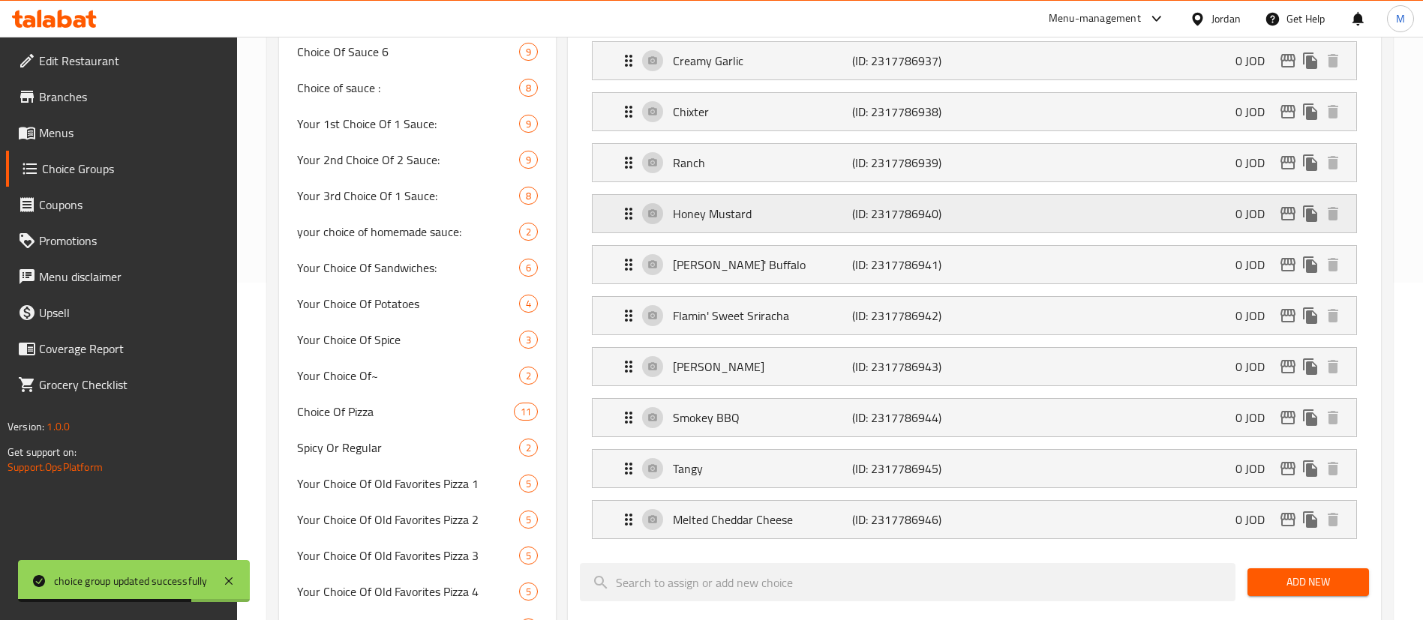
click at [889, 205] on p "(ID: 2317786940)" at bounding box center [911, 214] width 119 height 18
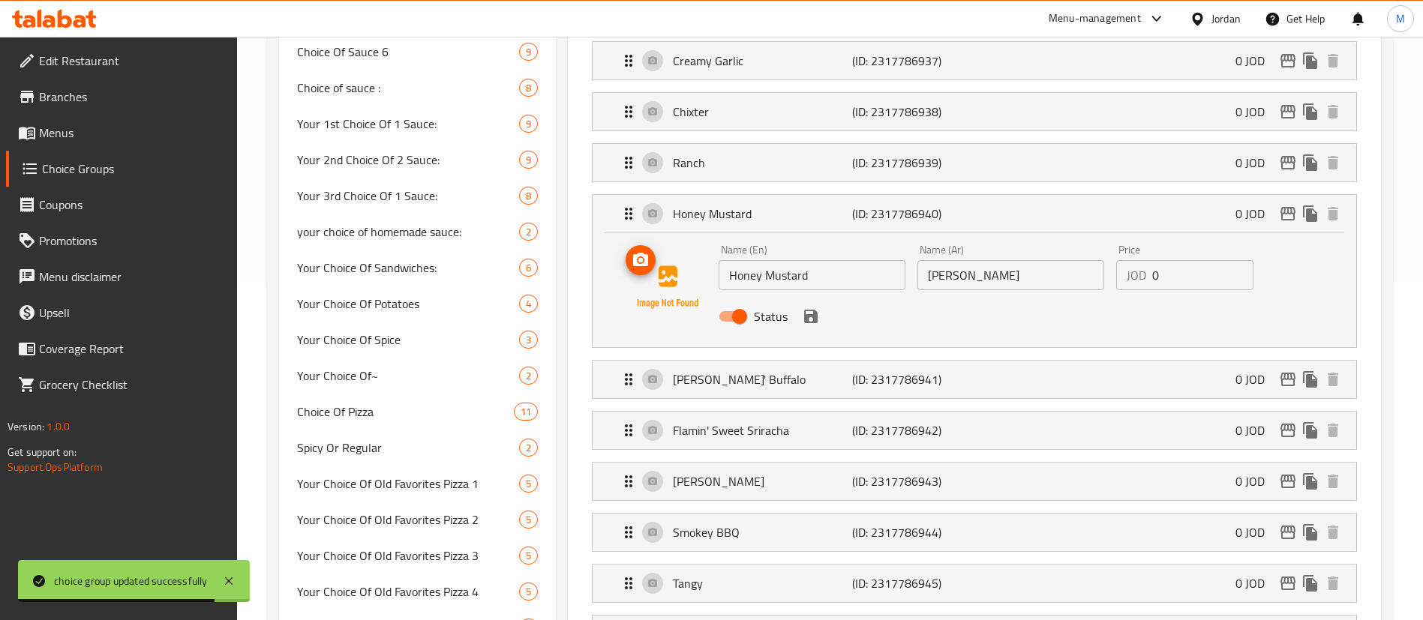
click at [642, 245] on button "upload picture" at bounding box center [641, 260] width 30 height 30
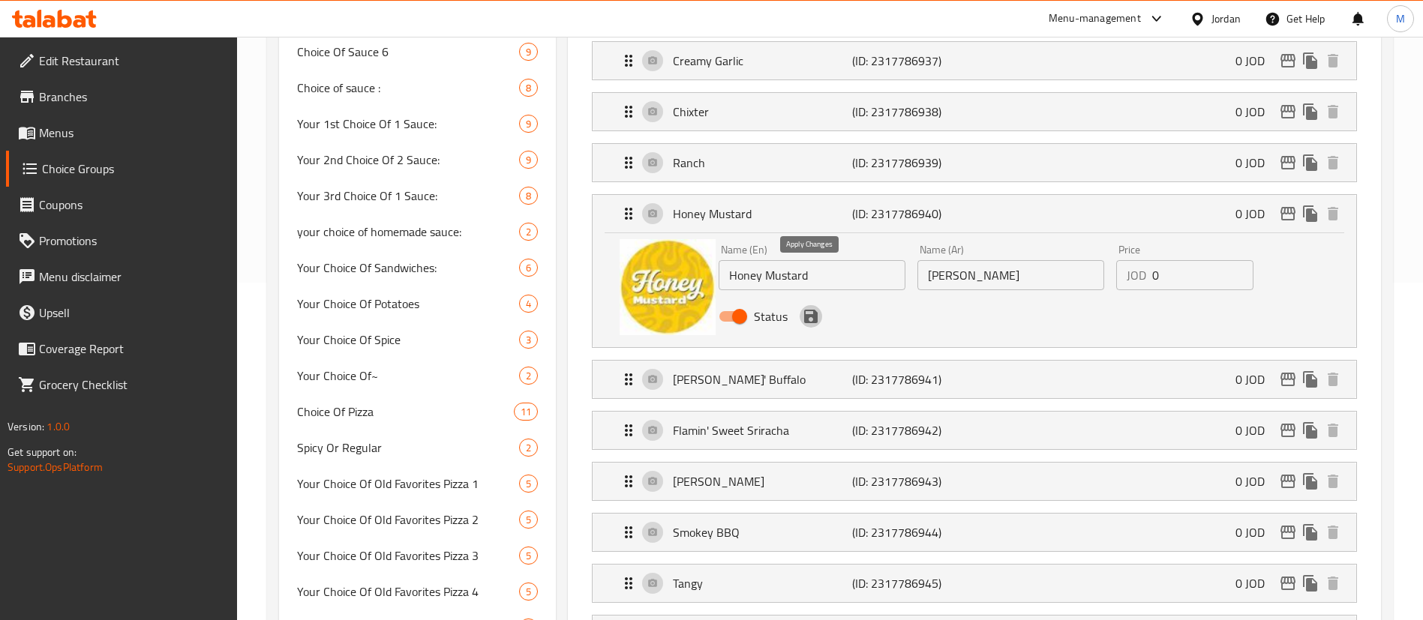
click at [813, 310] on icon "save" at bounding box center [811, 317] width 14 height 14
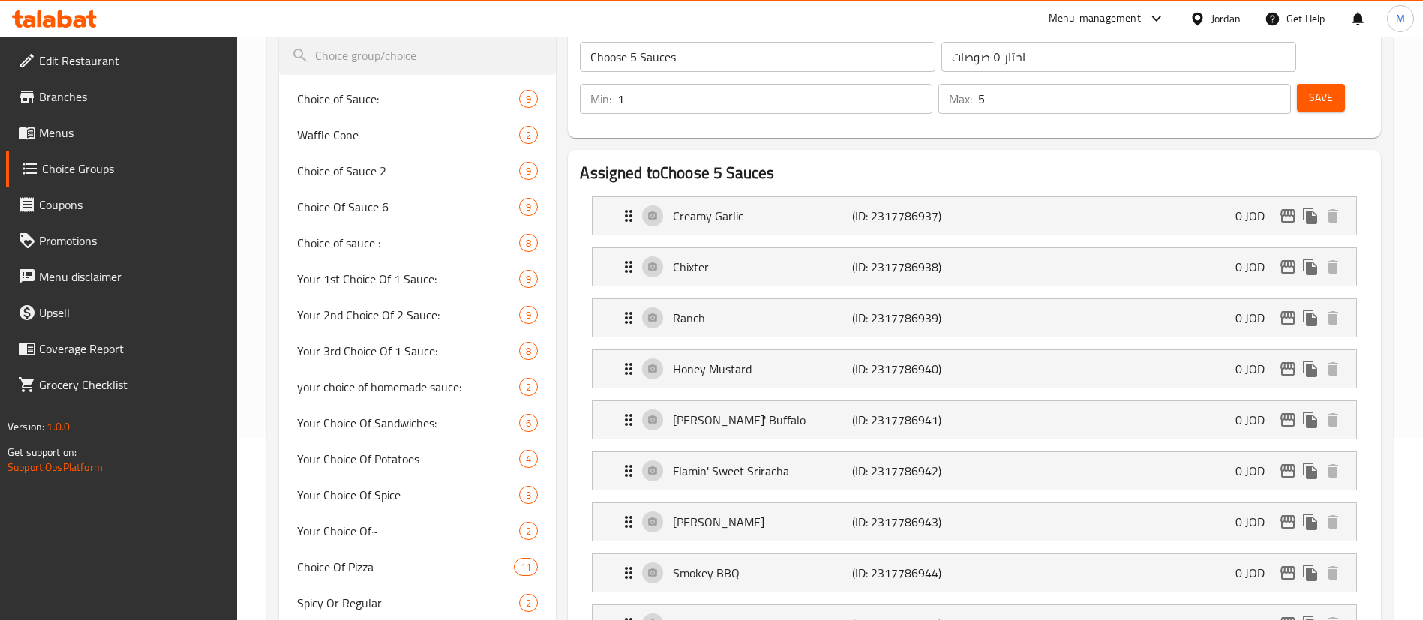
scroll to position [0, 0]
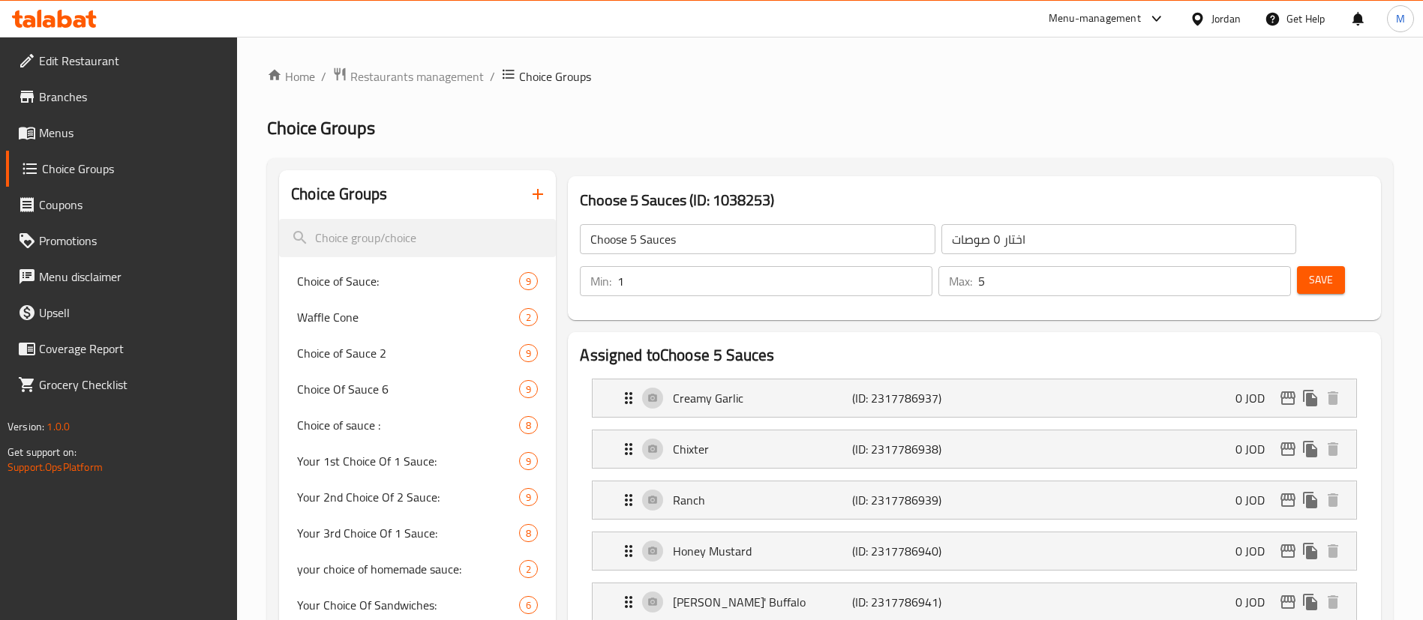
click at [1297, 266] on button "Save" at bounding box center [1321, 280] width 48 height 28
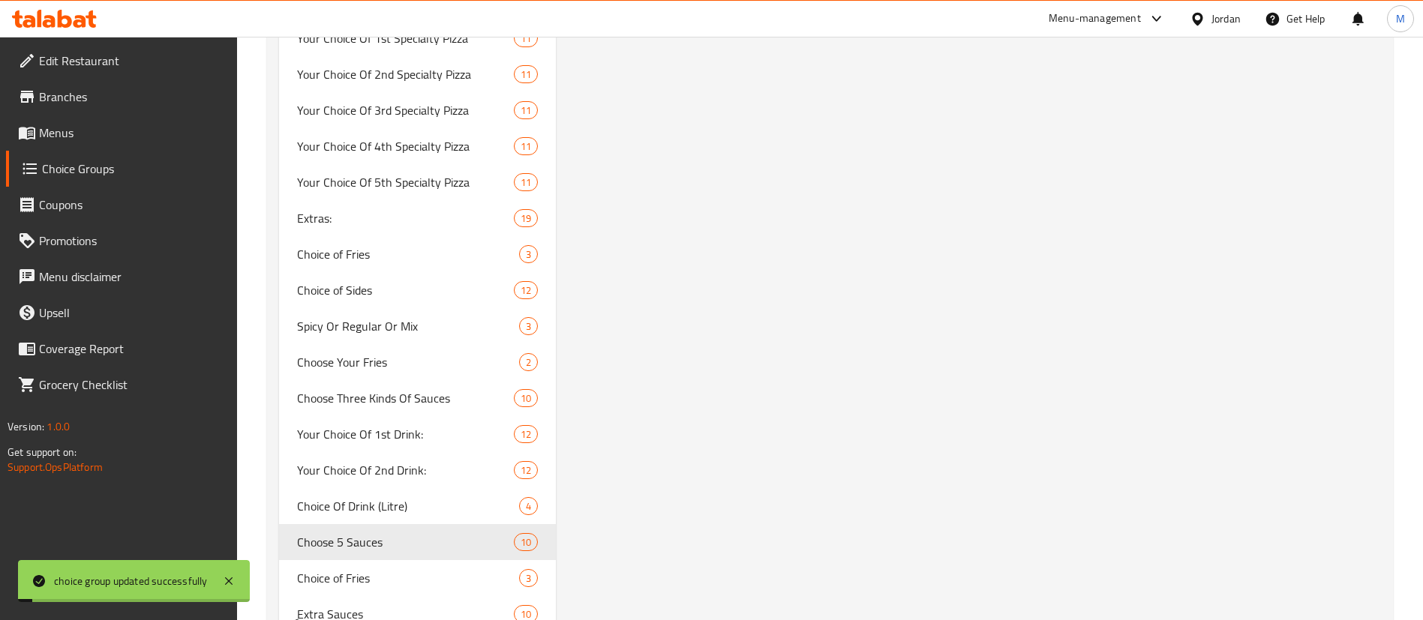
scroll to position [1913, 0]
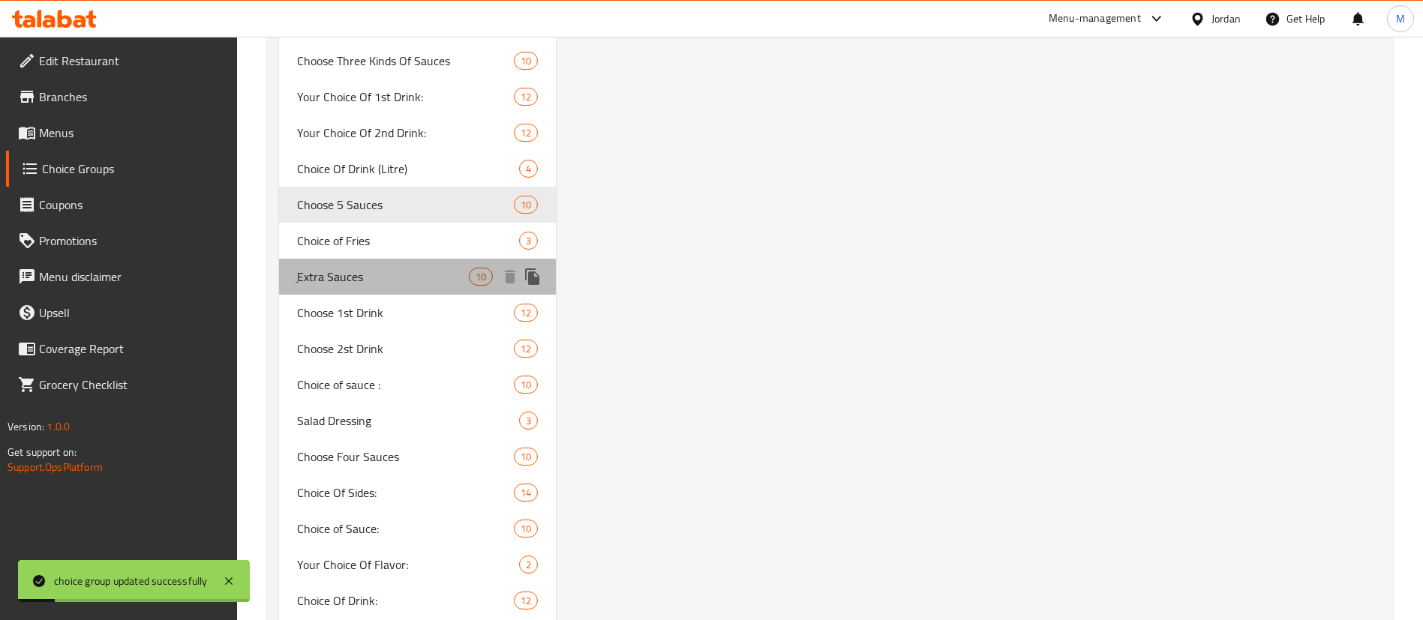
click at [398, 280] on span "ِExtra Sauces" at bounding box center [383, 277] width 172 height 18
type input "ِExtra Sauces"
type input "اضافة صوصات اضافية للطلب"
type input "0"
type input "10"
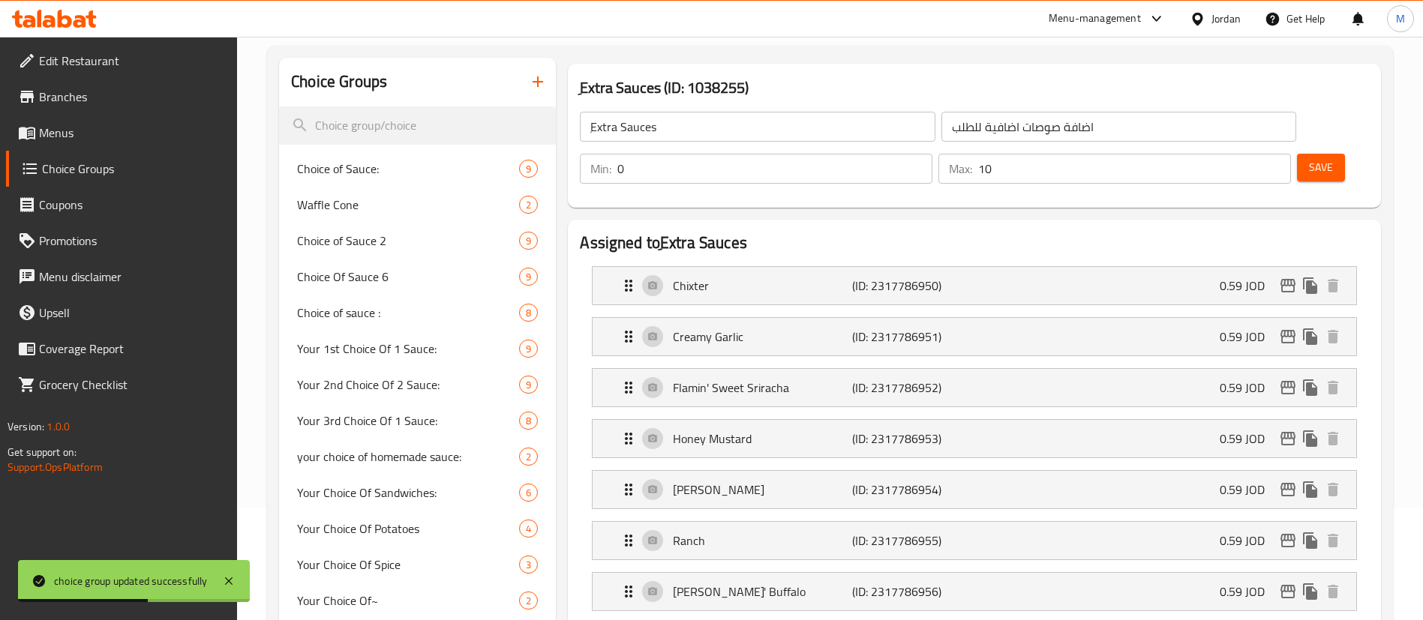
scroll to position [225, 0]
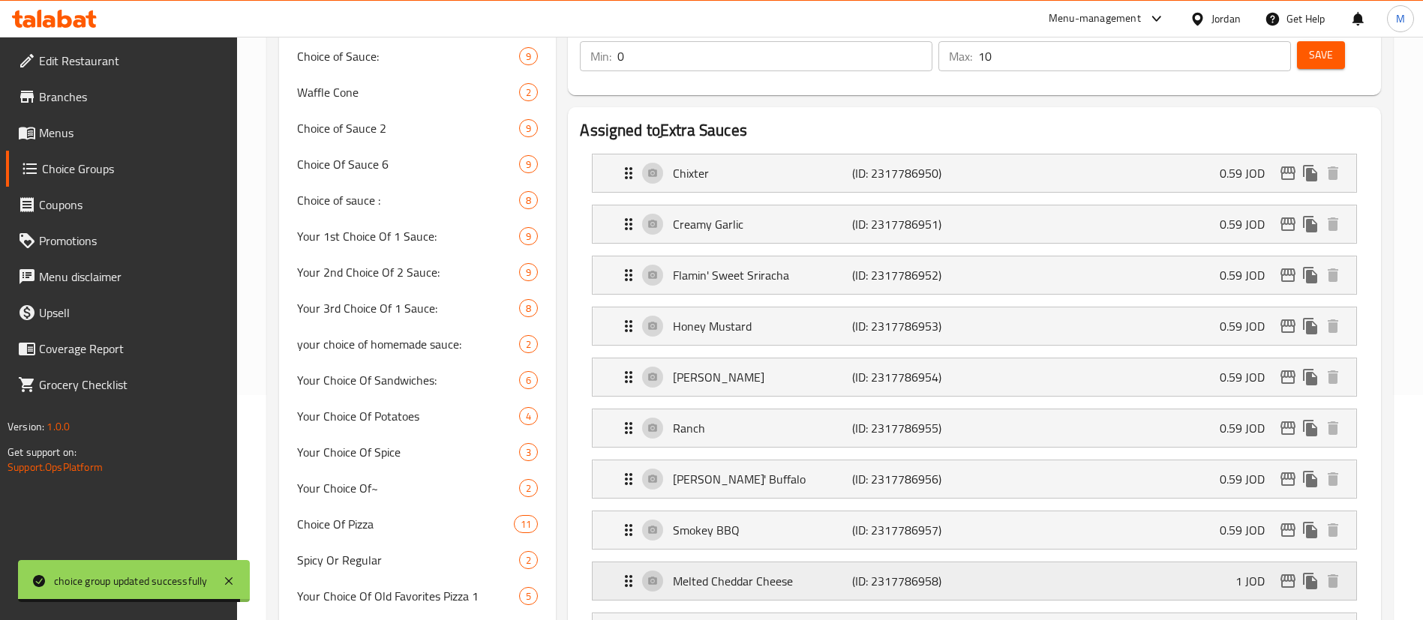
click at [1248, 572] on p "1 JOD" at bounding box center [1255, 581] width 41 height 18
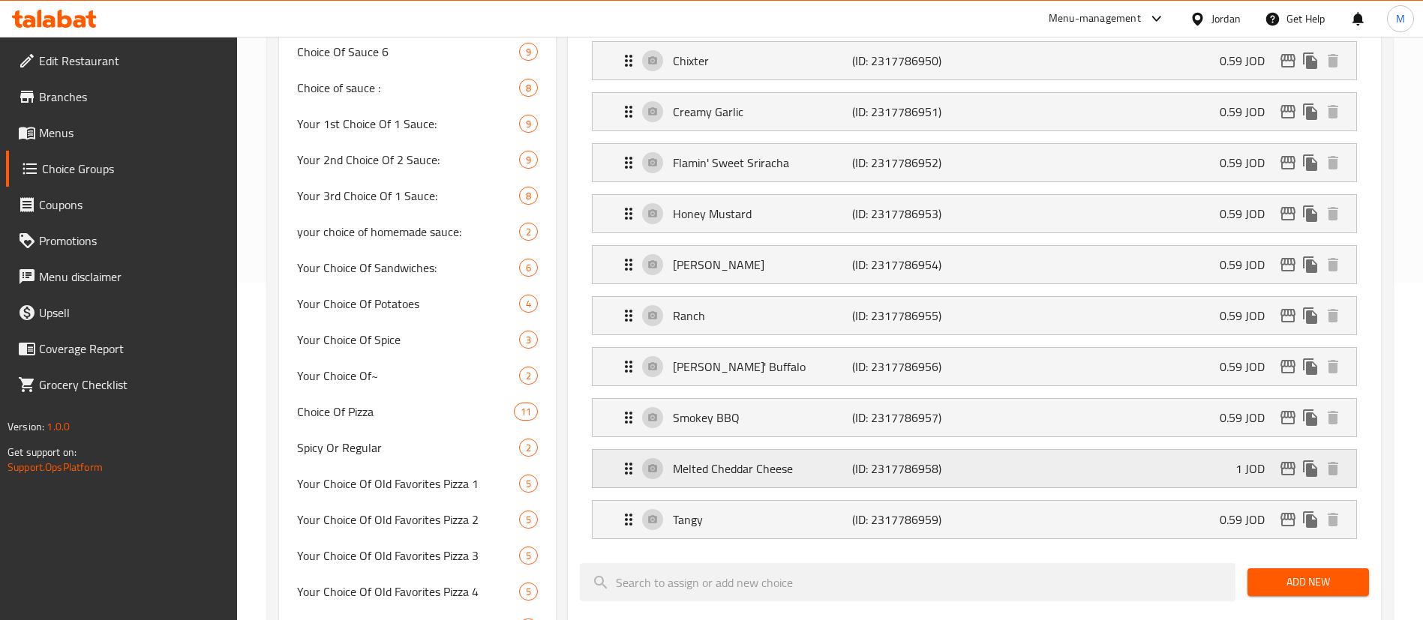
click at [1249, 460] on p "1 JOD" at bounding box center [1255, 469] width 41 height 18
click at [1109, 450] on div "Melted Cheddar Cheese (ID: 2317786958) 1 JOD" at bounding box center [979, 469] width 719 height 38
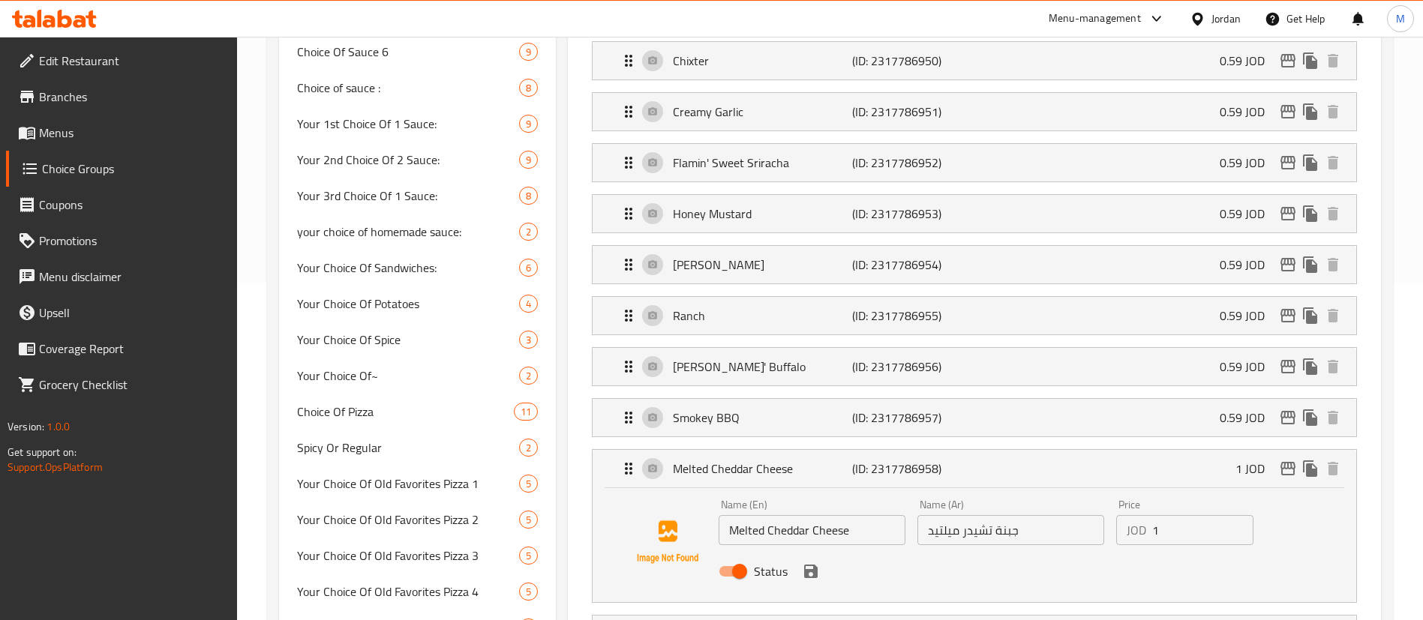
click at [1159, 515] on input "1" at bounding box center [1202, 530] width 101 height 30
click at [810, 563] on icon "save" at bounding box center [811, 572] width 18 height 18
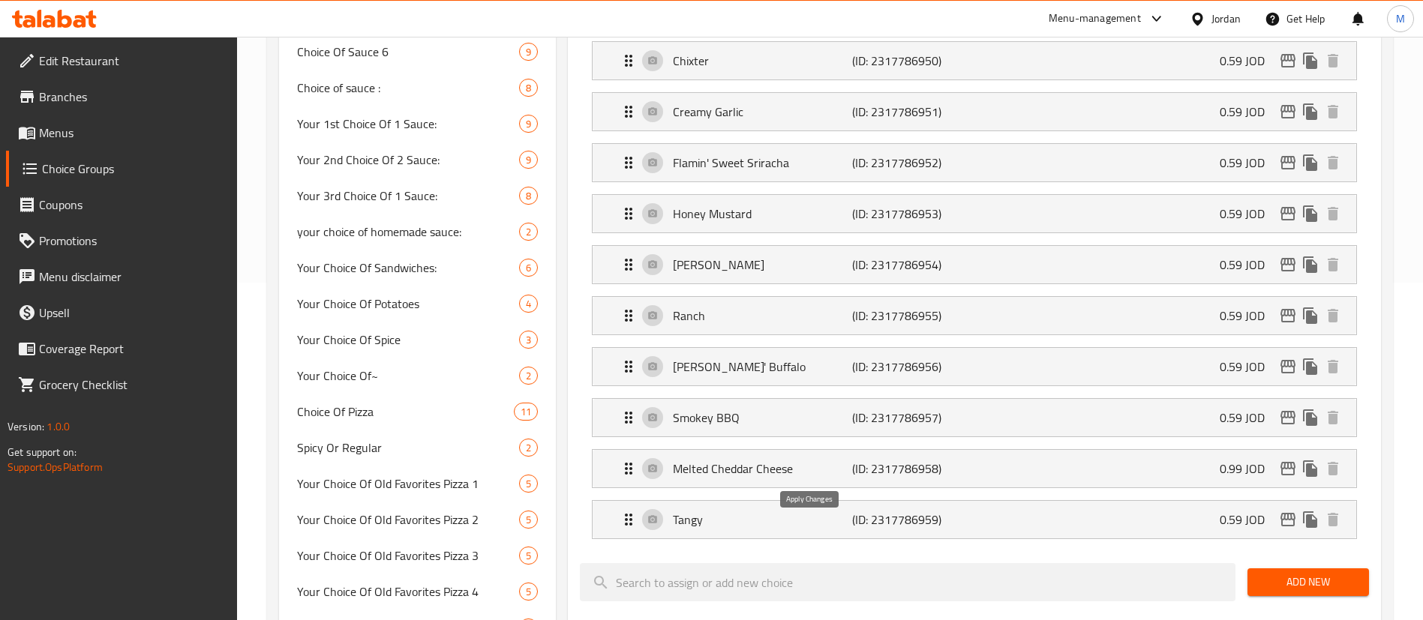
type input "0.99"
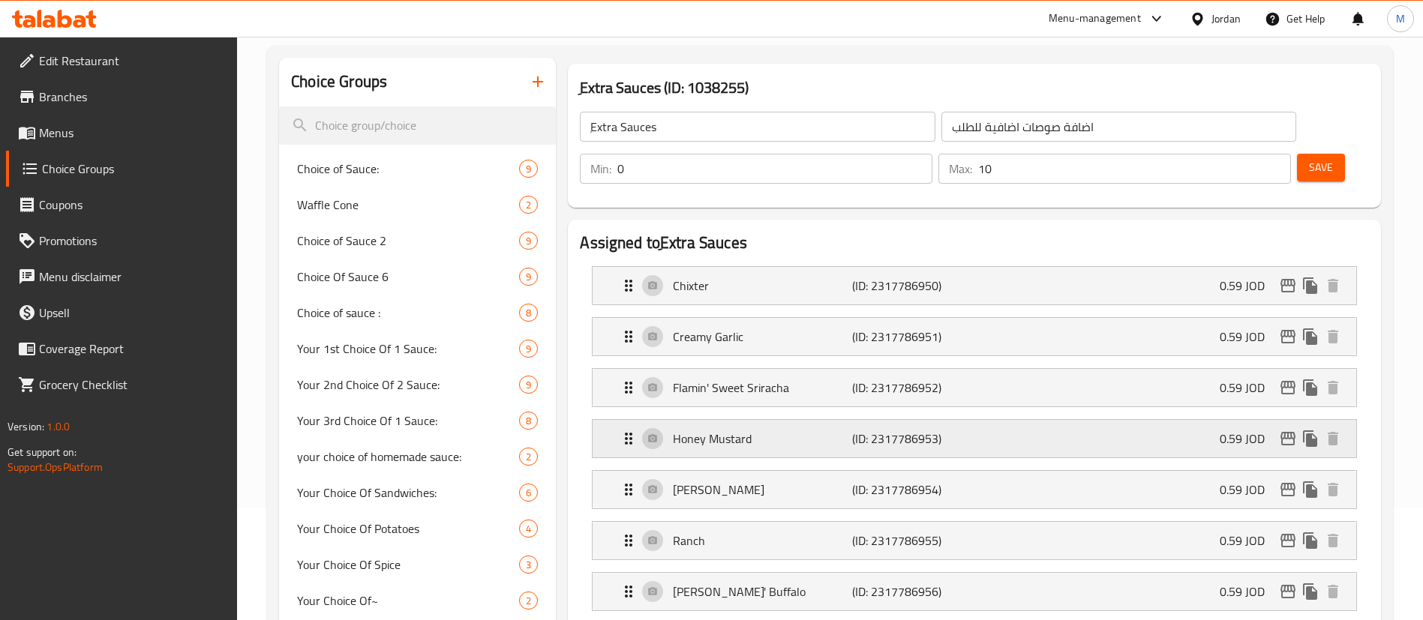
click at [812, 430] on p "Honey Mustard" at bounding box center [762, 439] width 179 height 18
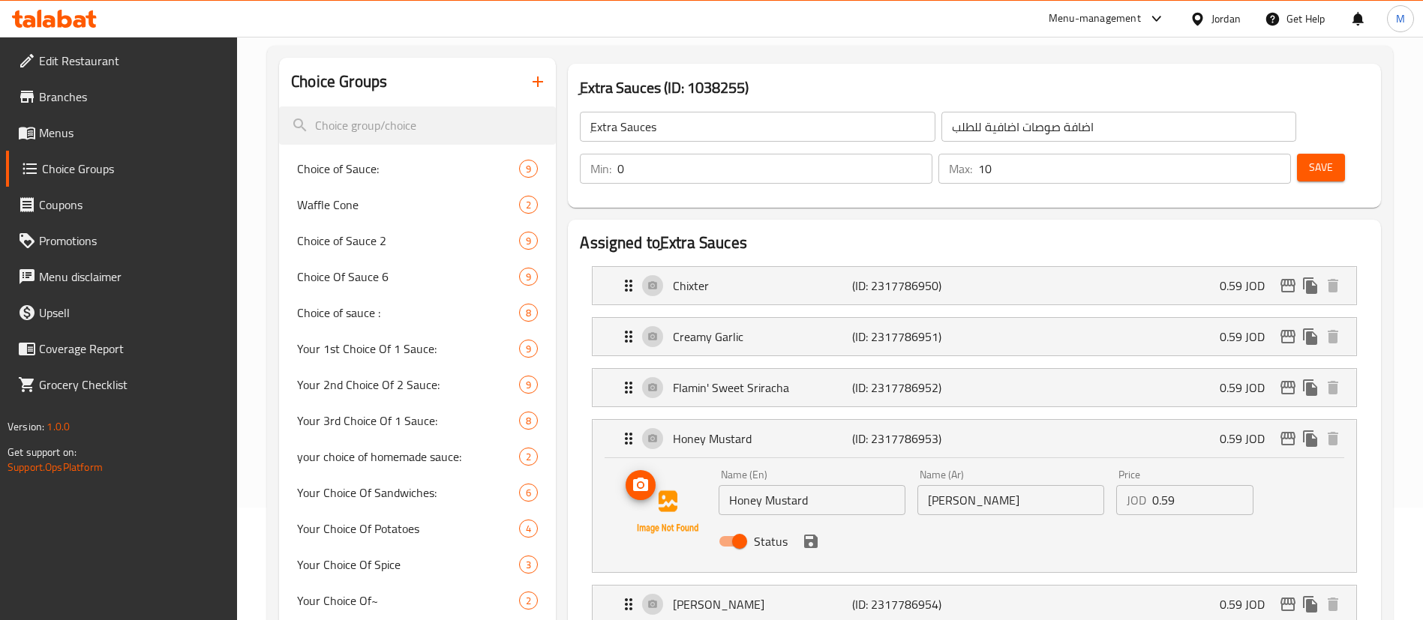
click at [634, 476] on icon "upload picture" at bounding box center [641, 485] width 18 height 18
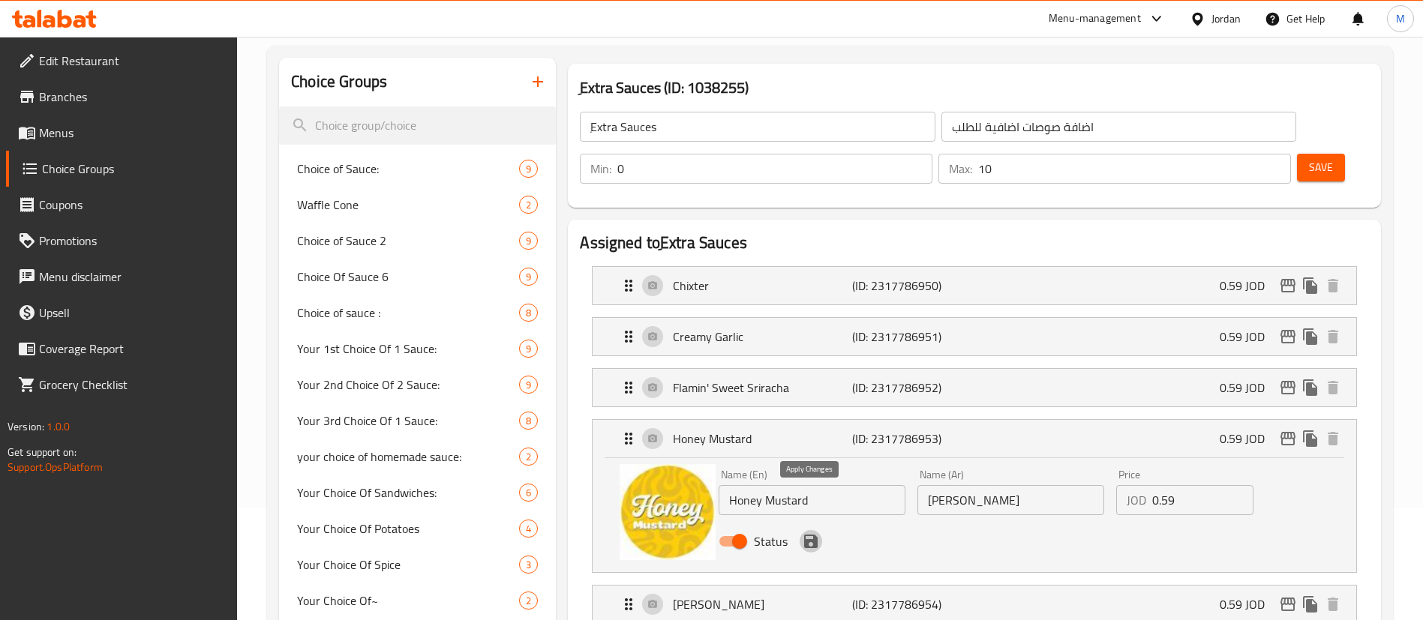
click at [814, 535] on icon "save" at bounding box center [811, 542] width 14 height 14
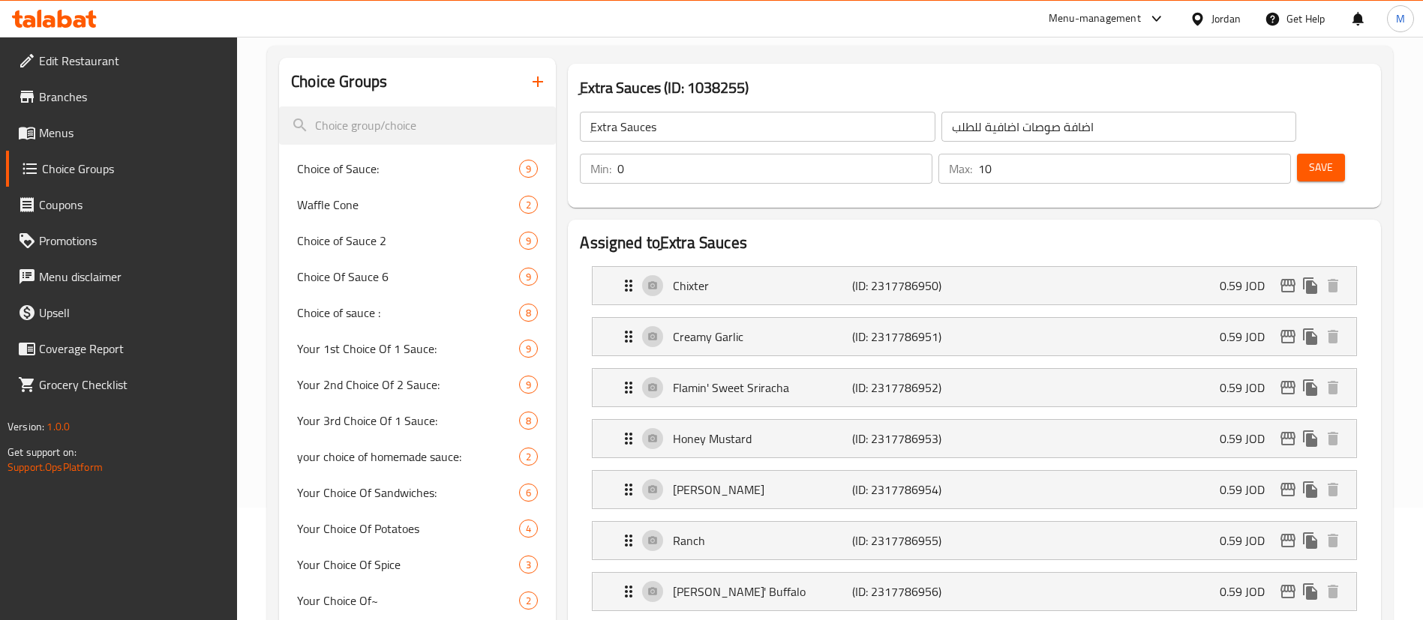
click at [1294, 151] on div "Save" at bounding box center [1327, 169] width 66 height 36
click at [1309, 158] on span "Save" at bounding box center [1321, 167] width 24 height 19
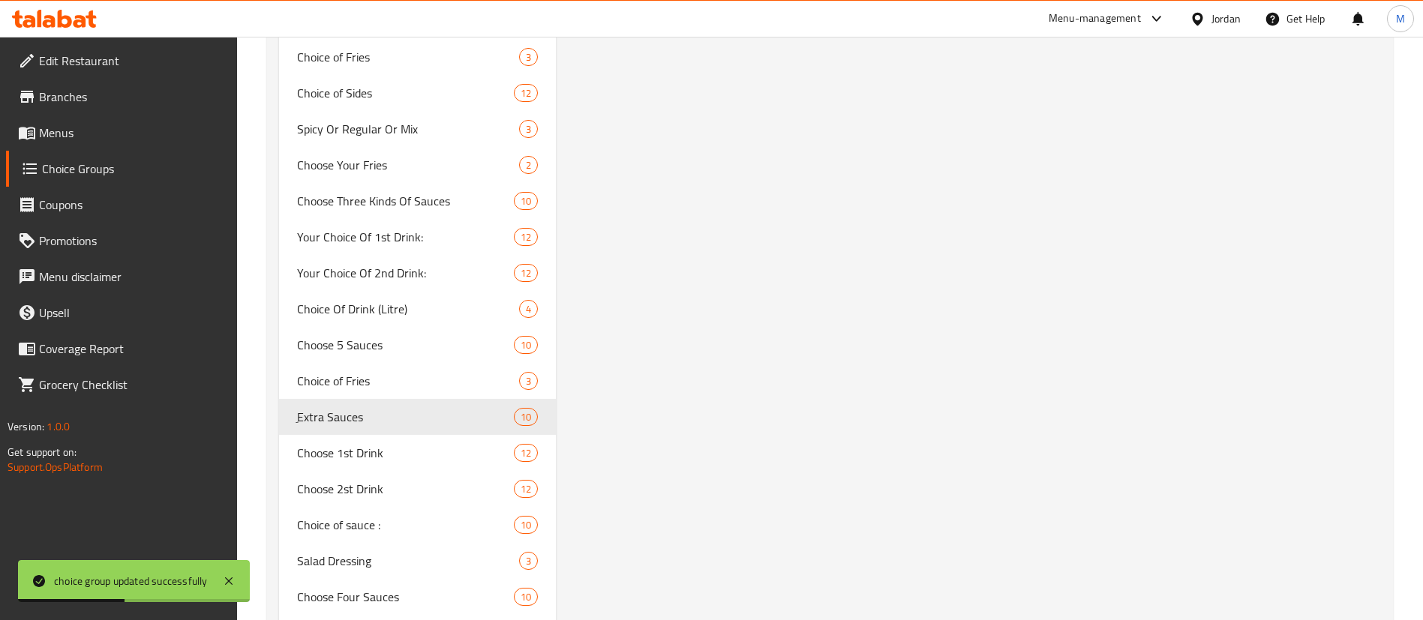
scroll to position [1913, 0]
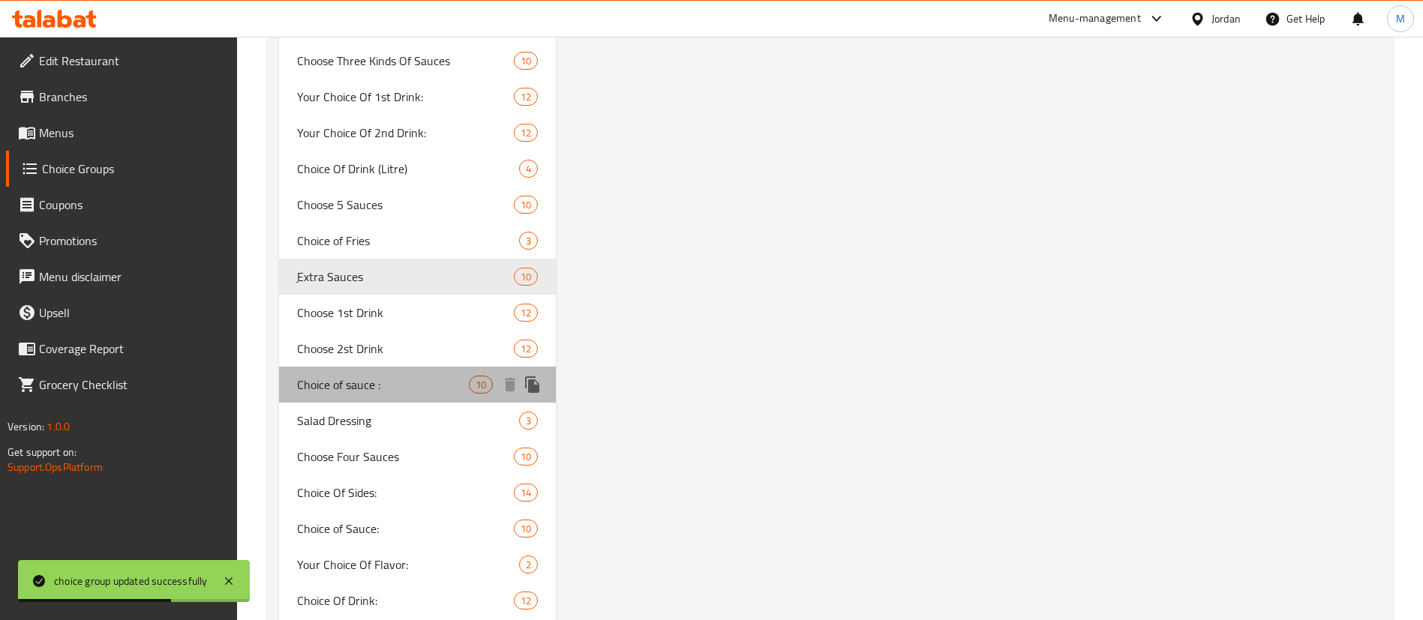
click at [379, 396] on div "Choice of sauce : 10" at bounding box center [417, 385] width 277 height 36
type input "Choice of sauce :"
type input "الاختيار من الصوص"
type input "1"
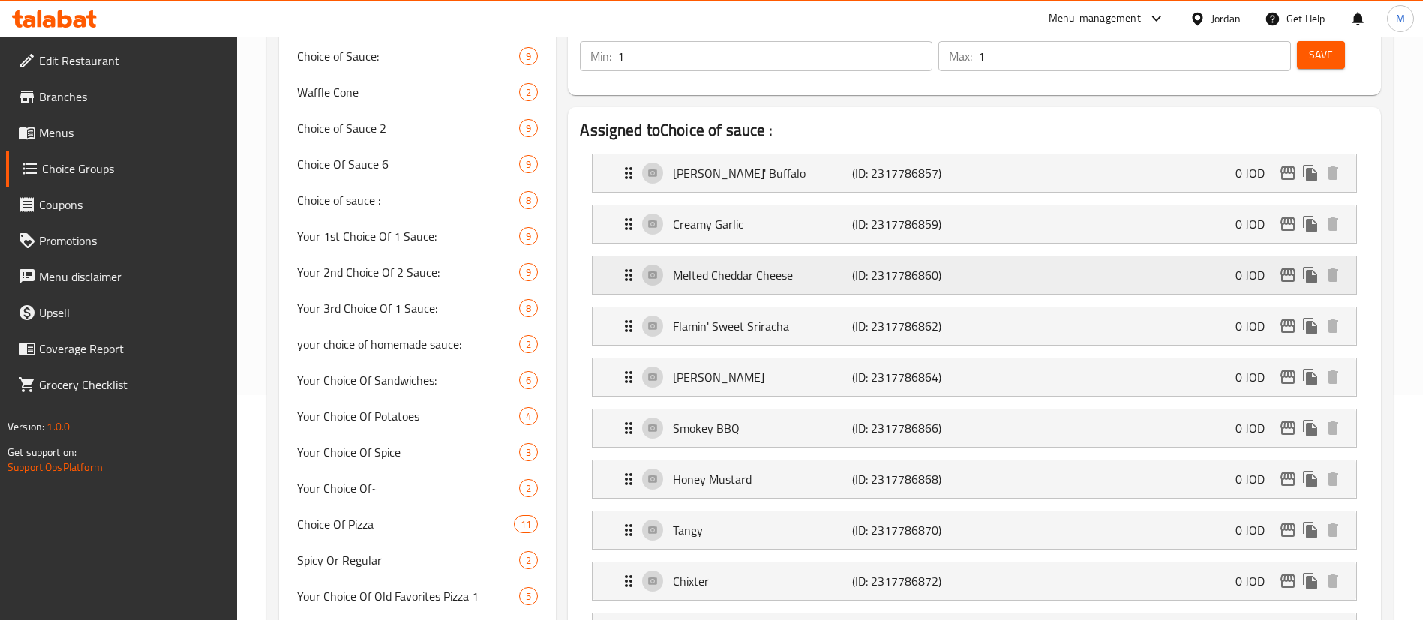
scroll to position [338, 0]
